Goal: Task Accomplishment & Management: Manage account settings

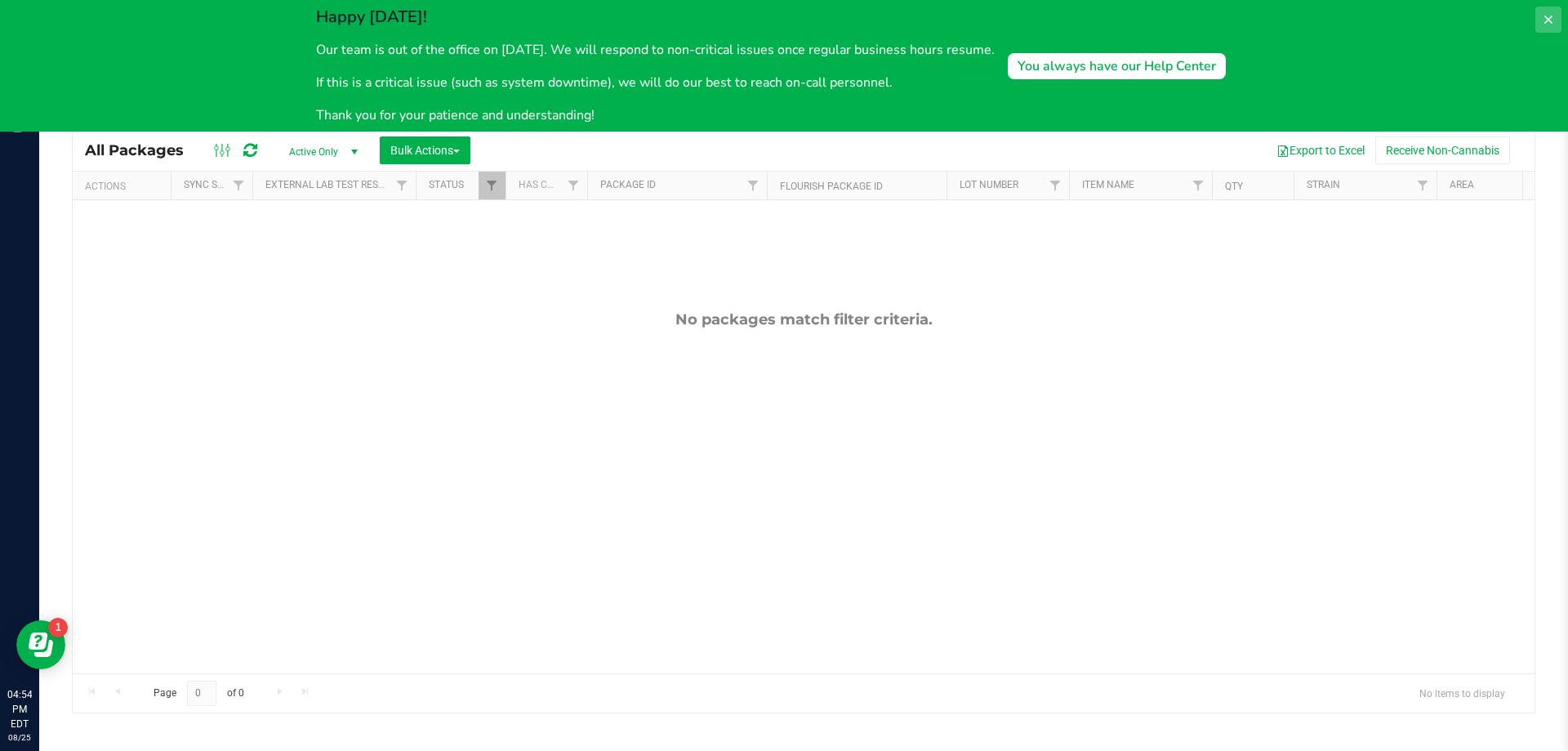
click at [1538, 13] on button at bounding box center [1548, 20] width 26 height 26
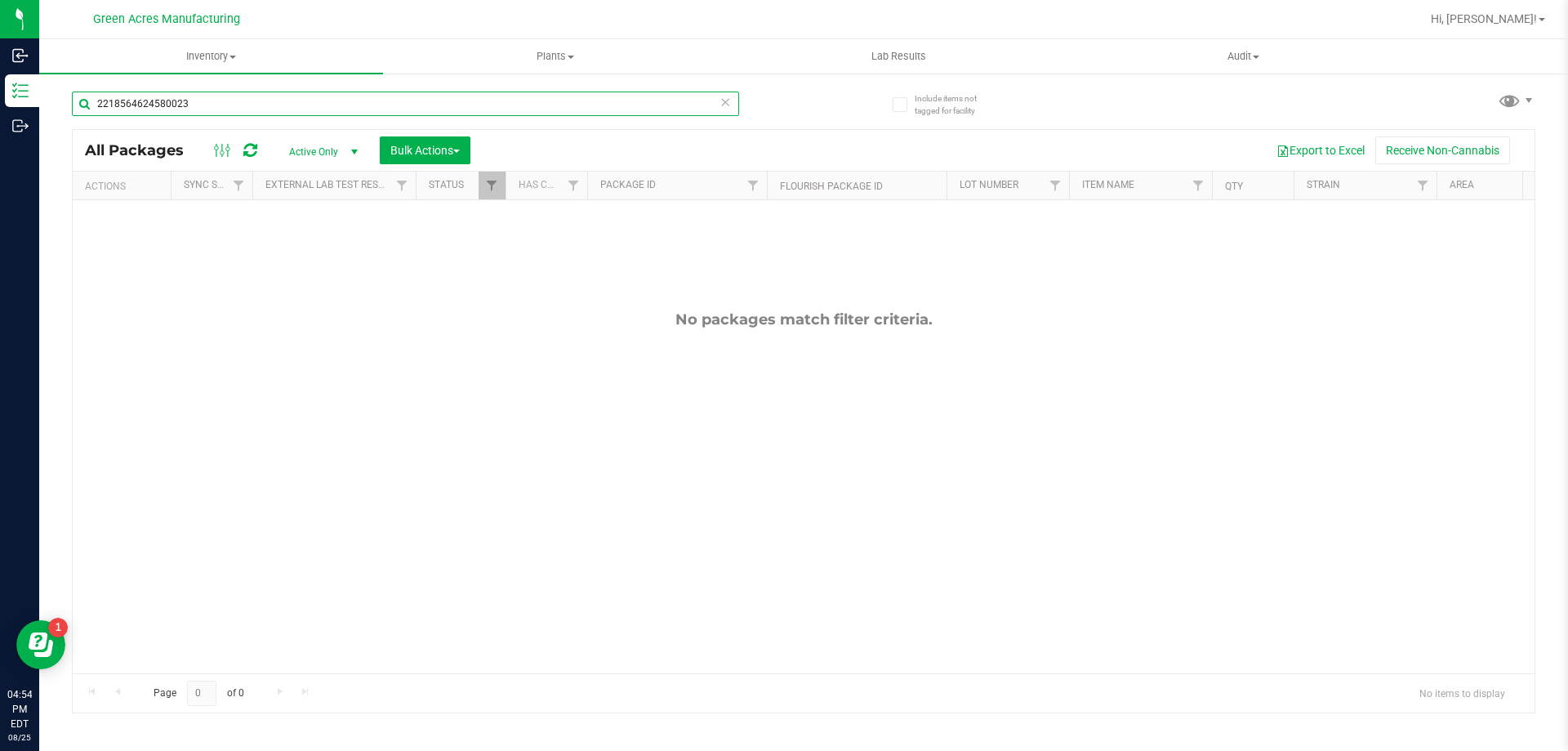
click at [297, 96] on input "2218564624580023" at bounding box center [406, 104] width 668 height 25
type input "2"
type input "5433352418549689"
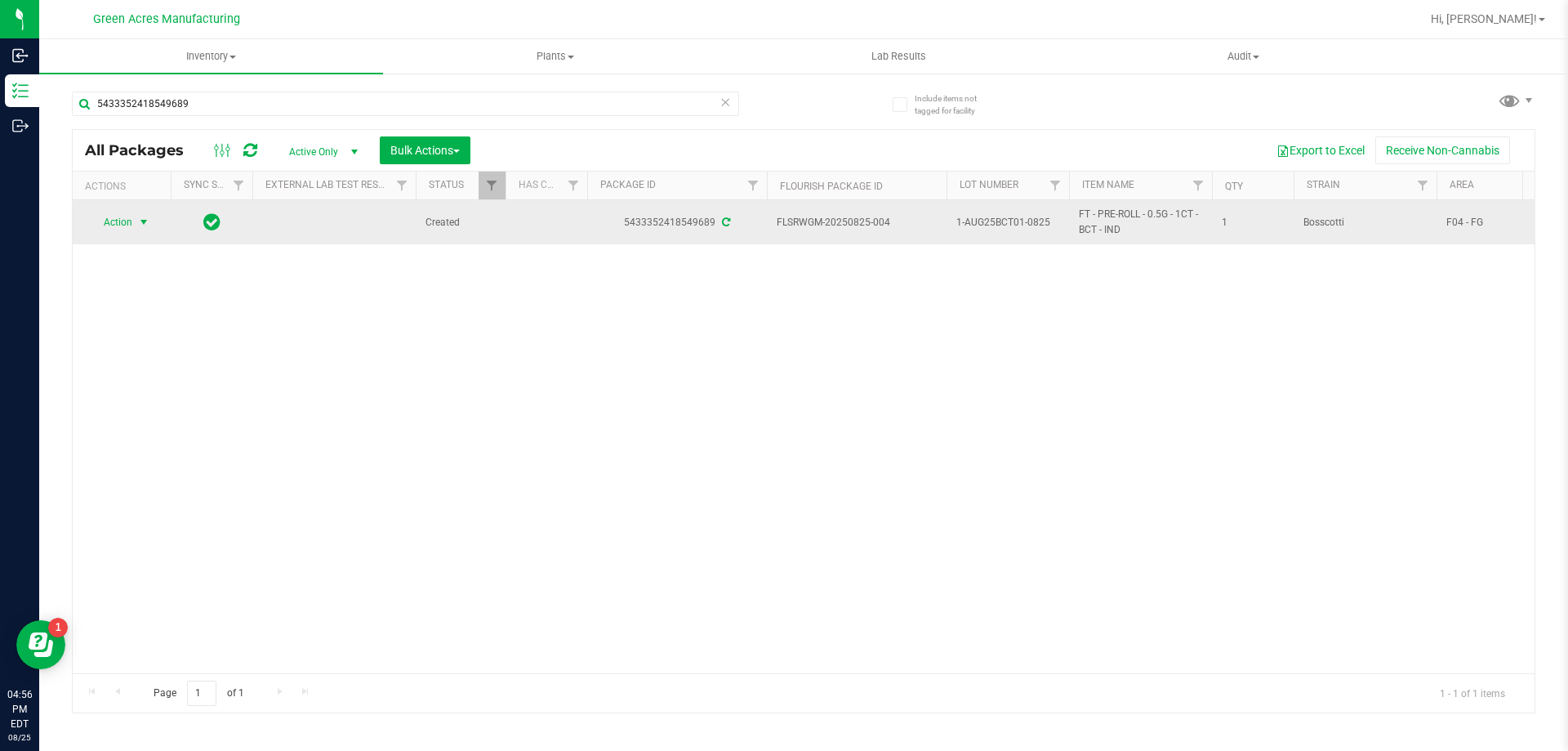
click at [132, 225] on span "Action" at bounding box center [111, 222] width 44 height 23
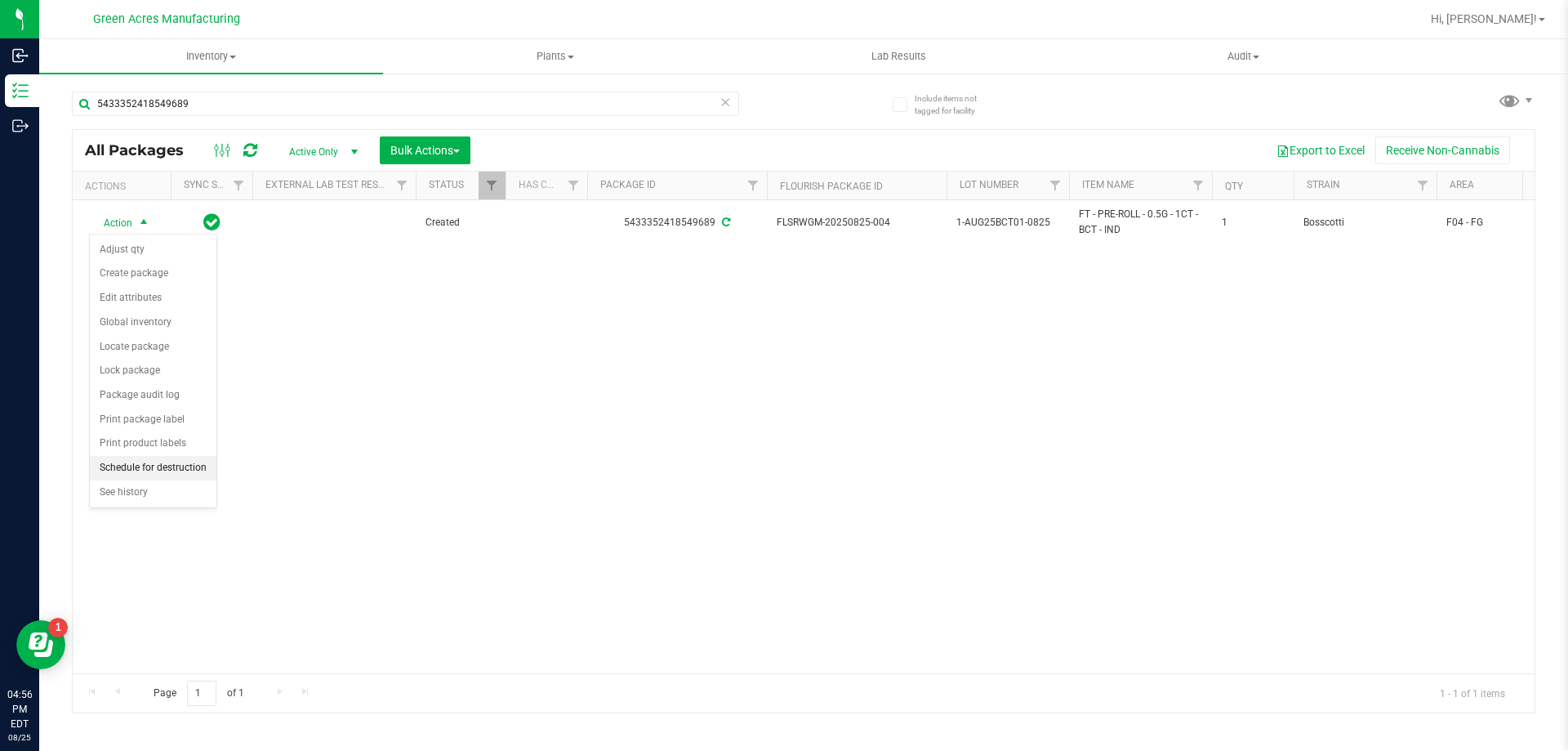
click at [167, 465] on li "Schedule for destruction" at bounding box center [153, 468] width 127 height 25
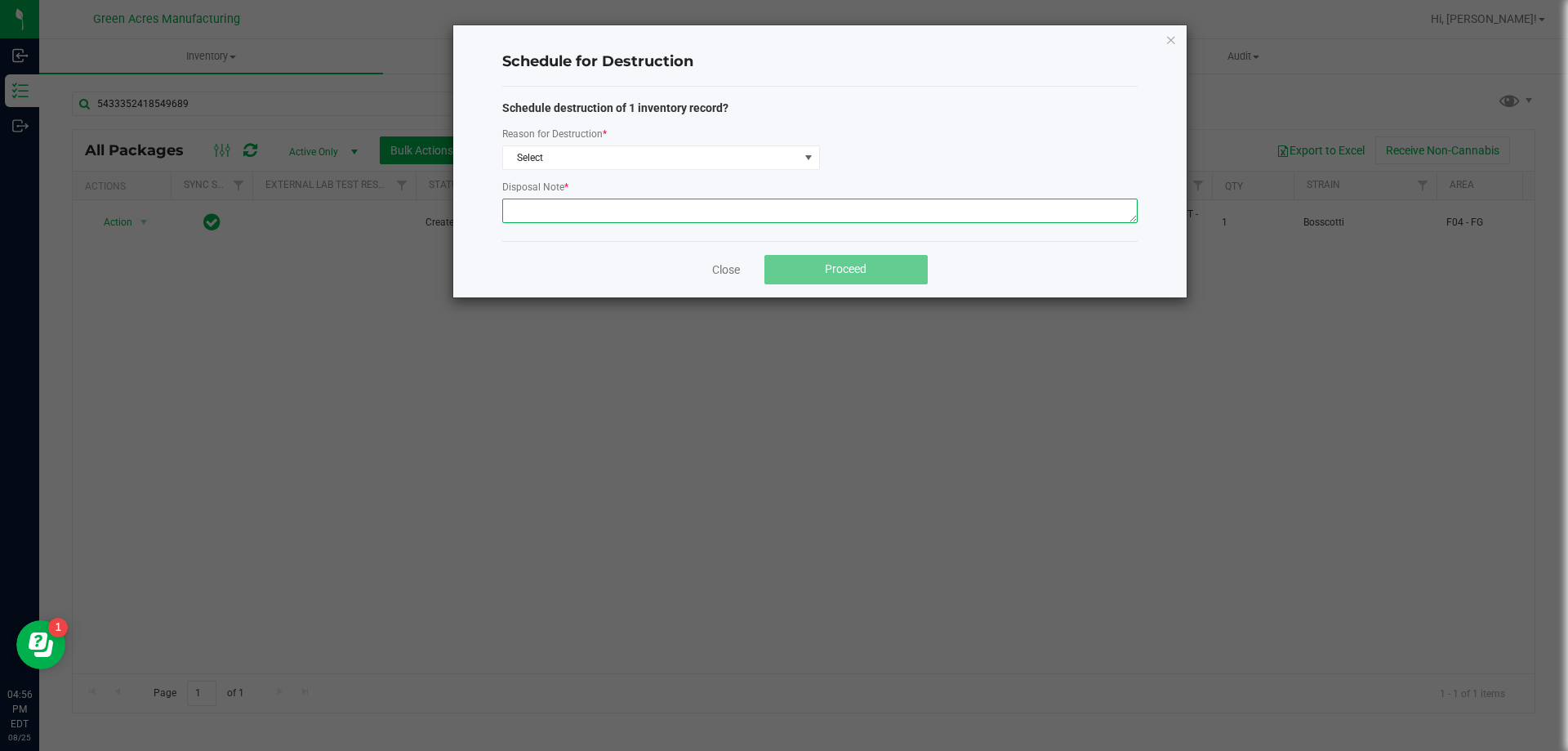
click at [668, 217] on textarea at bounding box center [819, 211] width 636 height 25
paste textarea "WASTE FROM JUANAROLL PRODUCTION/PACKING"
type textarea "WASTE FROM JUANAROLL PRODUCTION/PACKING"
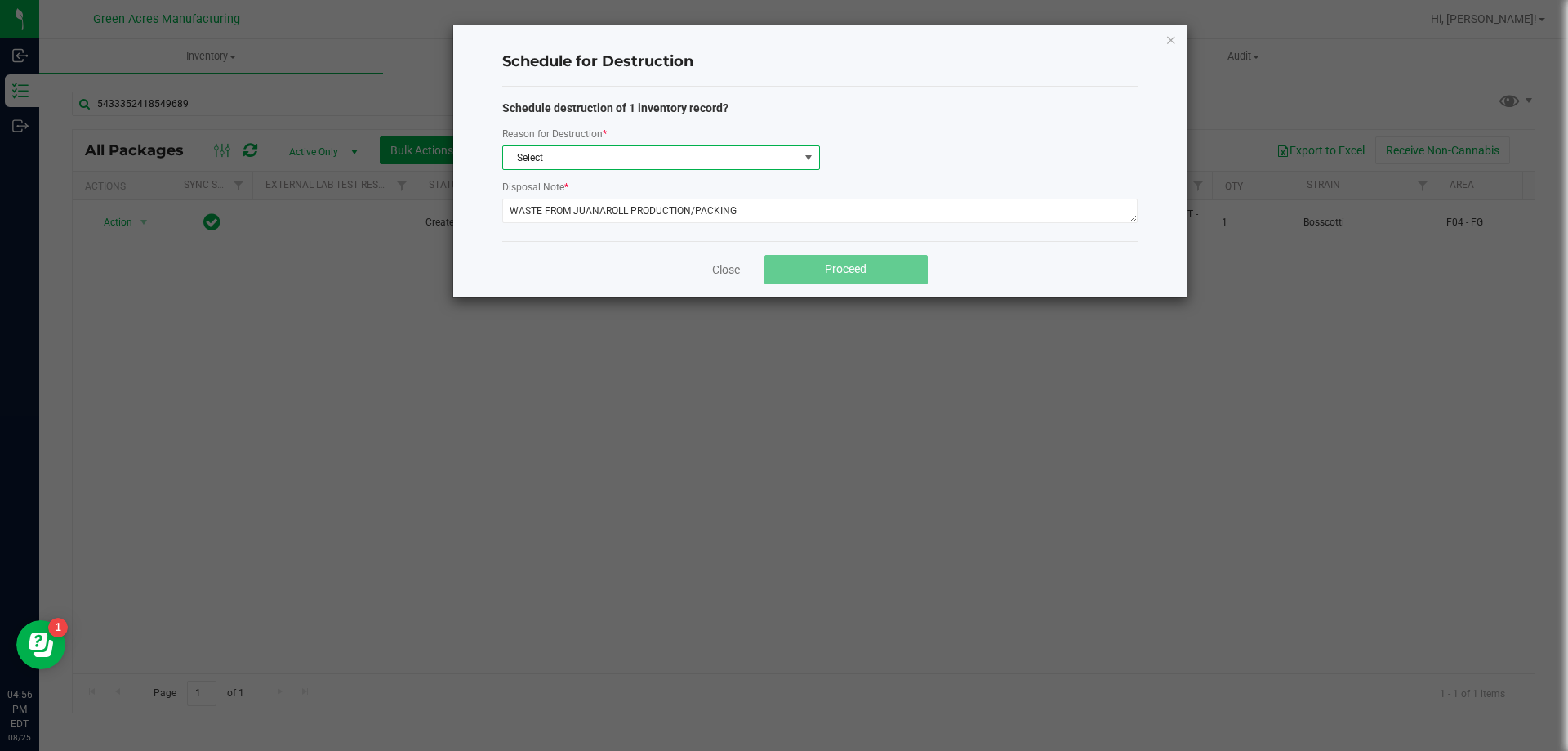
click at [646, 145] on span "Select" at bounding box center [661, 157] width 318 height 25
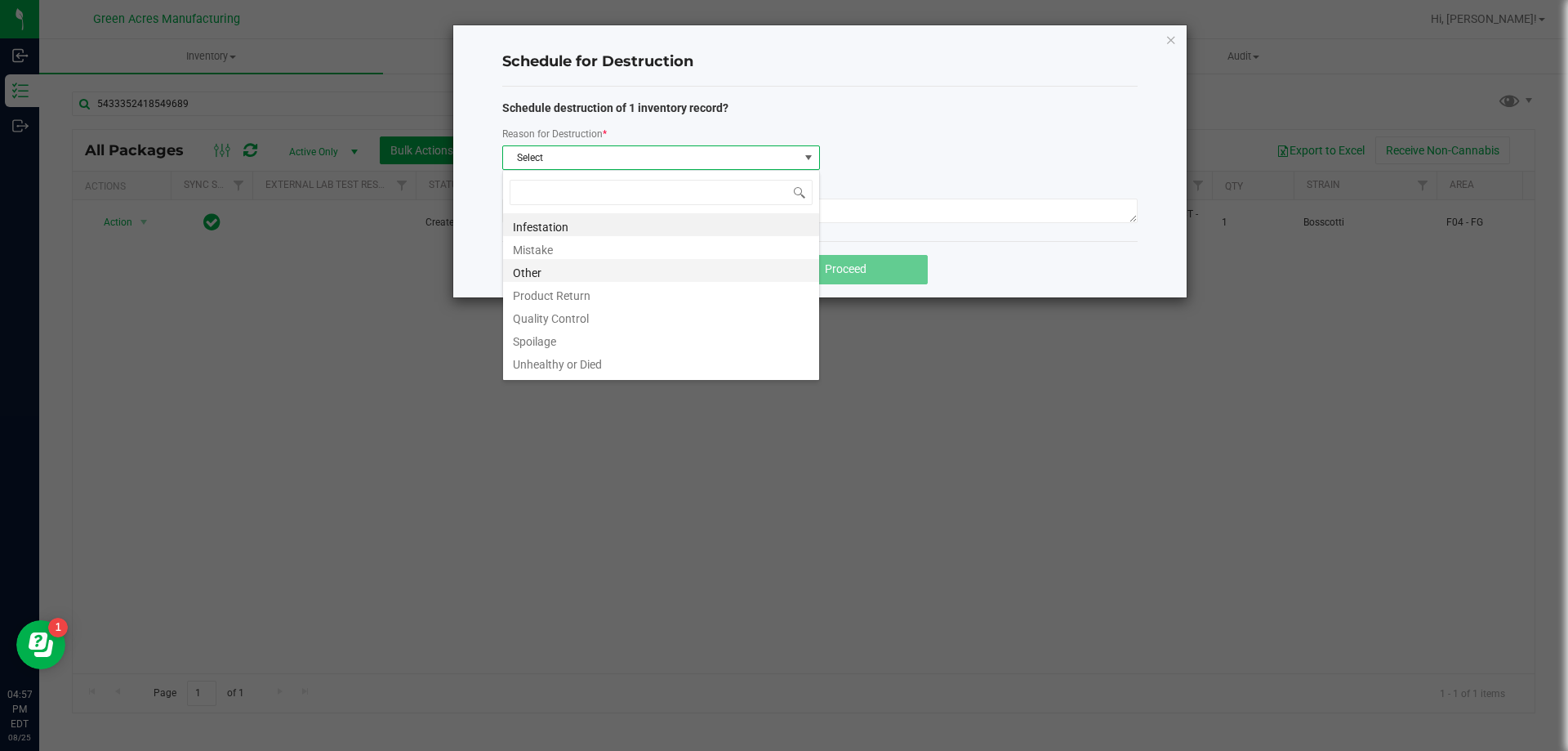
scroll to position [20, 0]
click at [596, 360] on li "Waste" at bounding box center [661, 365] width 316 height 23
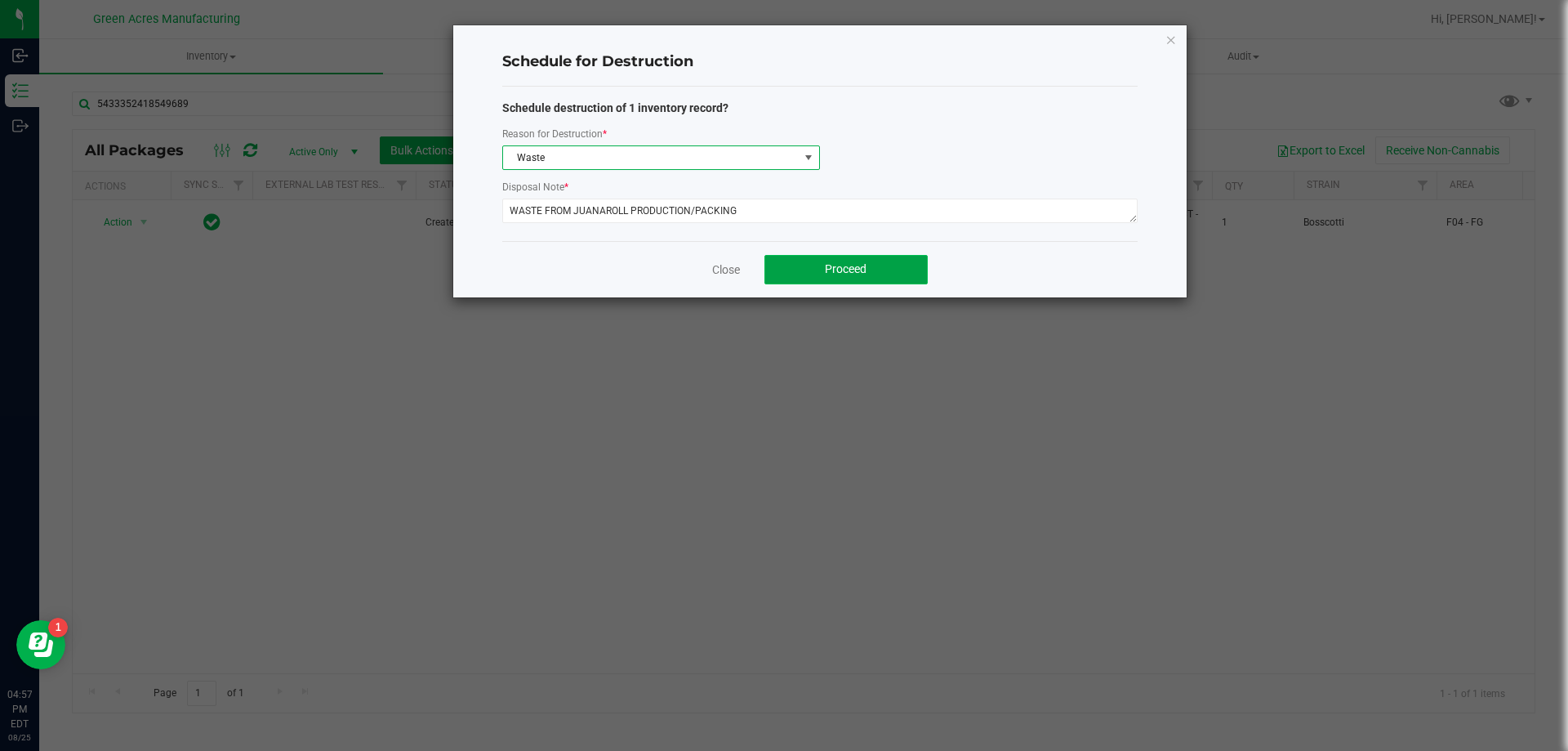
click at [868, 255] on button "Proceed" at bounding box center [845, 269] width 163 height 29
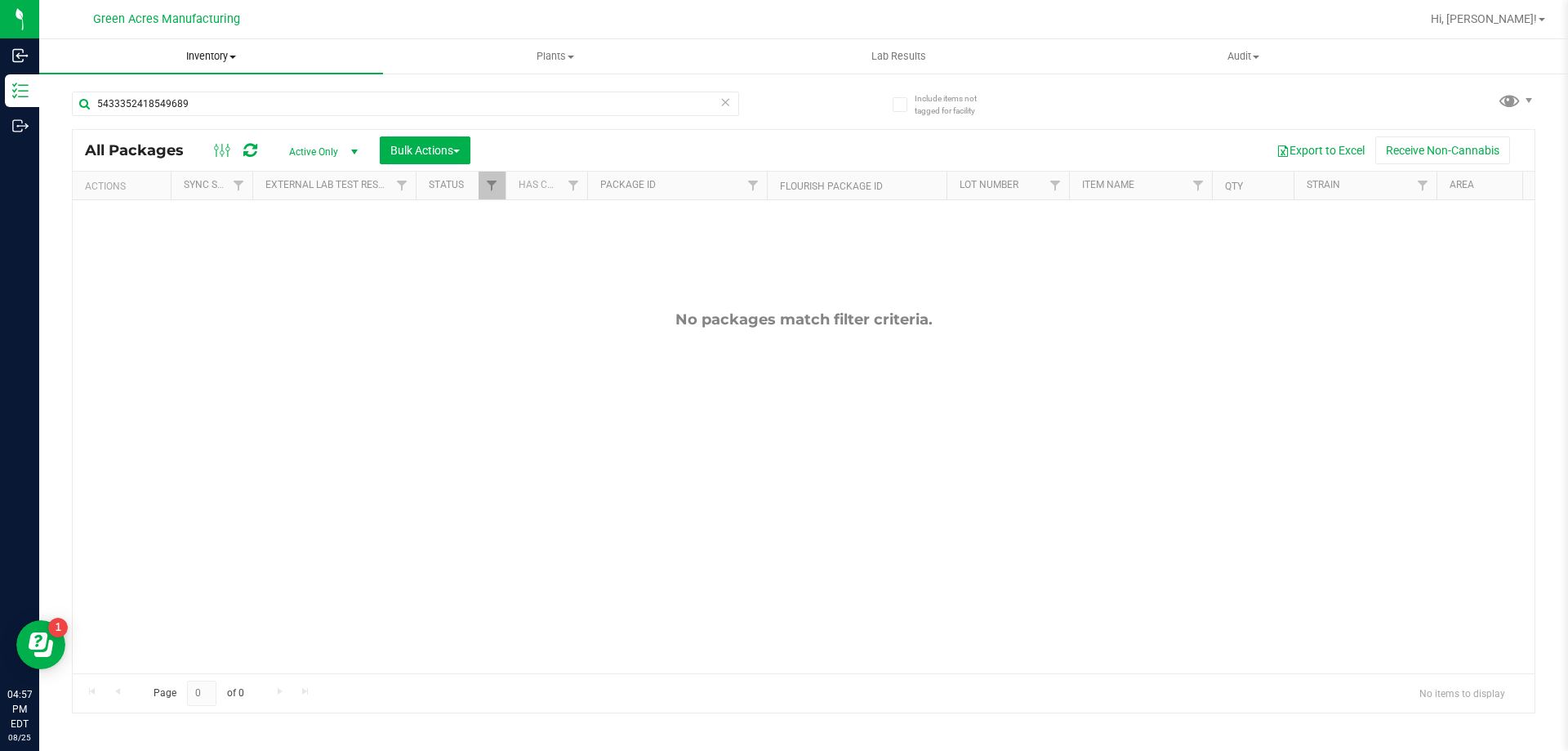
click at [198, 69] on uib-tab-heading "Inventory All packages All inventory Waste log Create inventory" at bounding box center [211, 56] width 344 height 34
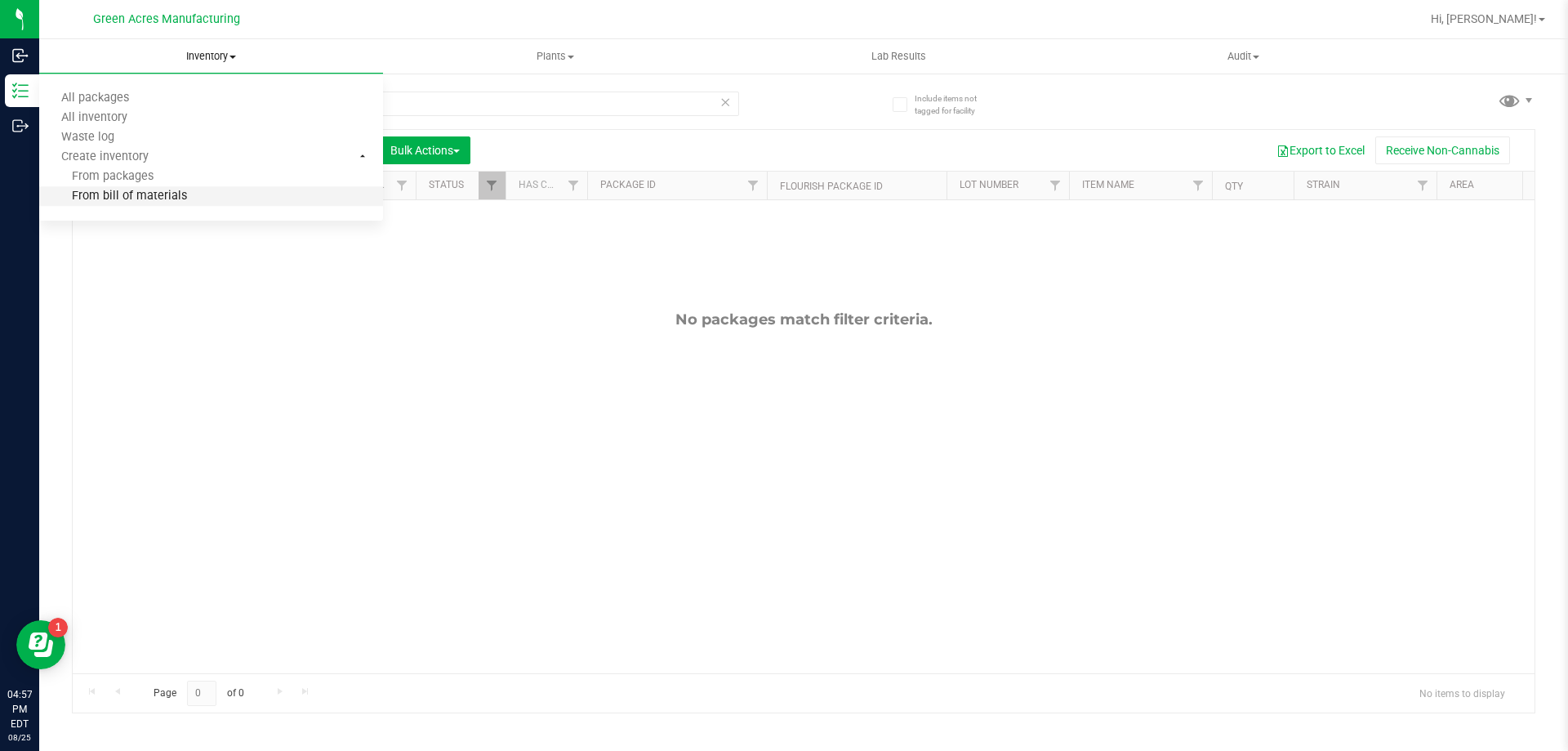
click at [166, 190] on span "From bill of materials" at bounding box center [113, 197] width 148 height 14
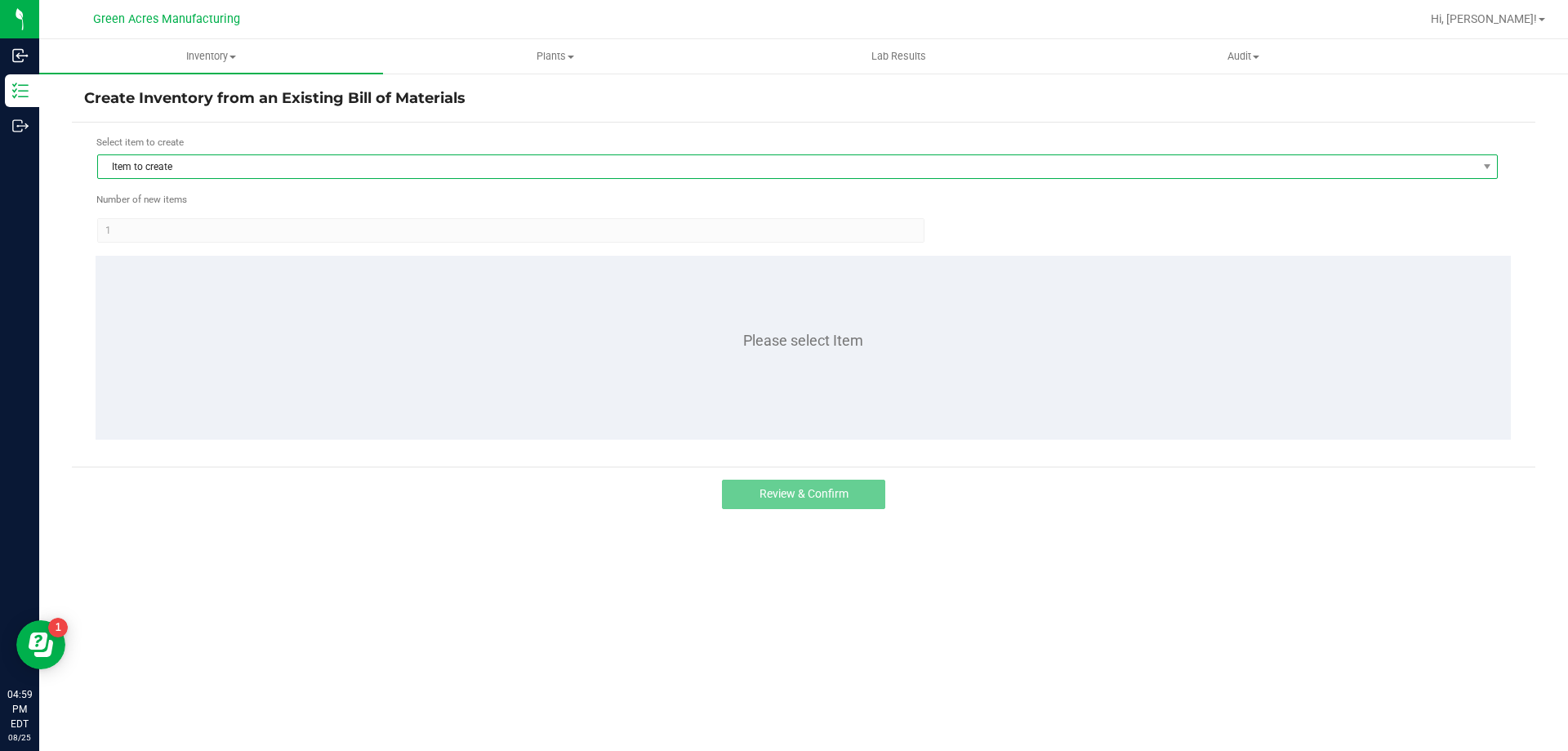
click at [293, 164] on span "Item to create" at bounding box center [786, 166] width 1378 height 23
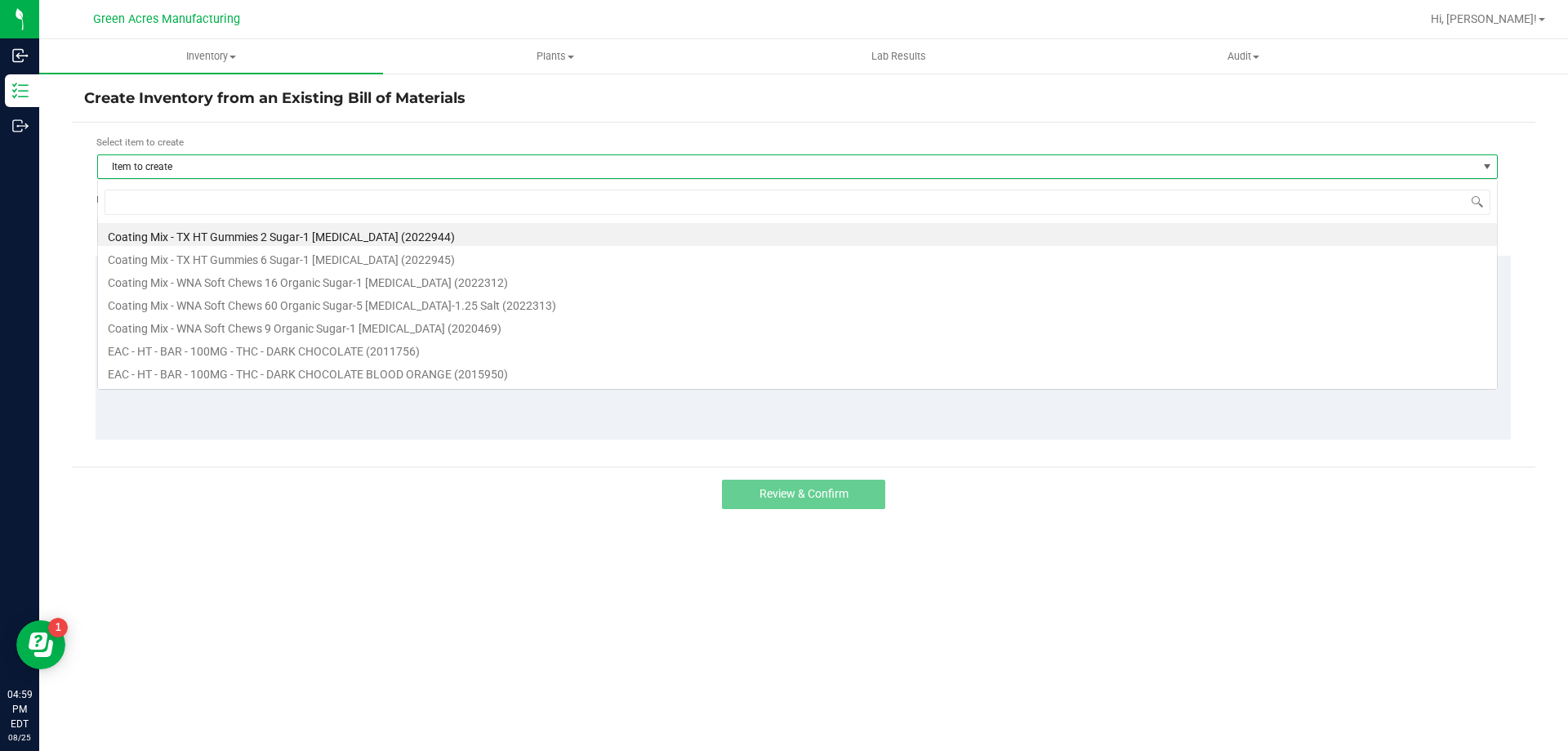
scroll to position [25, 1400]
type input "0"
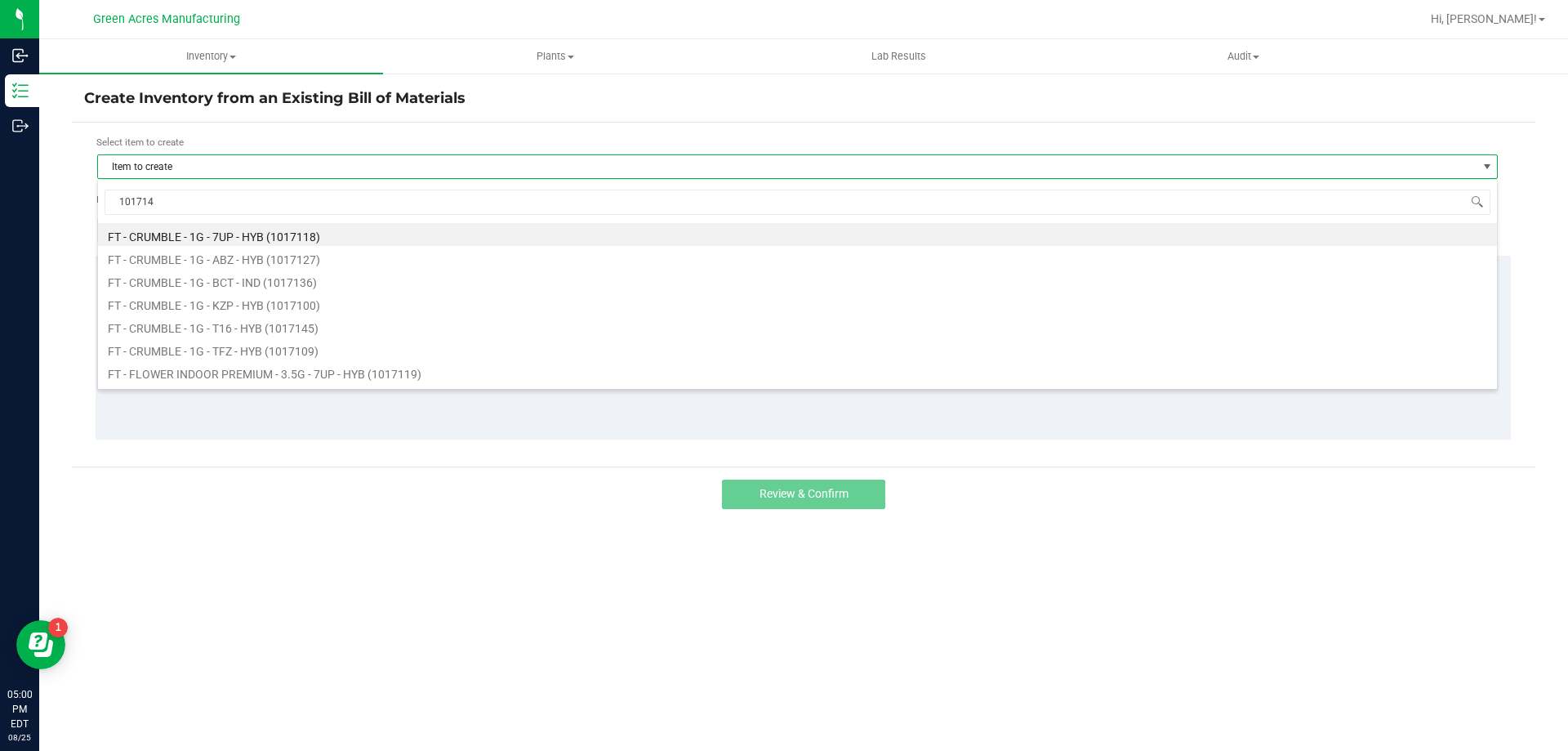
type input "1017140"
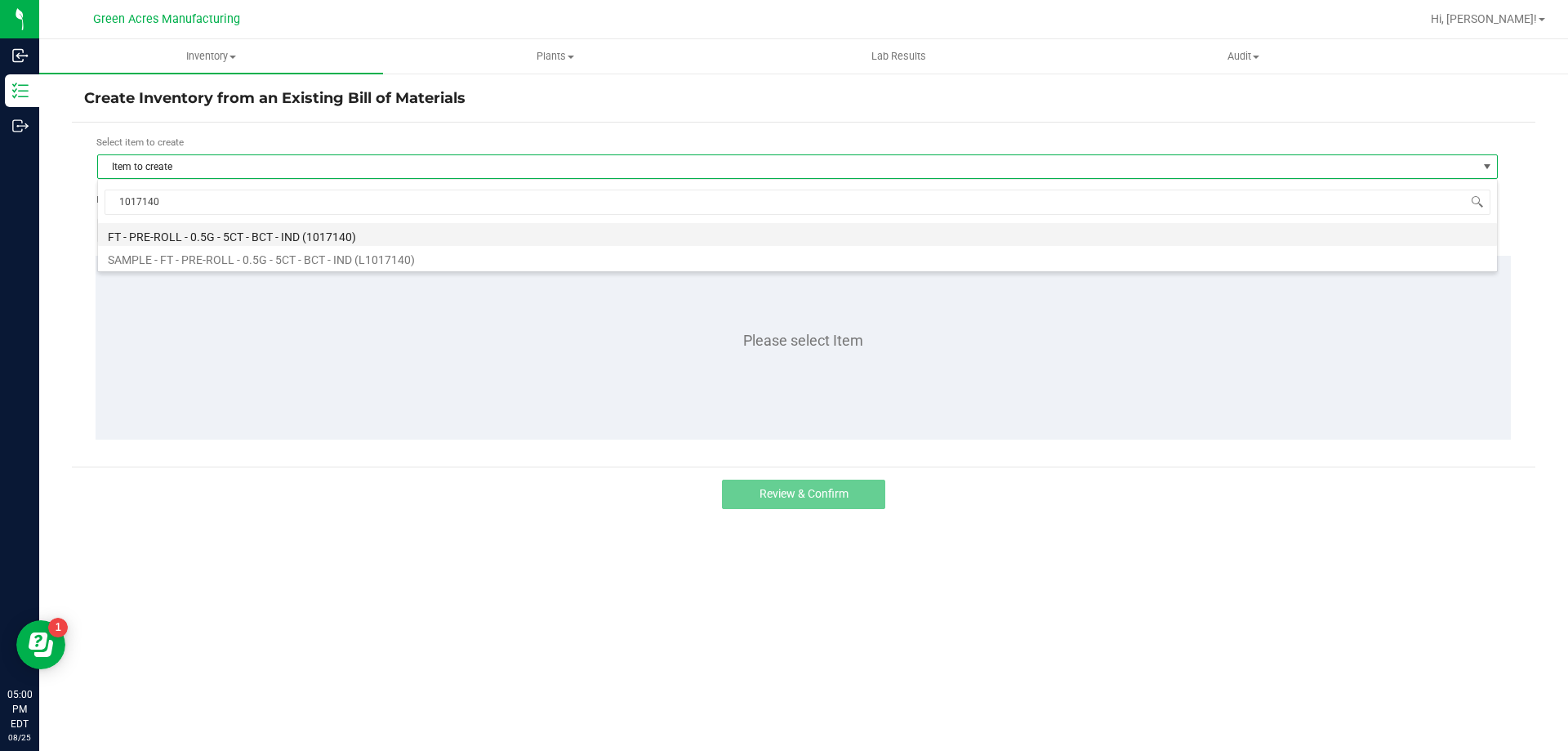
click at [393, 233] on li "FT - PRE-ROLL - 0.5G - 5CT - BCT - IND (1017140)" at bounding box center [797, 234] width 1399 height 23
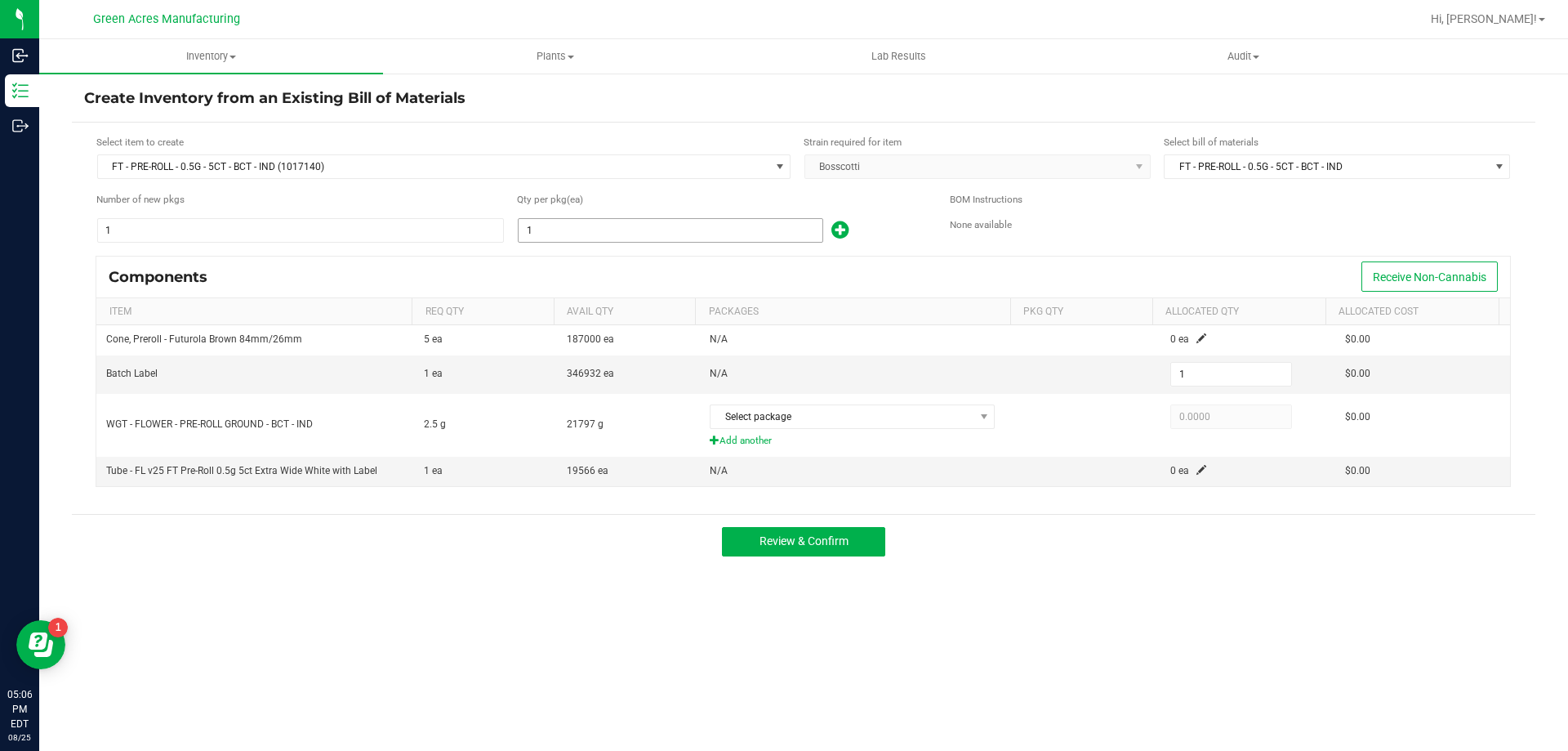
click at [671, 226] on input "1" at bounding box center [671, 230] width 304 height 23
type input "18"
type input "182"
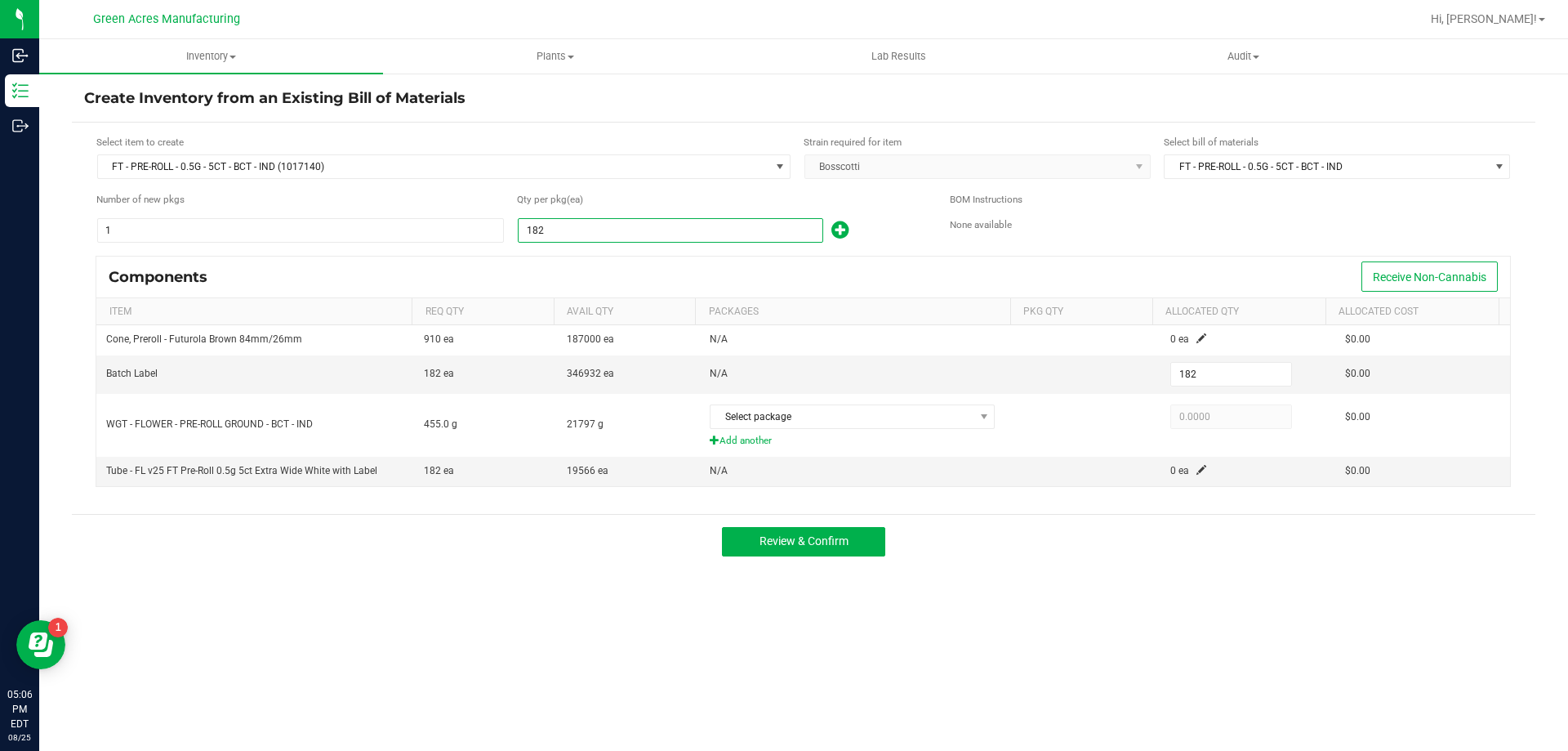
type input "1829"
type input "1,829"
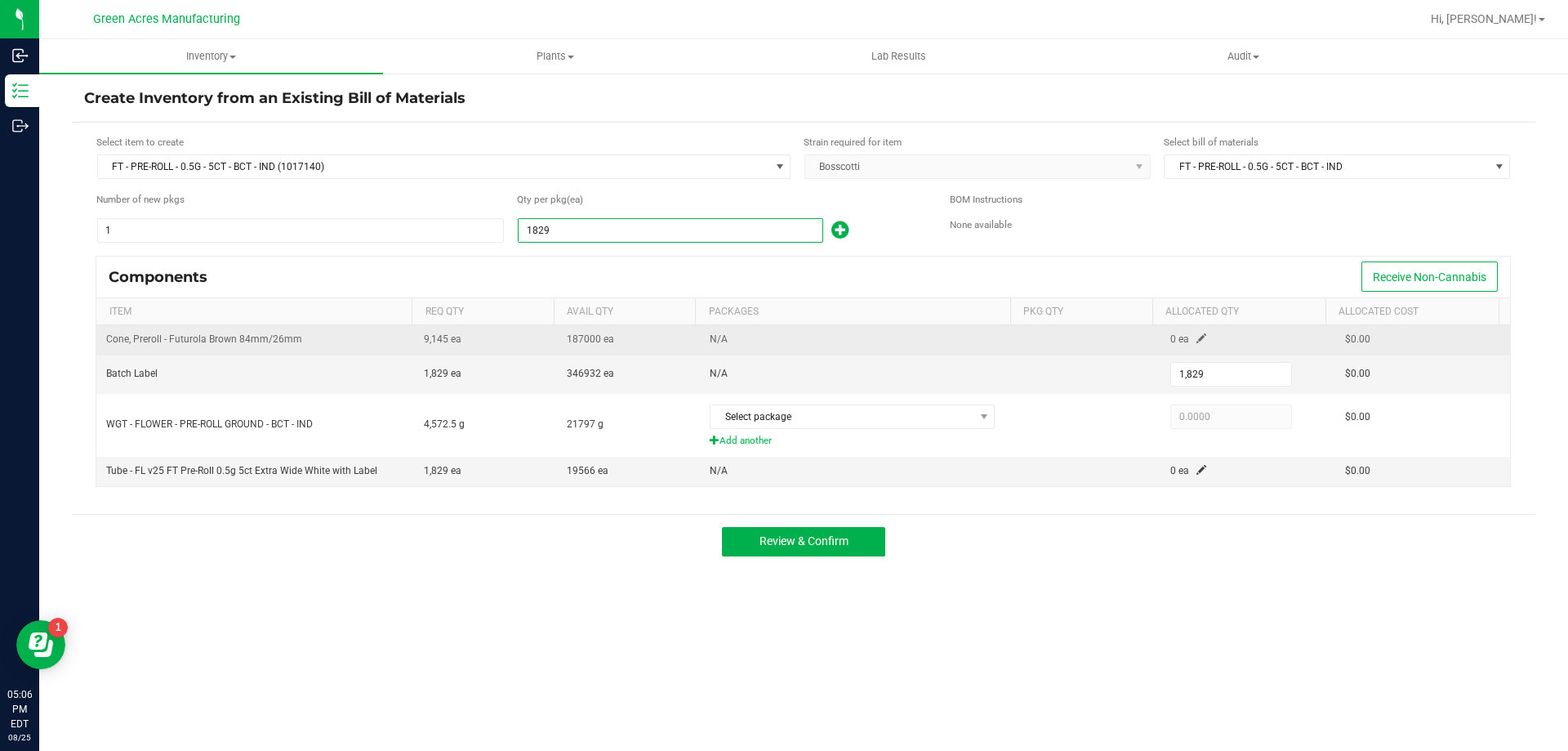
type input "1,829"
click at [1196, 337] on span at bounding box center [1201, 338] width 10 height 10
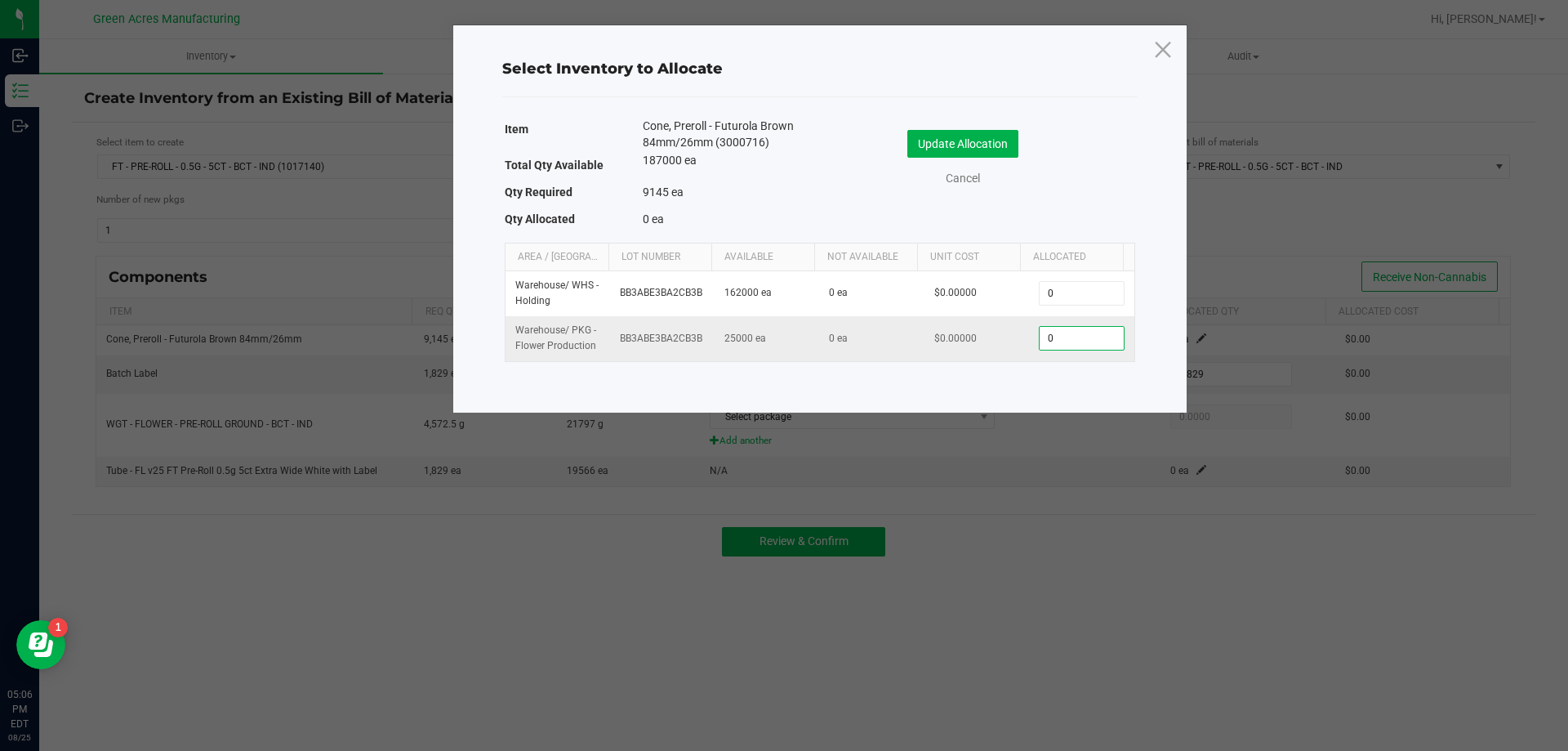
click at [1088, 332] on input "0" at bounding box center [1080, 338] width 83 height 23
type input "9,145"
click at [967, 135] on button "Update Allocation" at bounding box center [962, 144] width 111 height 28
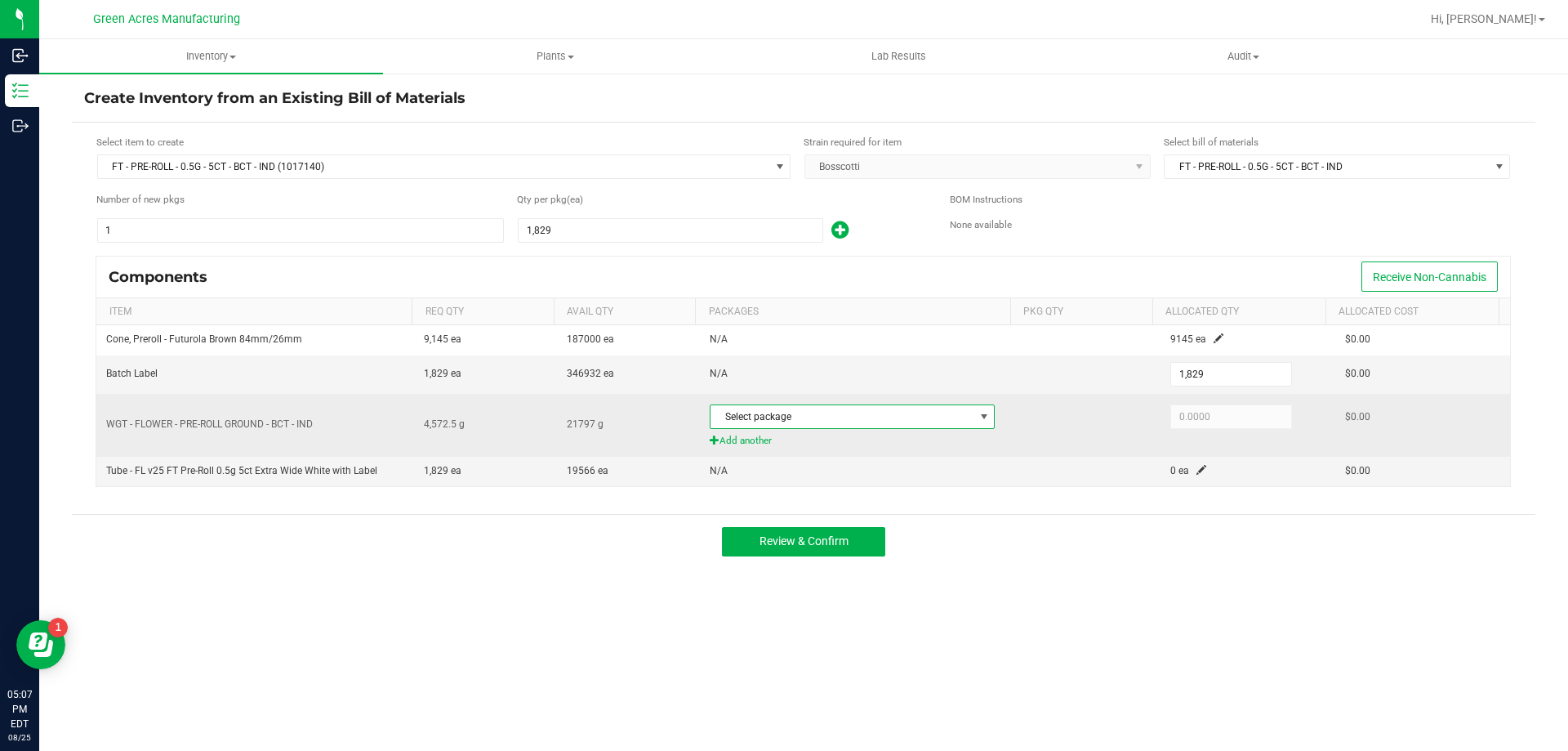
click at [979, 419] on span at bounding box center [983, 416] width 13 height 13
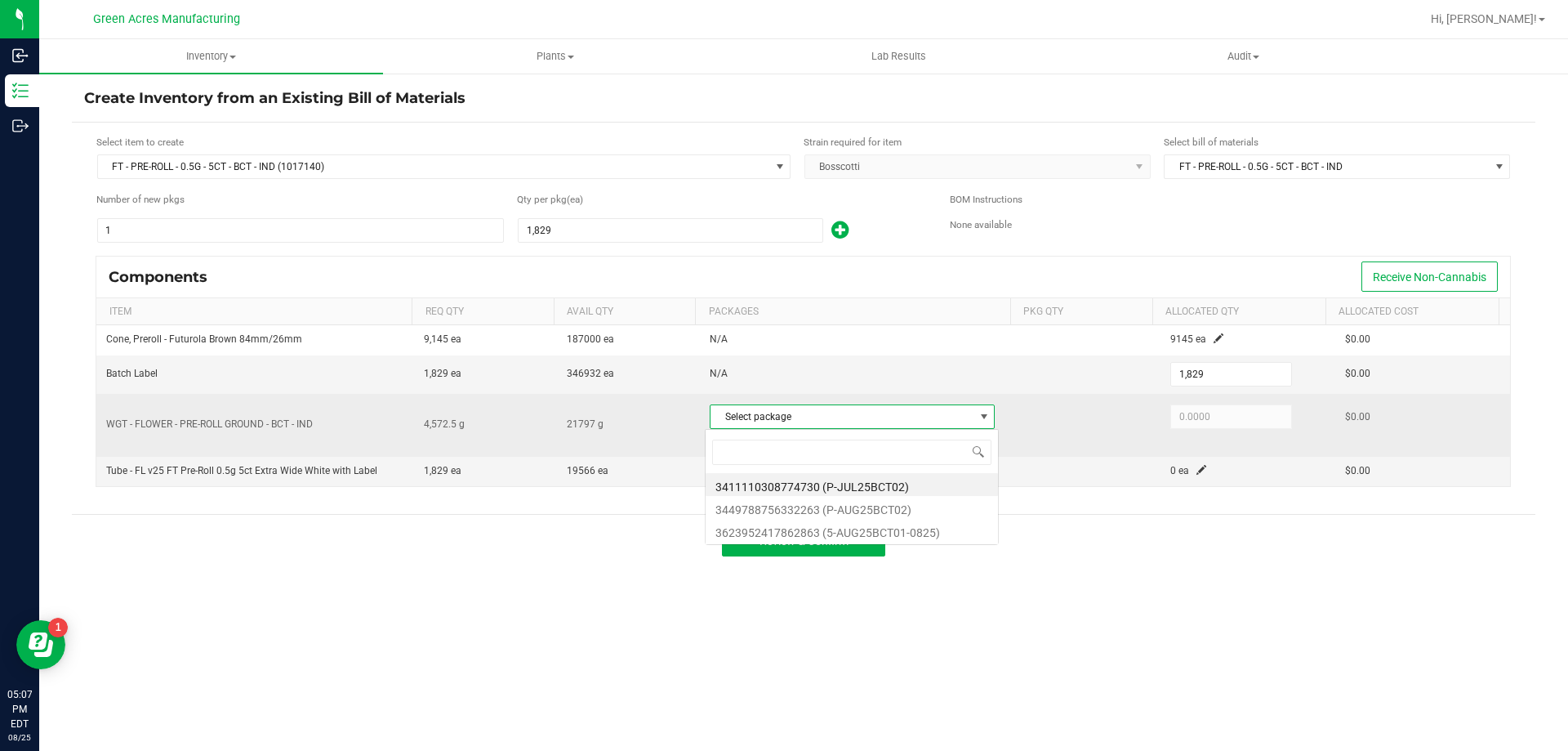
scroll to position [25, 282]
type input "3623952417862863"
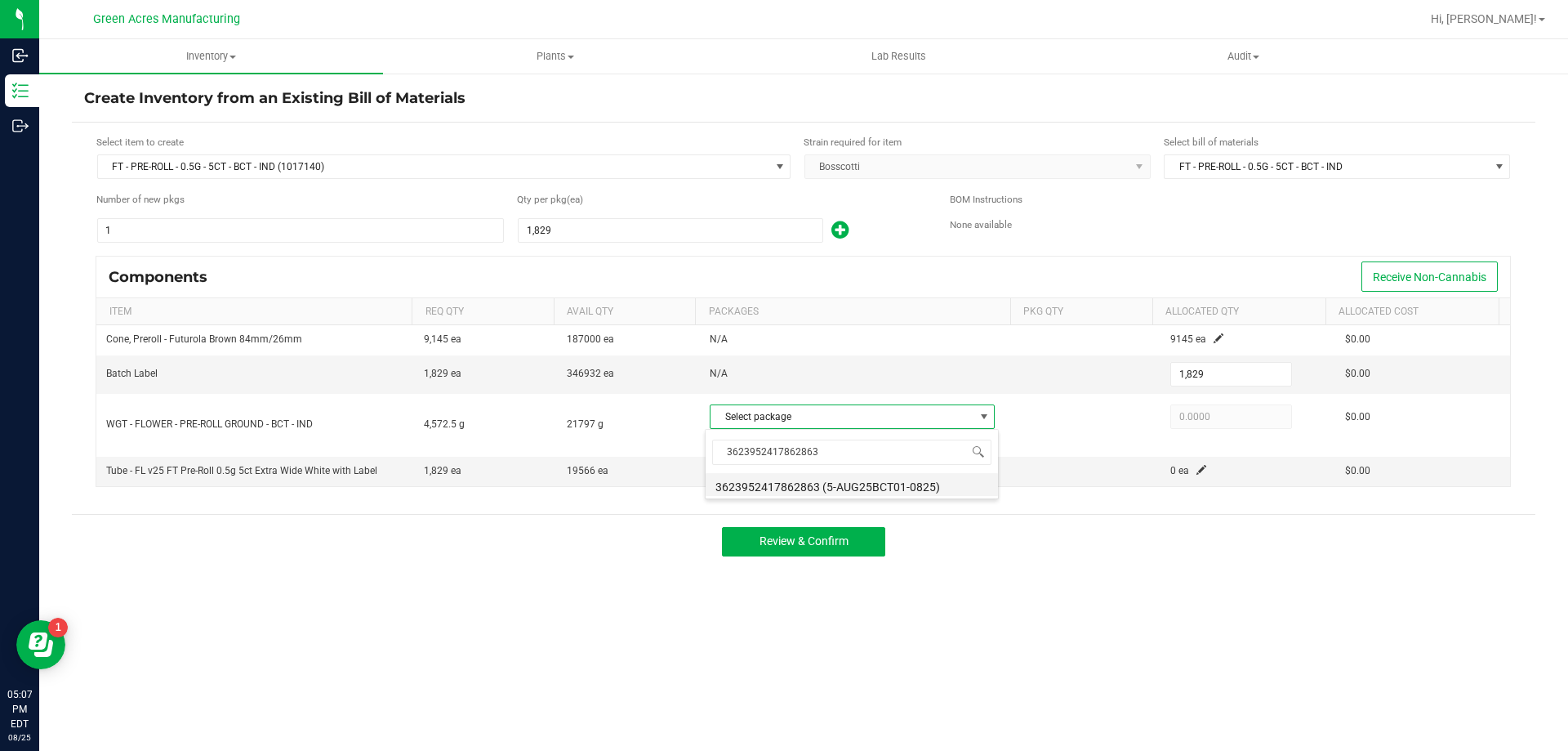
click at [895, 483] on li "3623952417862863 (5-AUG25BCT01-0825)" at bounding box center [851, 484] width 293 height 23
type input "4,572.5000"
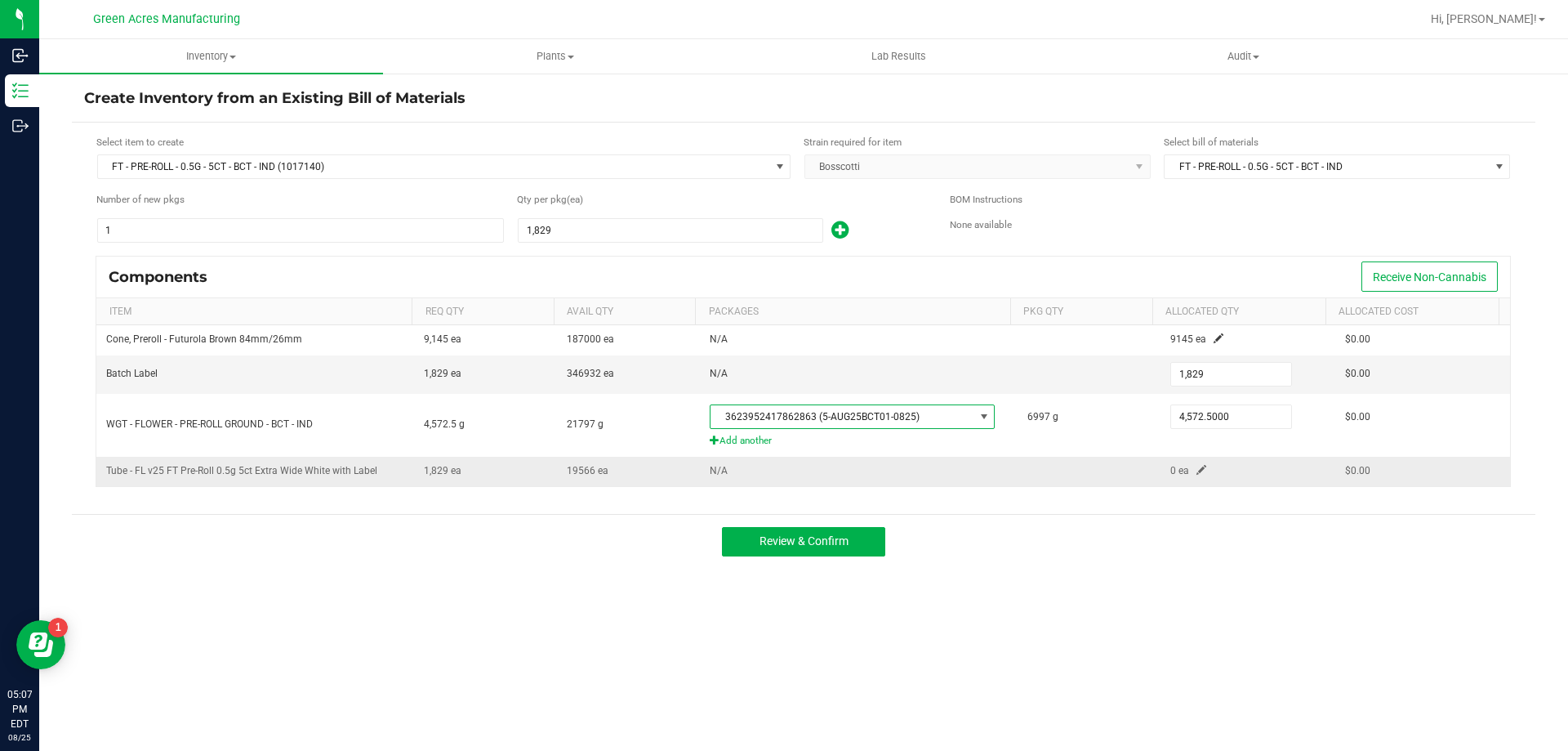
click at [1196, 469] on span at bounding box center [1201, 470] width 10 height 10
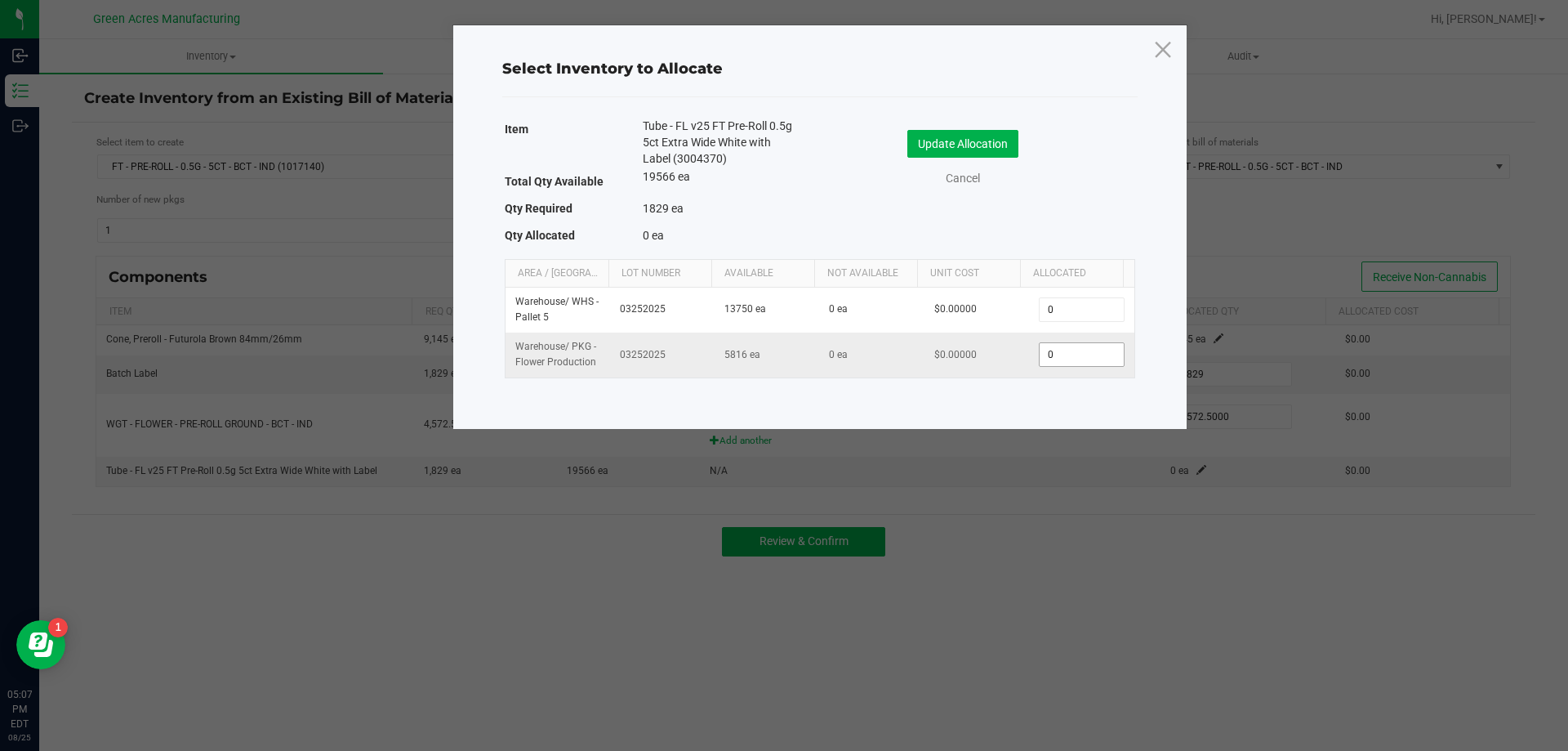
click at [1079, 347] on input "0" at bounding box center [1080, 354] width 83 height 23
type input "1,829"
click at [921, 152] on button "Update Allocation" at bounding box center [962, 144] width 111 height 28
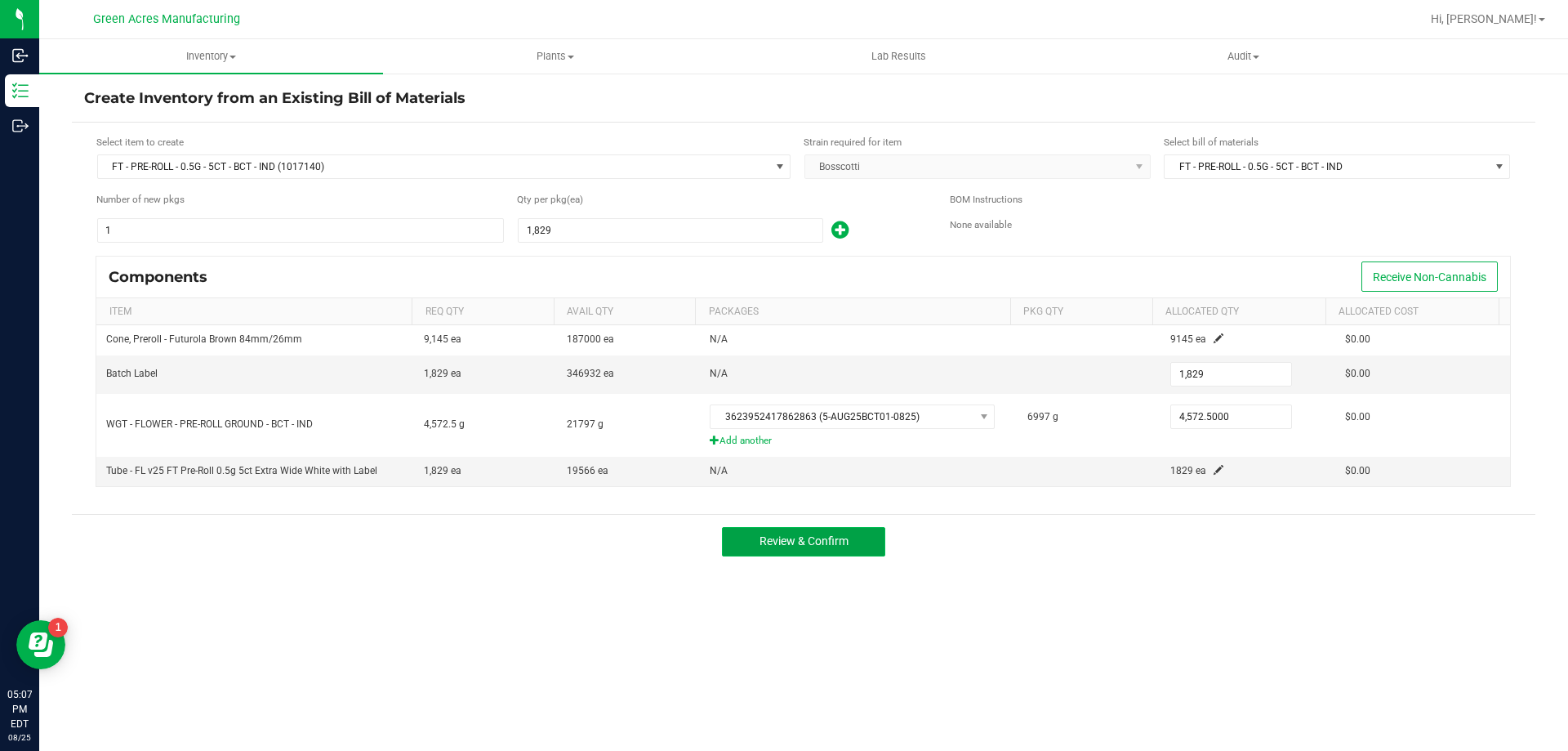
click at [854, 546] on button "Review & Confirm" at bounding box center [802, 541] width 163 height 29
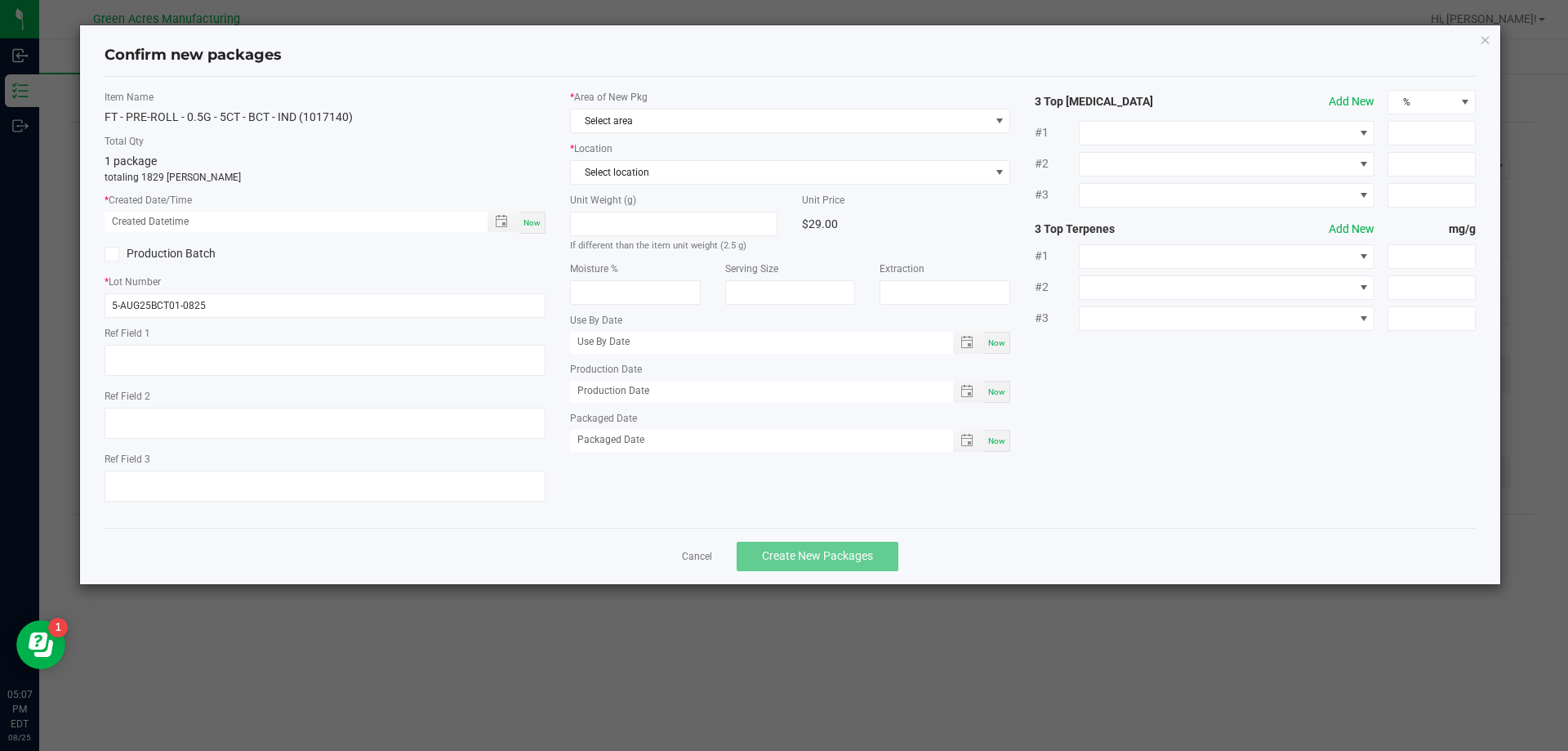
click at [541, 229] on div "Now" at bounding box center [533, 223] width 26 height 22
type input "[DATE] 05:07 PM"
click at [593, 119] on span "Select area" at bounding box center [780, 120] width 419 height 23
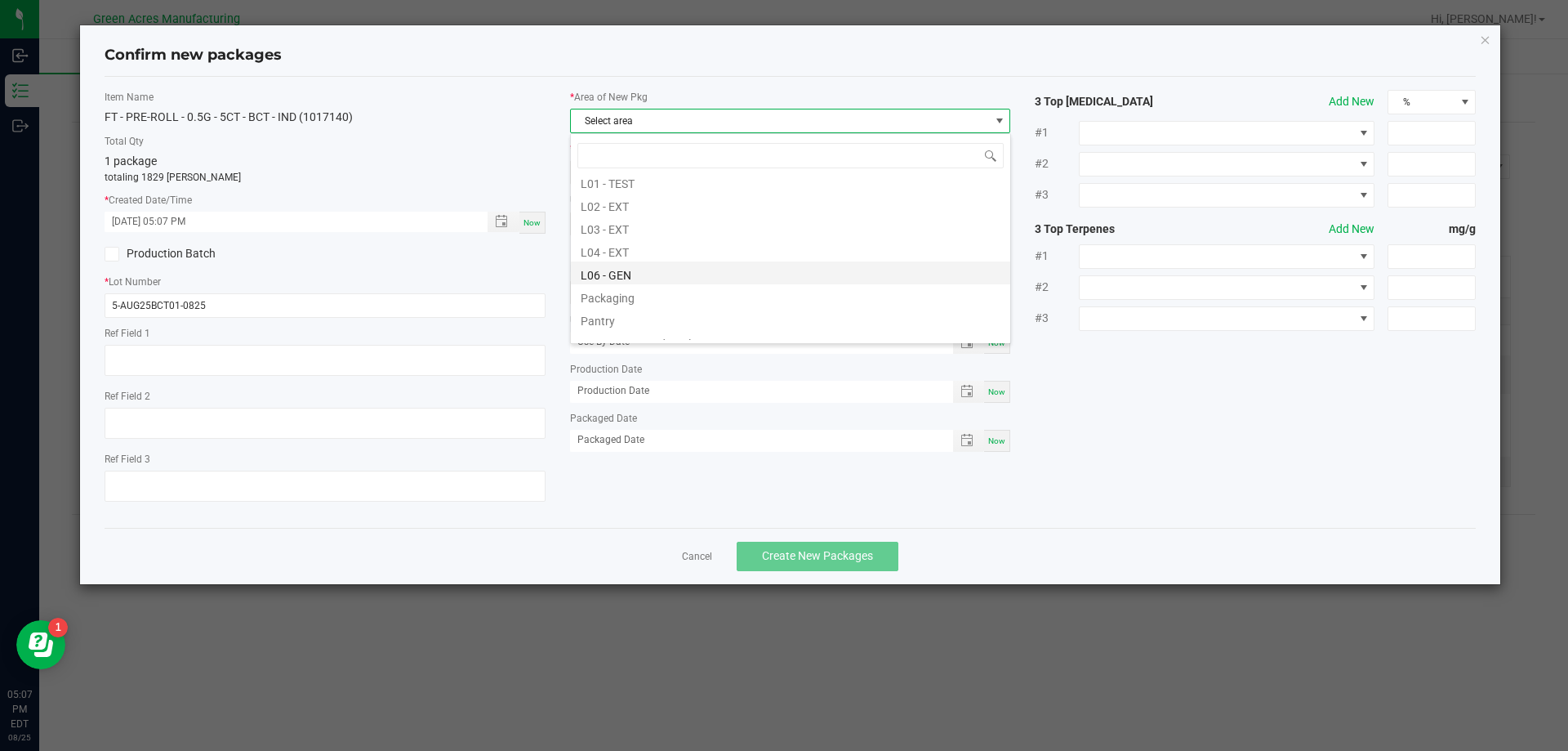
scroll to position [409, 0]
click at [646, 266] on li "Pantry / Secured Vault" at bounding box center [790, 259] width 440 height 23
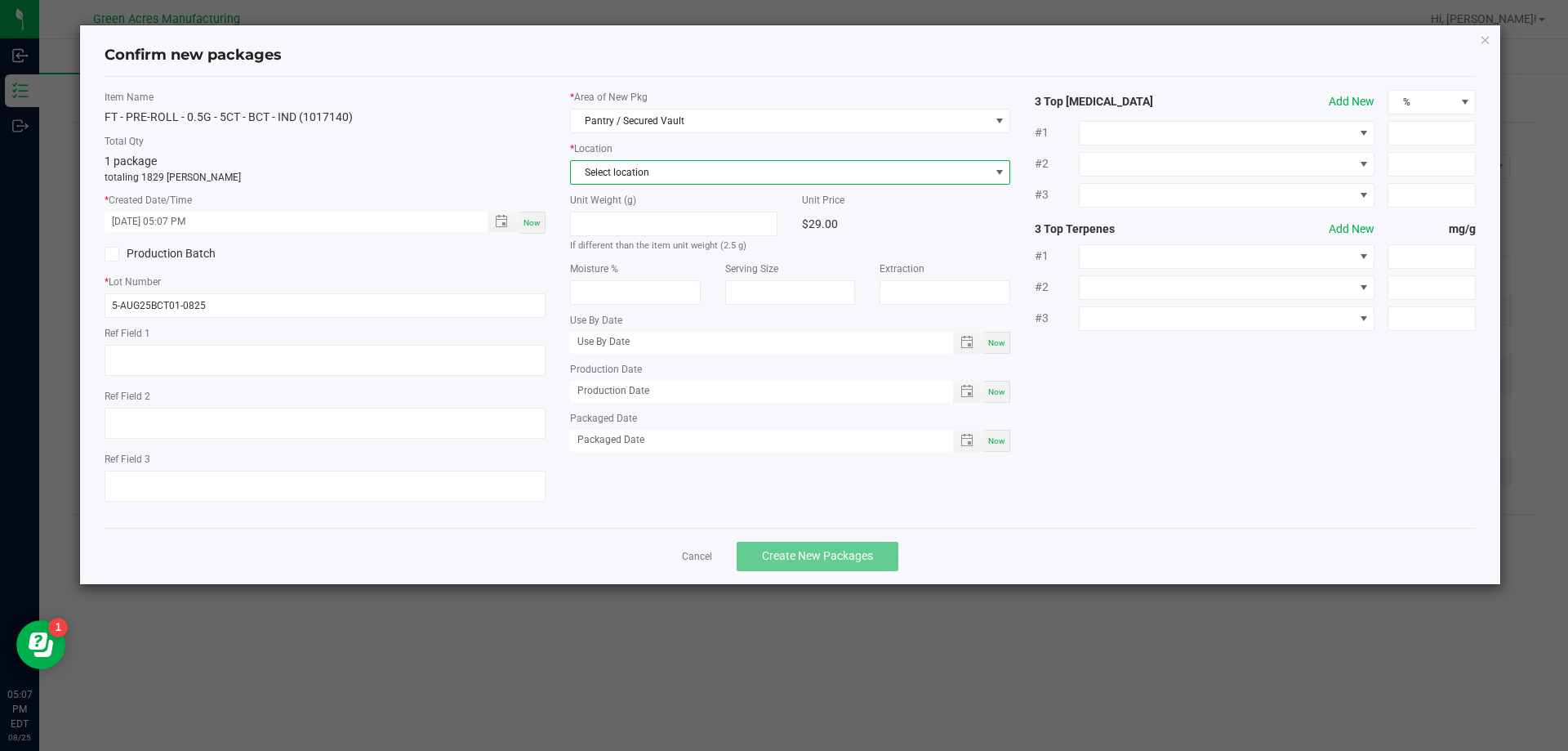
click at [647, 181] on span "Select location" at bounding box center [780, 172] width 419 height 23
click at [634, 264] on li "Intake" at bounding box center [790, 262] width 440 height 23
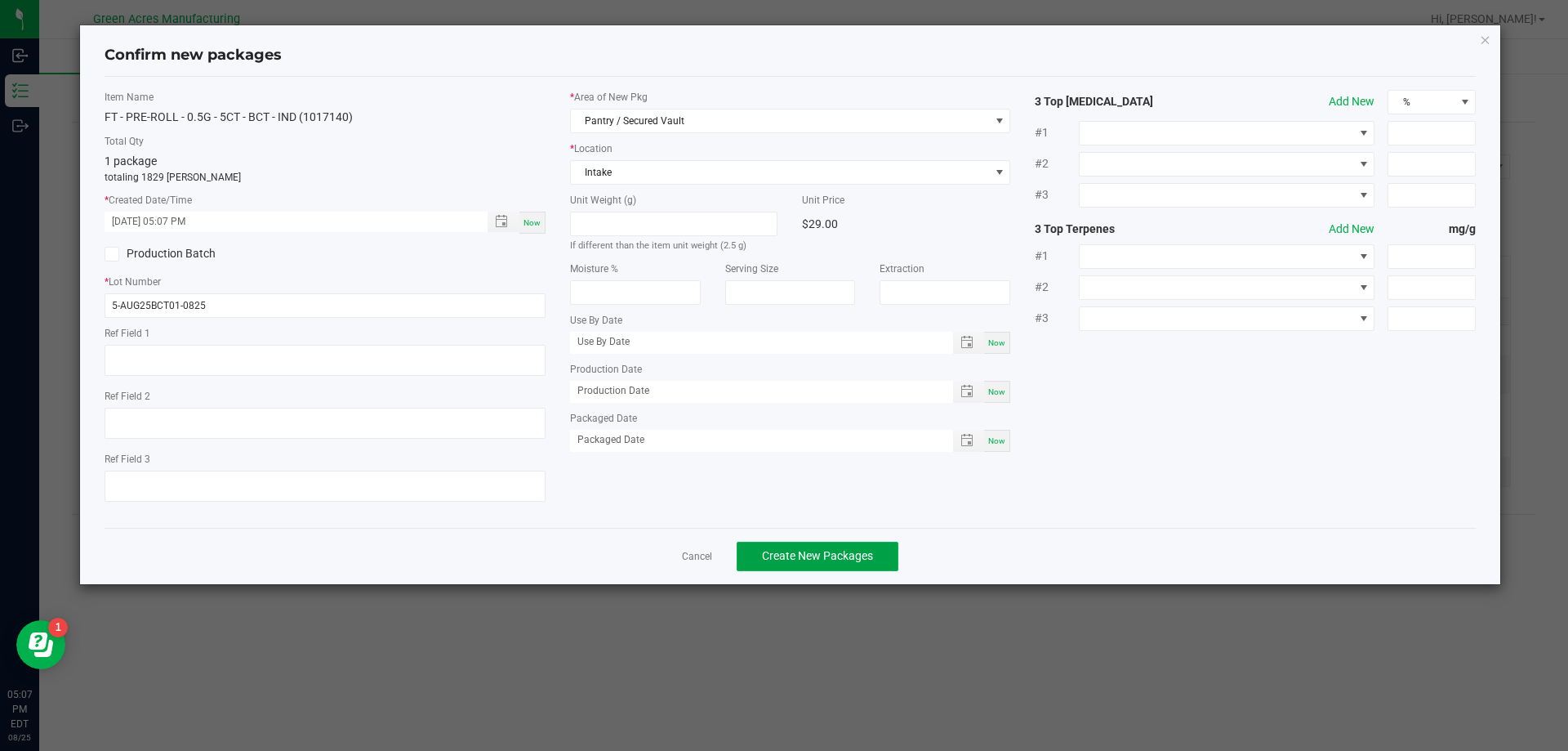
click at [823, 561] on span "Create New Packages" at bounding box center [816, 555] width 111 height 13
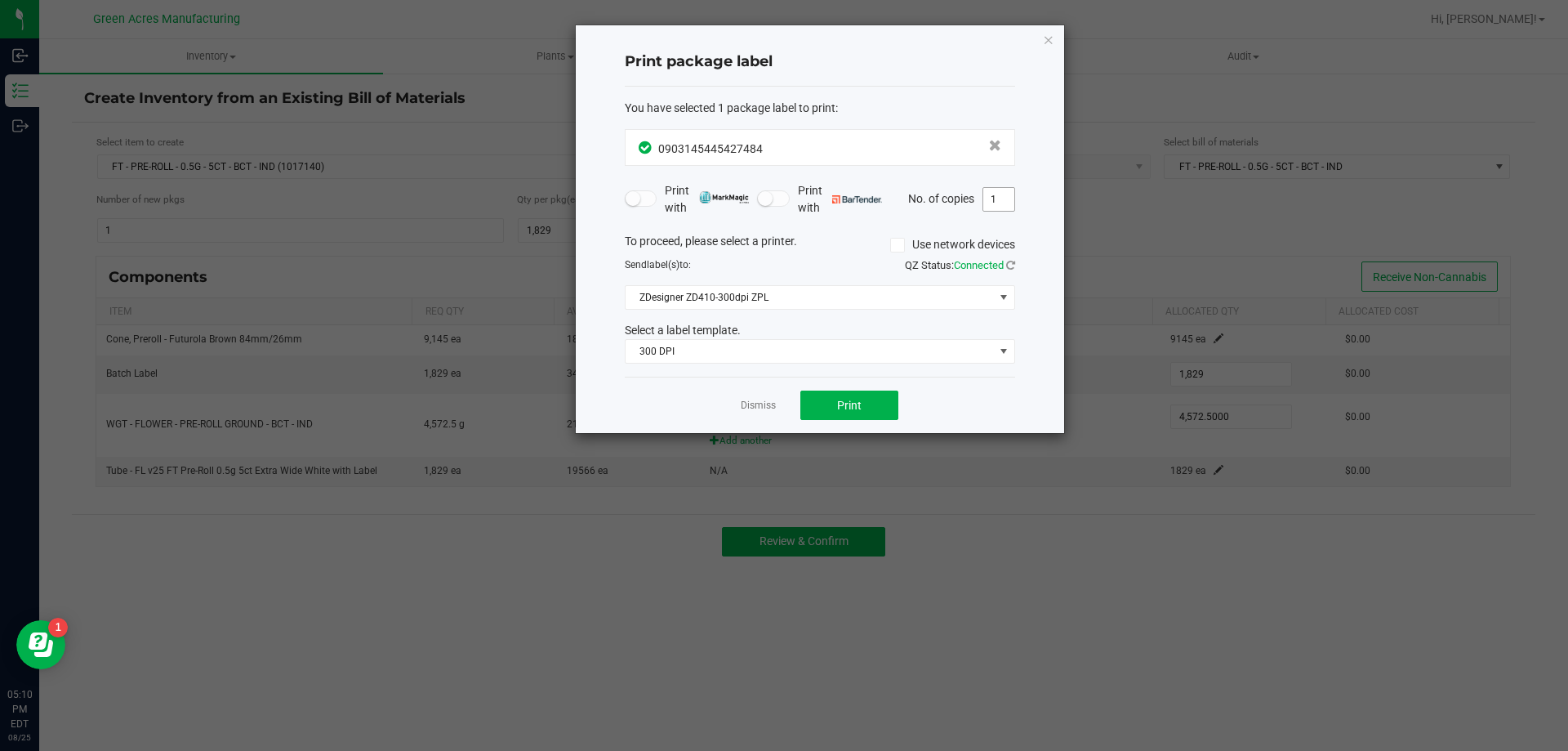
click at [1011, 207] on input "1" at bounding box center [998, 199] width 31 height 23
type input "3"
click at [878, 422] on div "Dismiss Print" at bounding box center [819, 405] width 391 height 56
click at [880, 405] on button "Print" at bounding box center [849, 405] width 98 height 29
click at [1048, 37] on icon "button" at bounding box center [1047, 39] width 11 height 20
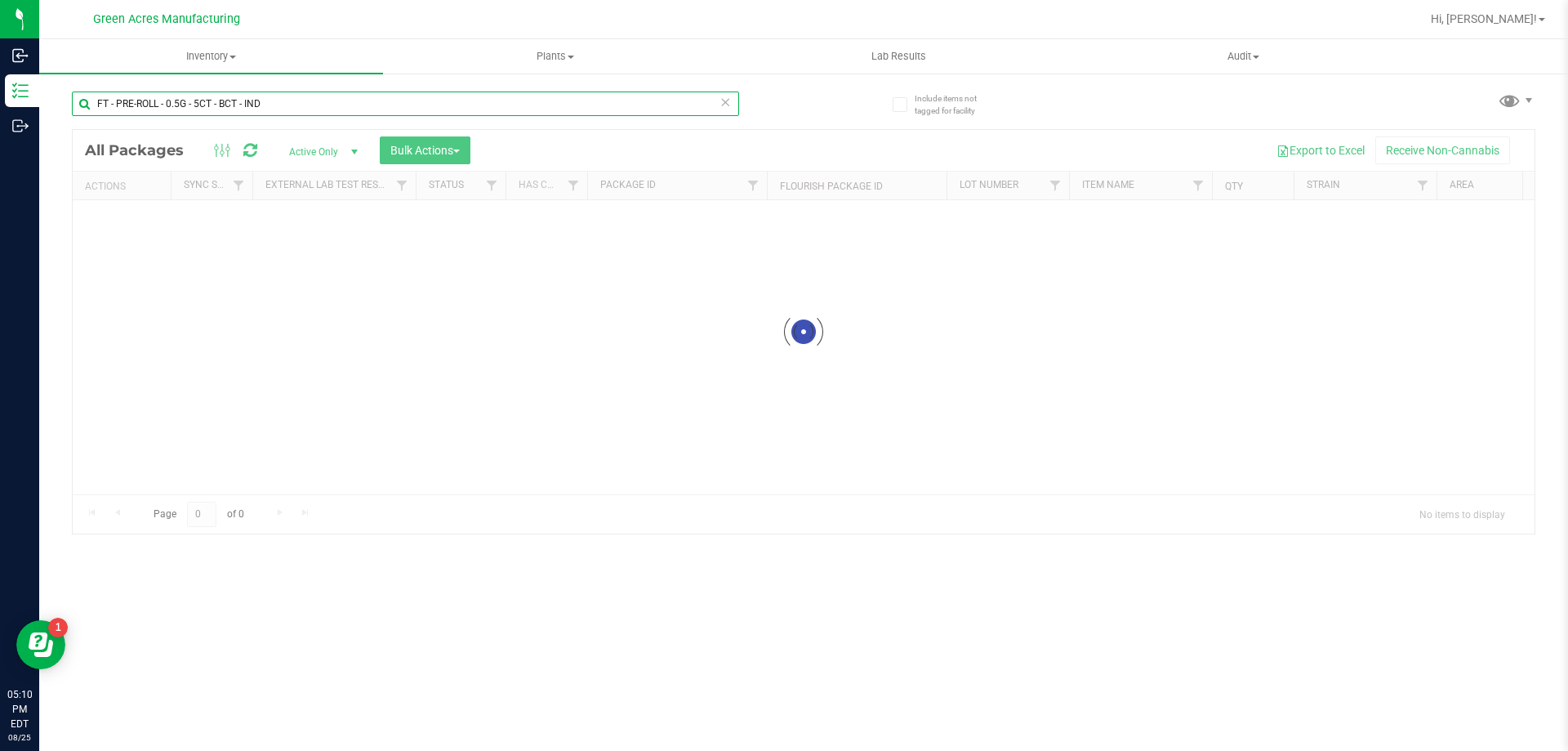
click at [227, 109] on input "FT - PRE-ROLL - 0.5G - 5CT - BCT - IND" at bounding box center [406, 104] width 668 height 25
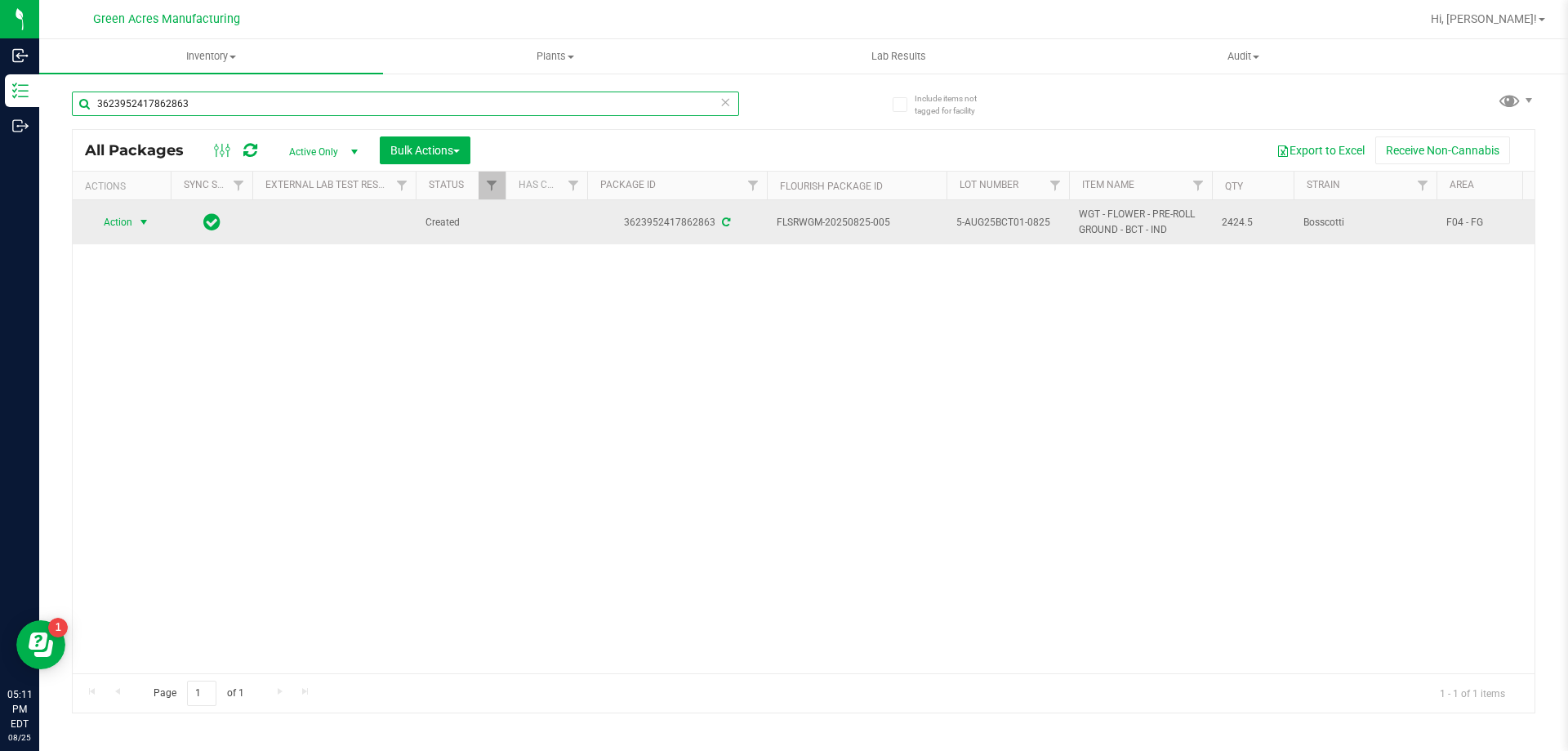
type input "3623952417862863"
click at [144, 219] on span "select" at bounding box center [143, 222] width 13 height 13
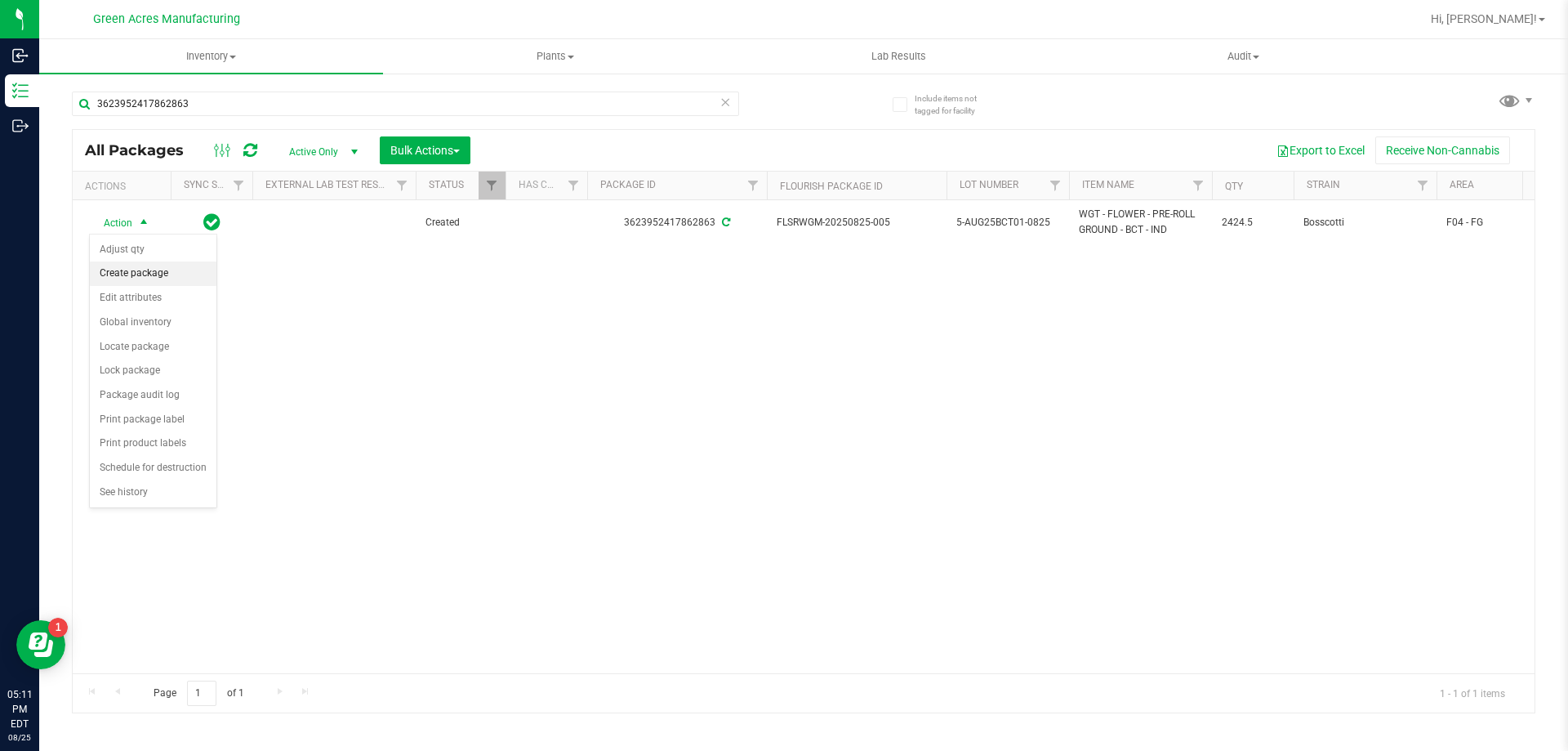
click at [133, 276] on li "Create package" at bounding box center [153, 273] width 127 height 25
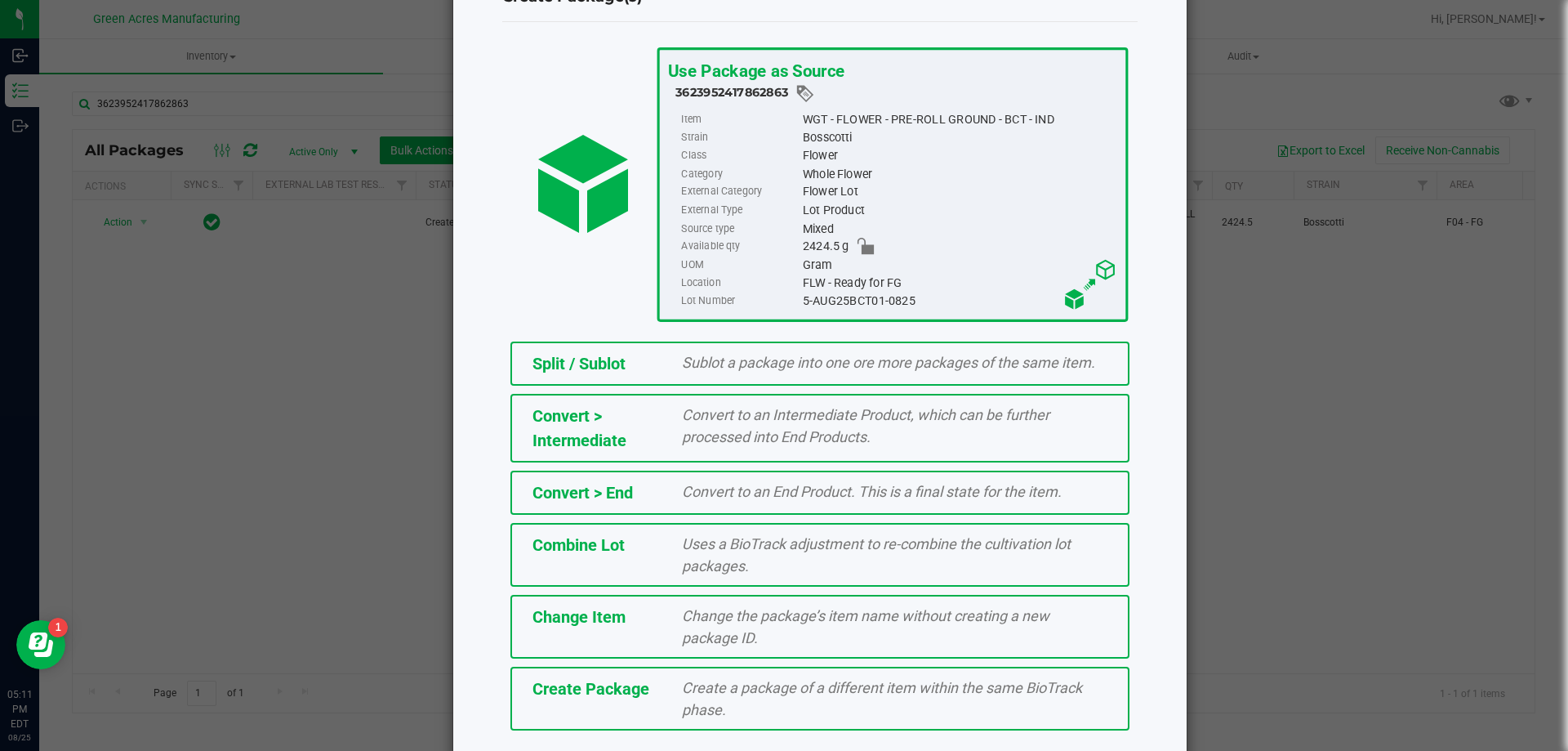
scroll to position [82, 0]
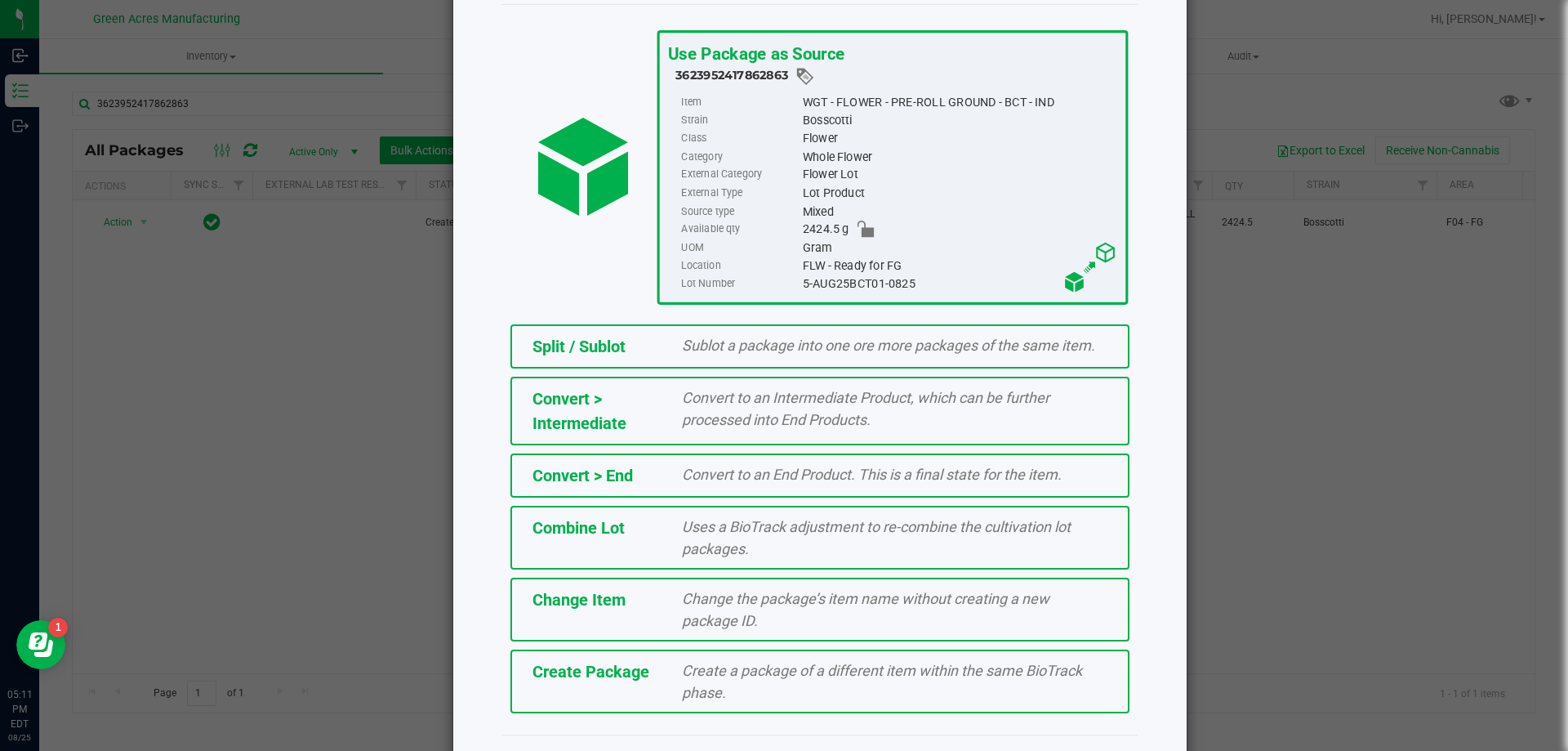
click at [777, 681] on div "Create a package of a different item within the same BioTrack phase." at bounding box center [894, 681] width 450 height 44
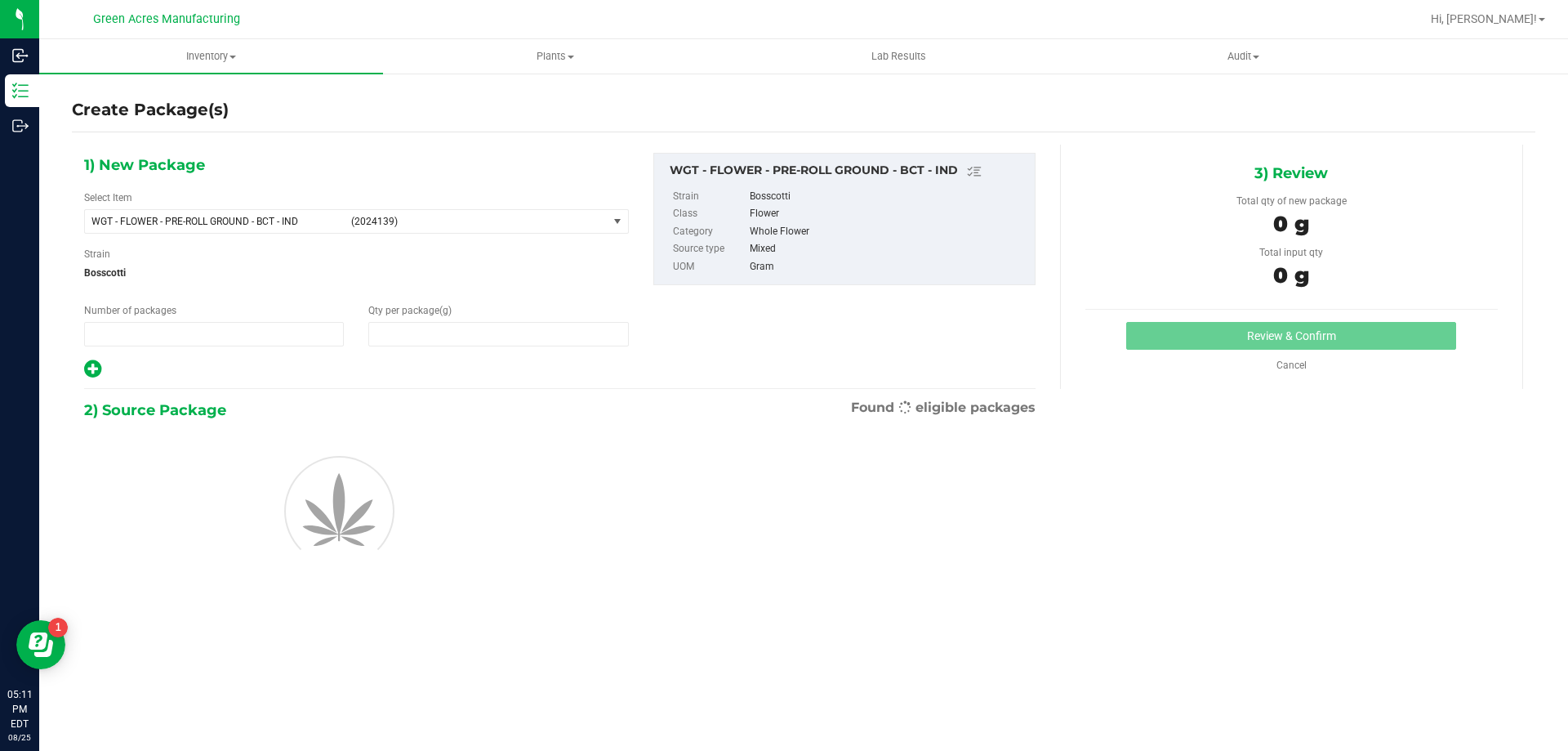
type input "1"
type input "0.0000"
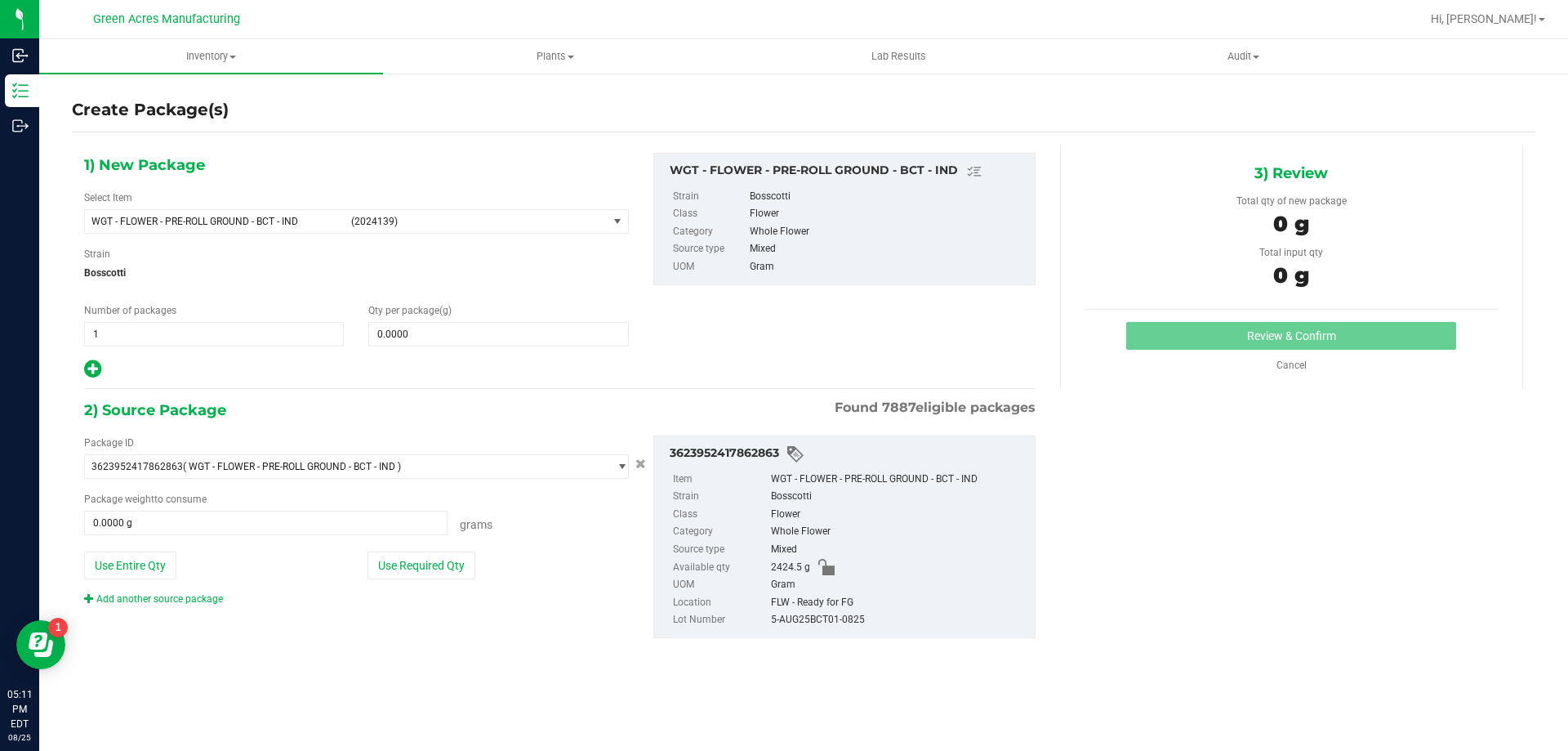
click at [543, 316] on div "Qty per package (g) 0.0000 0" at bounding box center [498, 324] width 284 height 43
click at [496, 345] on span at bounding box center [498, 334] width 260 height 25
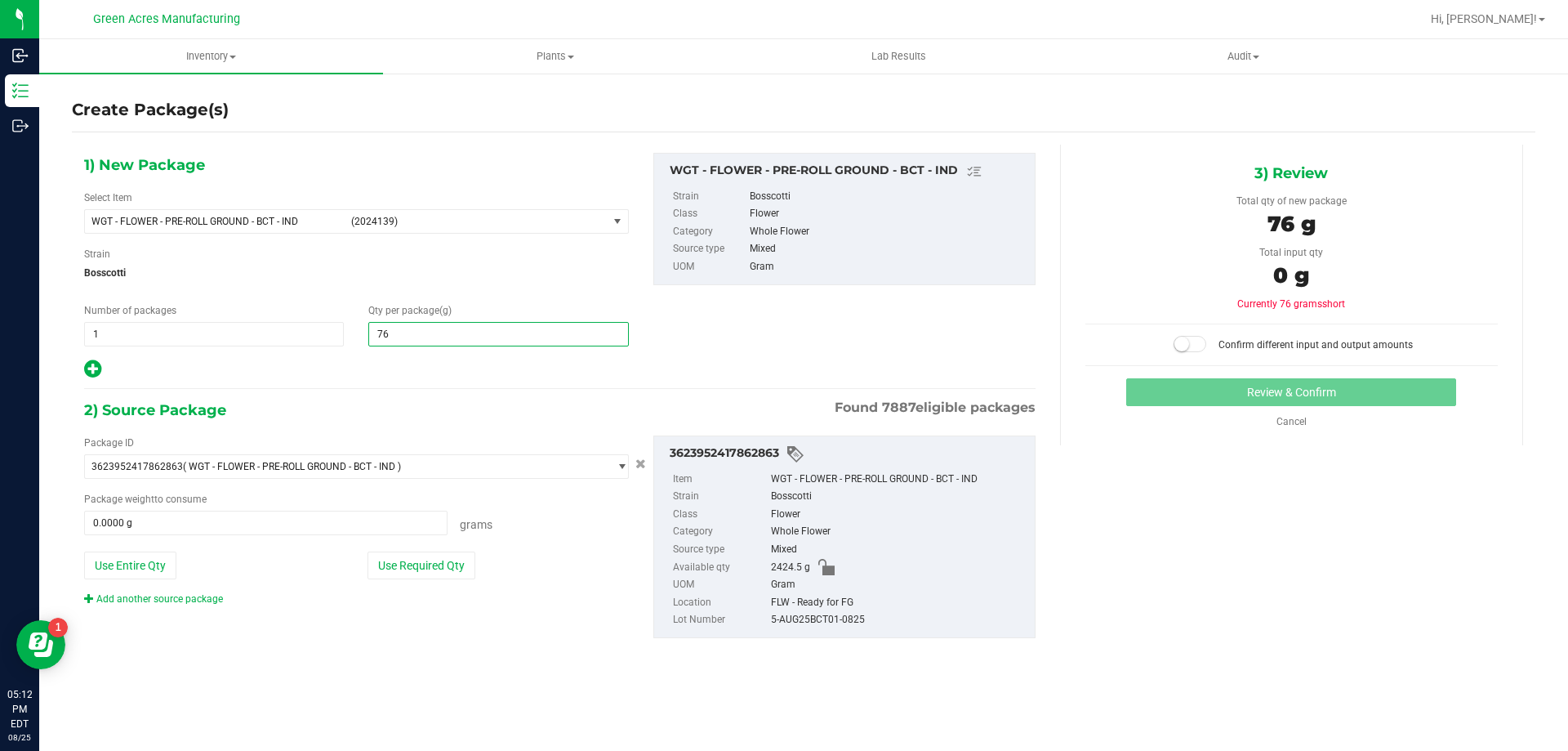
type input "765"
type input "765.0000"
click at [421, 553] on button "Use Required Qty" at bounding box center [422, 566] width 108 height 28
type input "765.0000 g"
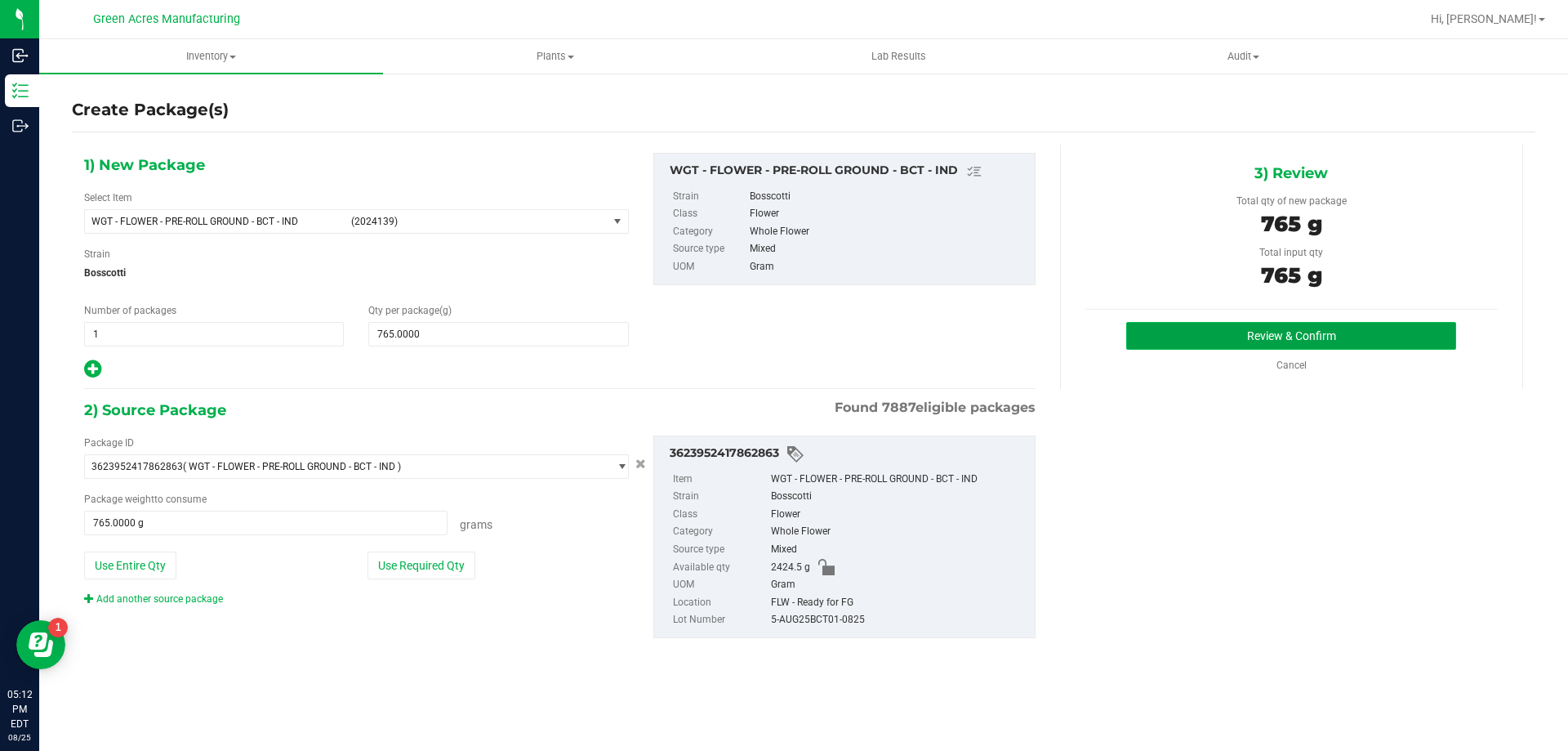
click at [1194, 336] on button "Review & Confirm" at bounding box center [1291, 336] width 330 height 28
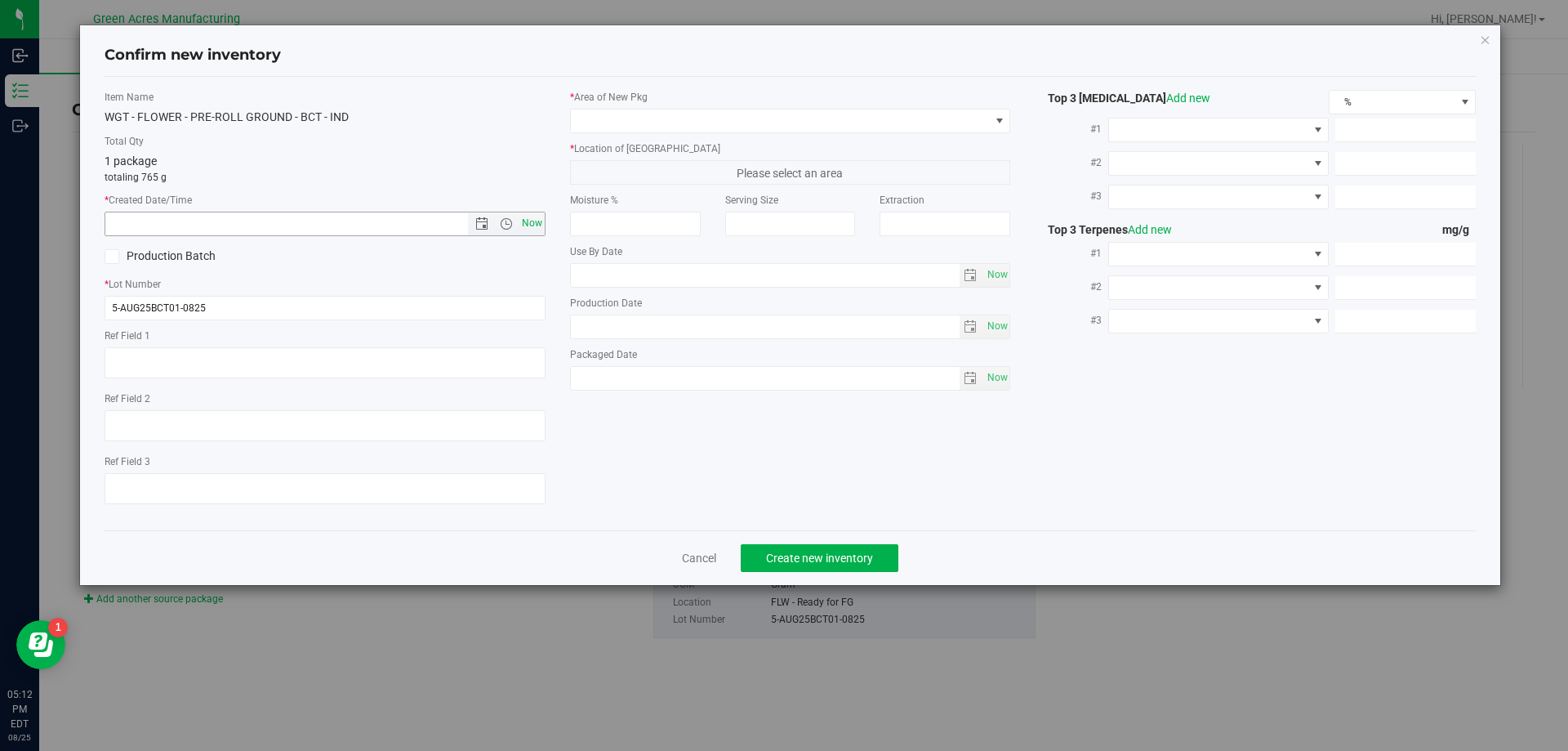
click at [544, 227] on span "Now" at bounding box center [532, 224] width 28 height 24
type input "[DATE] 5:12 PM"
click at [580, 115] on span at bounding box center [780, 120] width 419 height 23
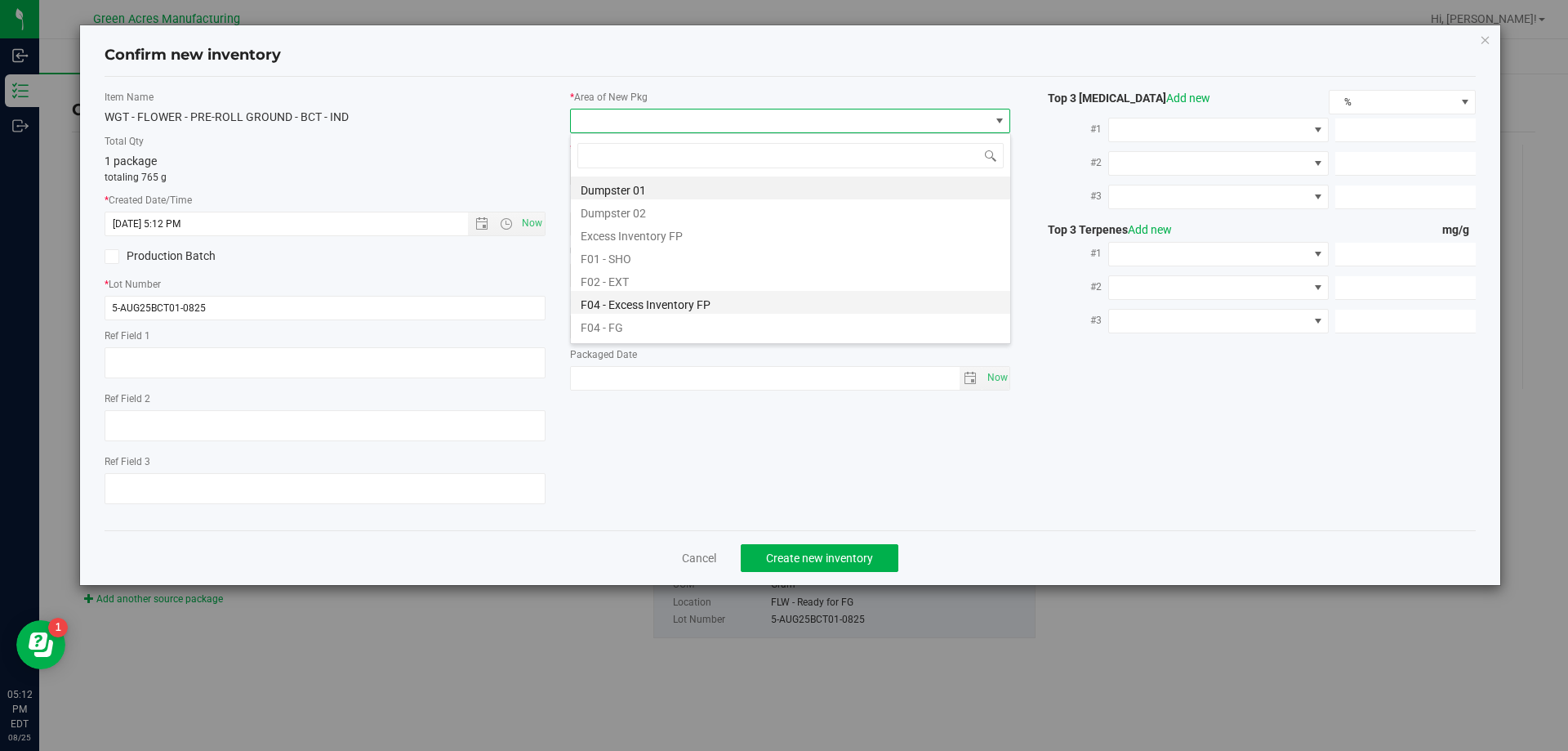
scroll to position [25, 441]
click at [632, 315] on li "F04 - FG" at bounding box center [790, 325] width 440 height 23
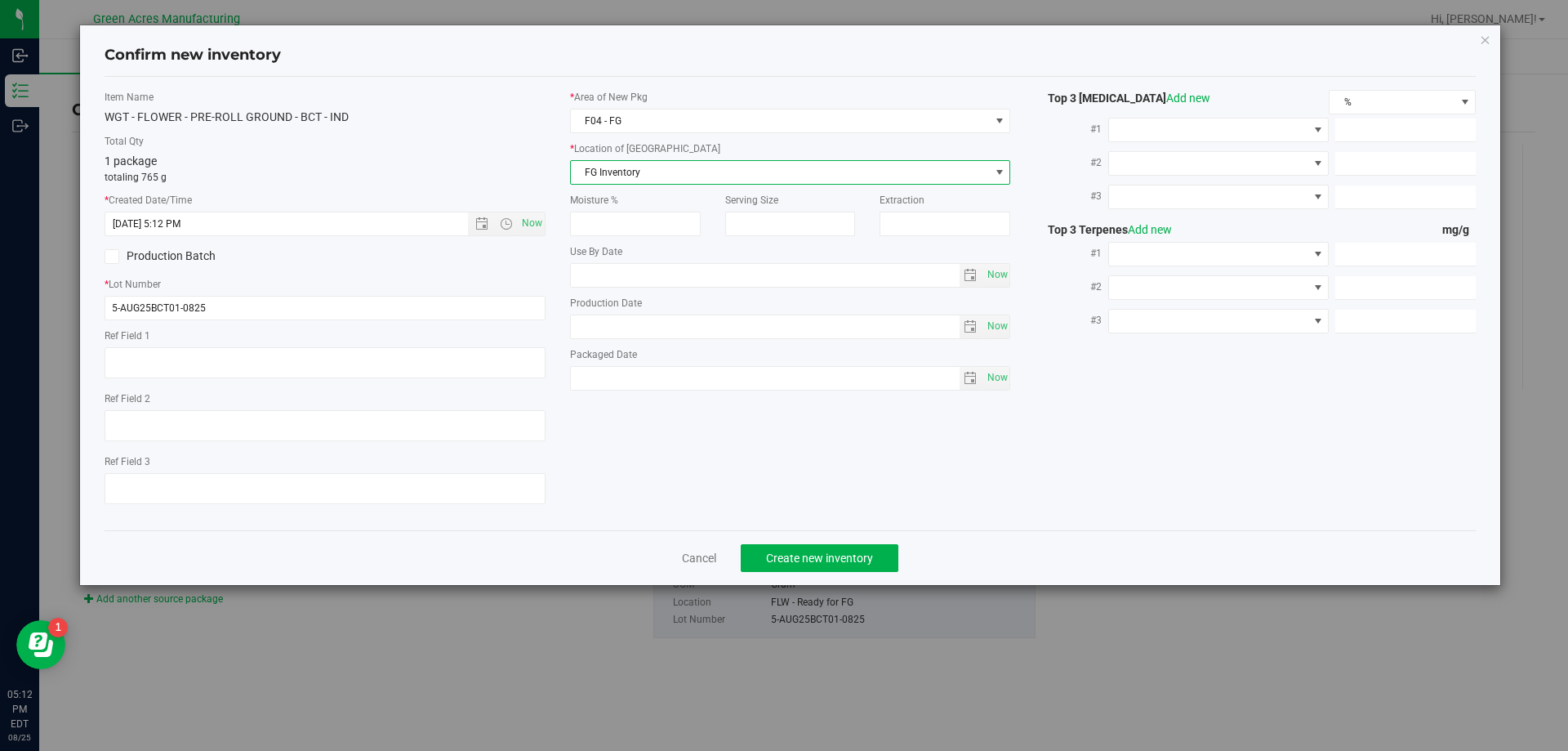
click at [603, 167] on span "FG Inventory" at bounding box center [780, 172] width 419 height 23
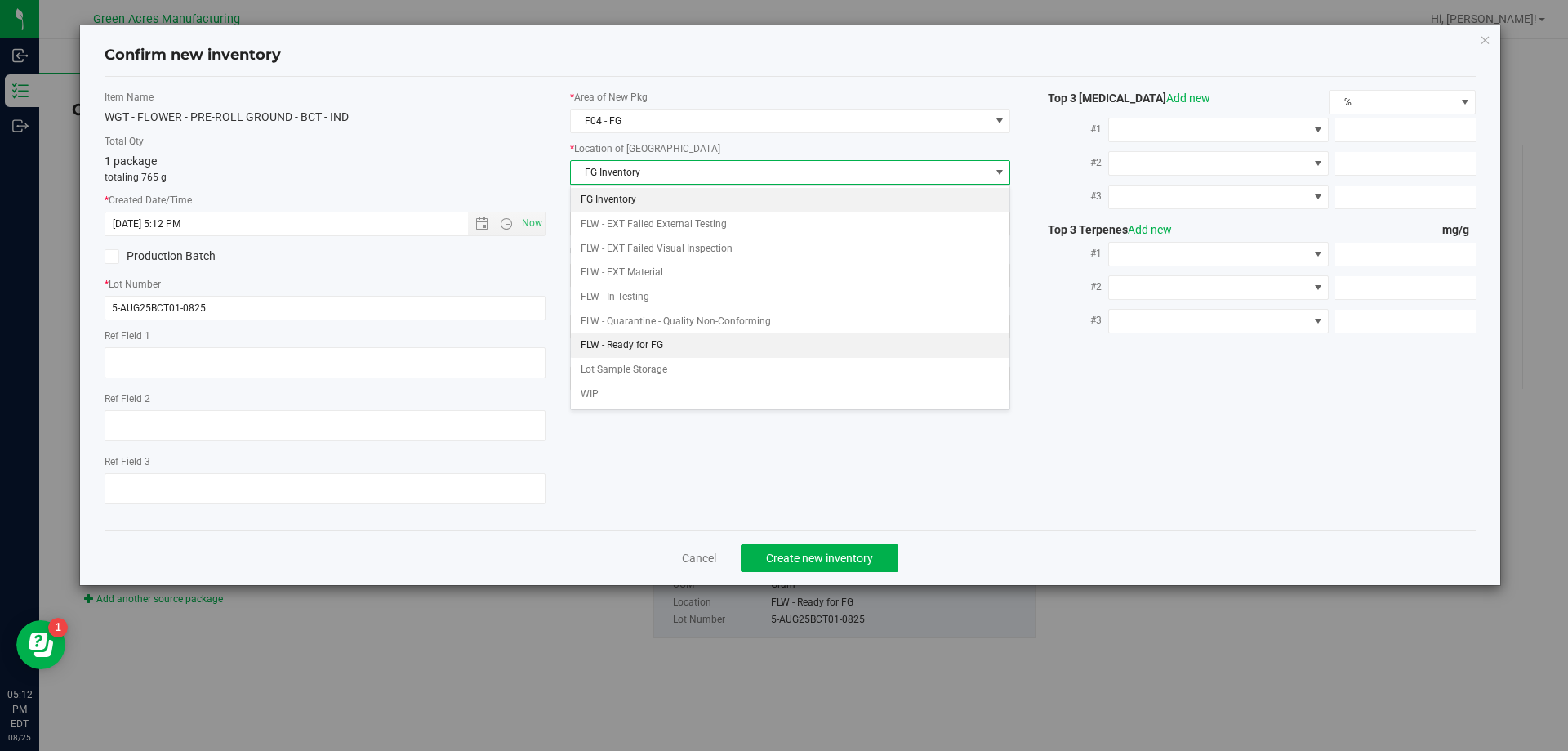
click at [641, 350] on li "FLW - Ready for FG" at bounding box center [790, 345] width 440 height 25
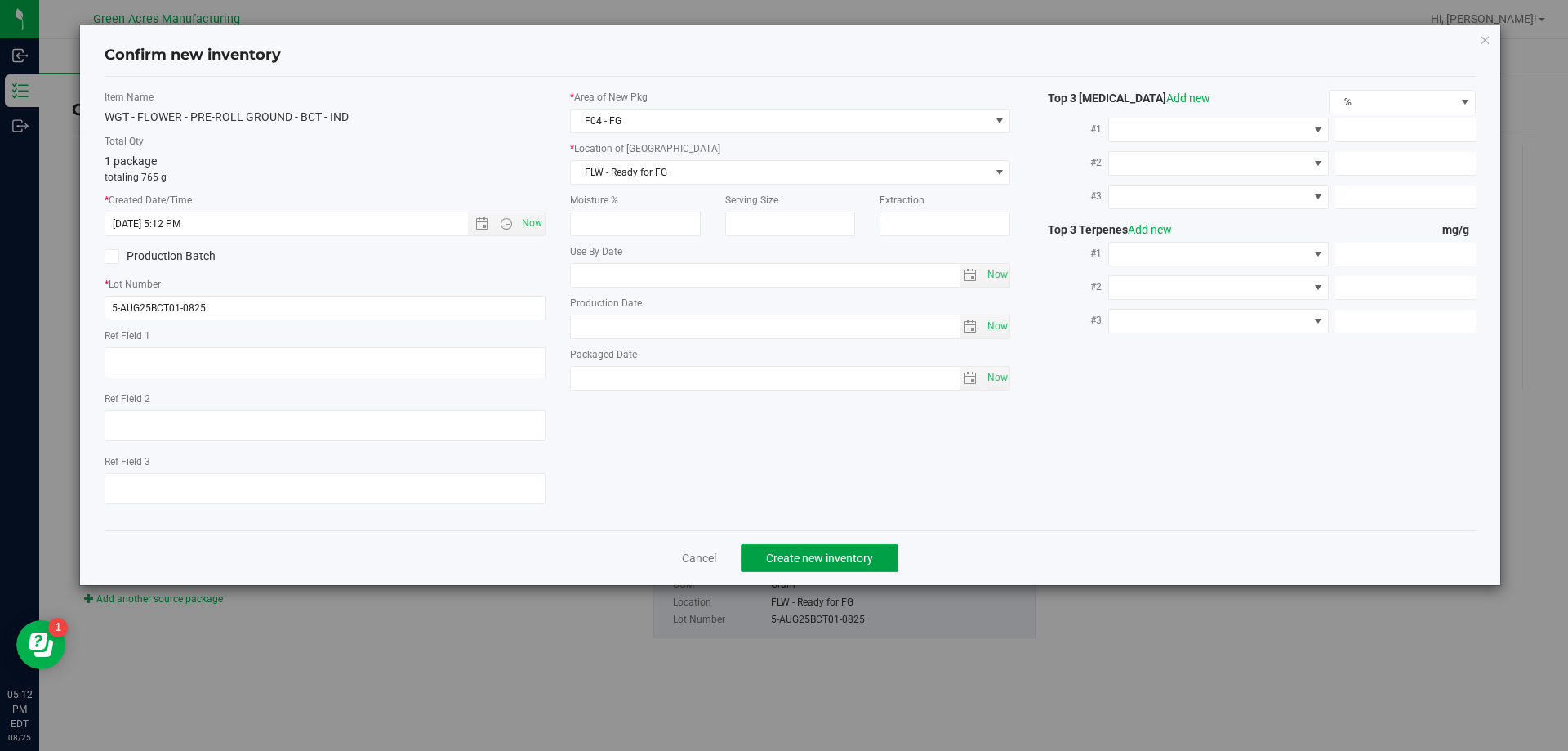
click at [799, 547] on button "Create new inventory" at bounding box center [819, 558] width 158 height 28
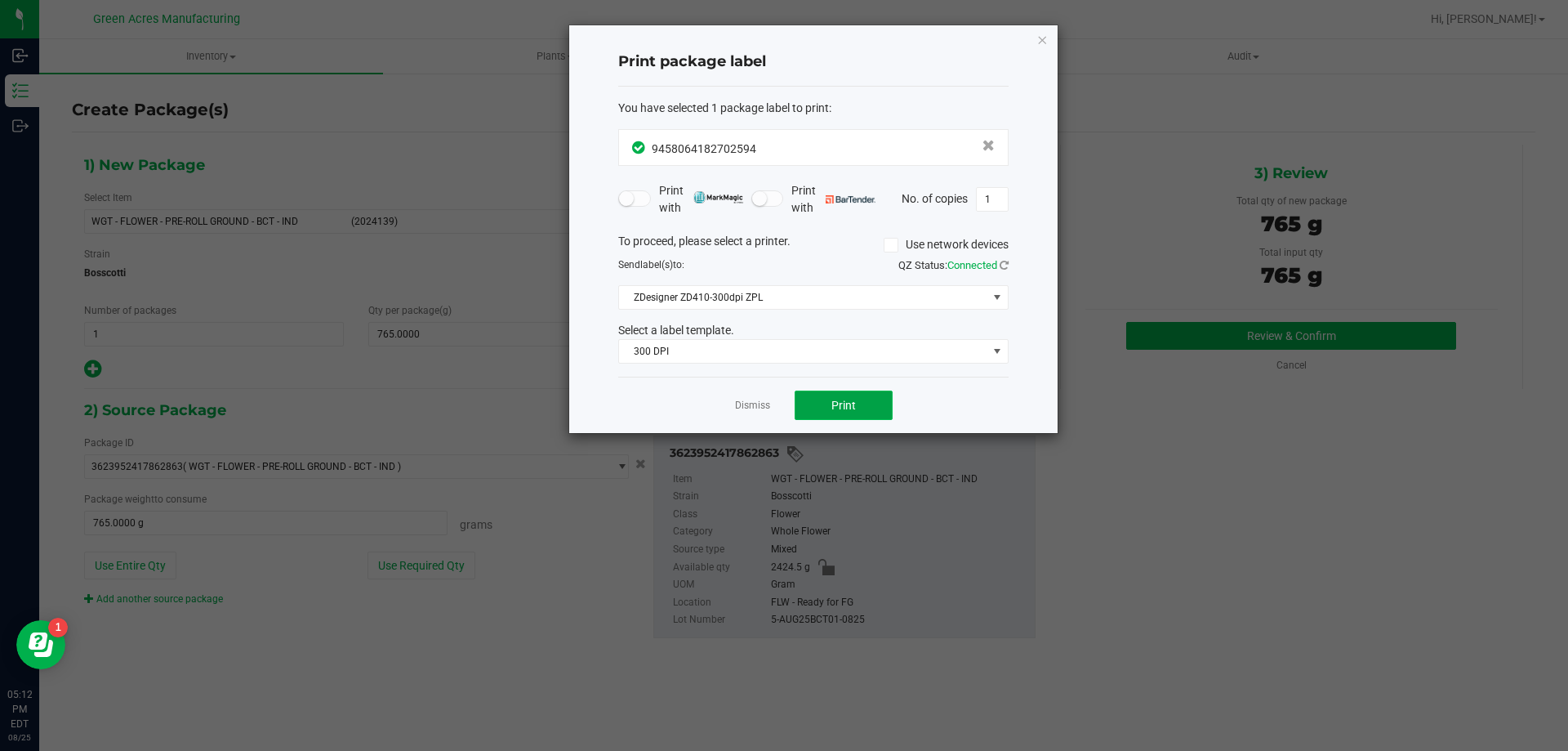
click at [836, 409] on span "Print" at bounding box center [843, 405] width 25 height 13
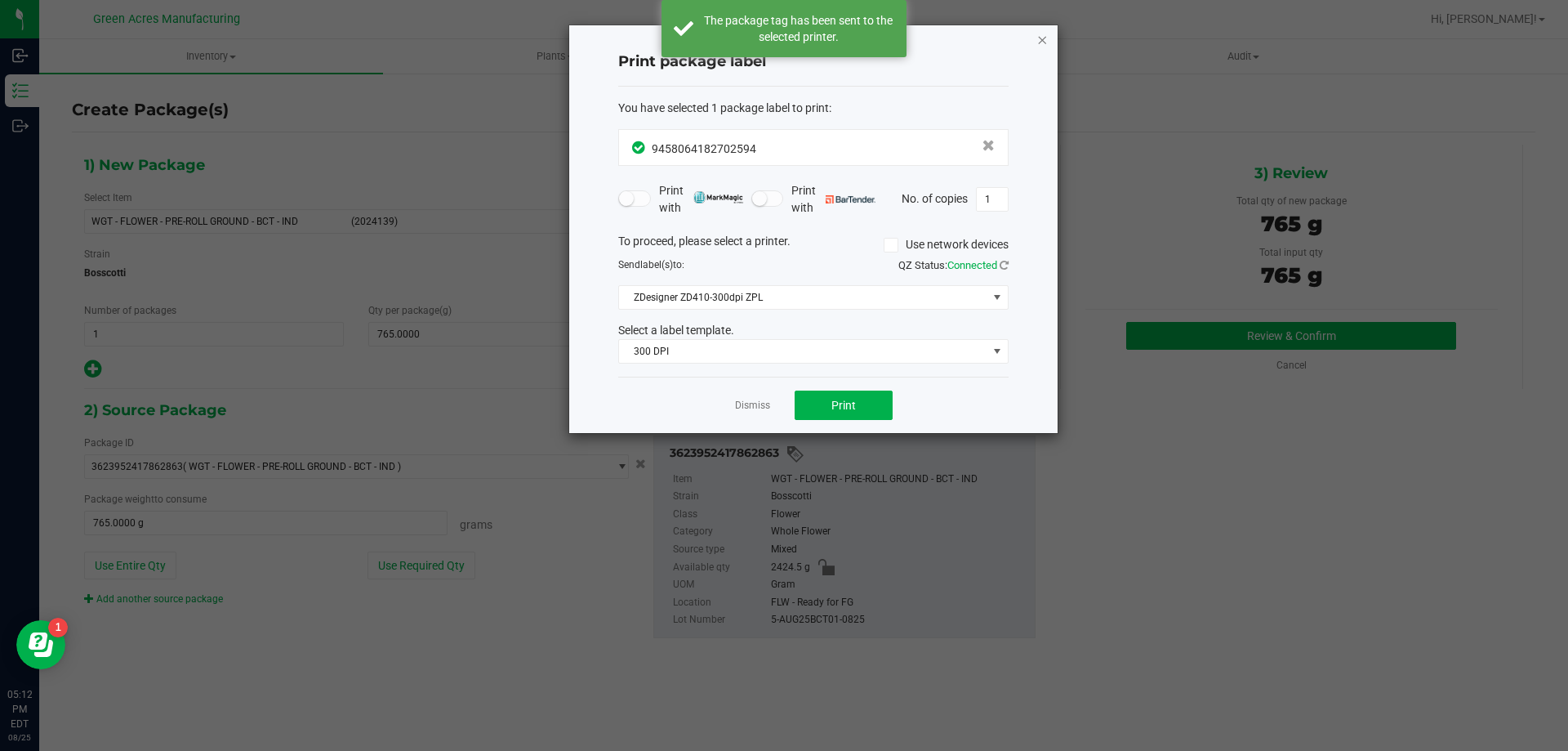
click at [1045, 44] on icon "button" at bounding box center [1041, 39] width 11 height 20
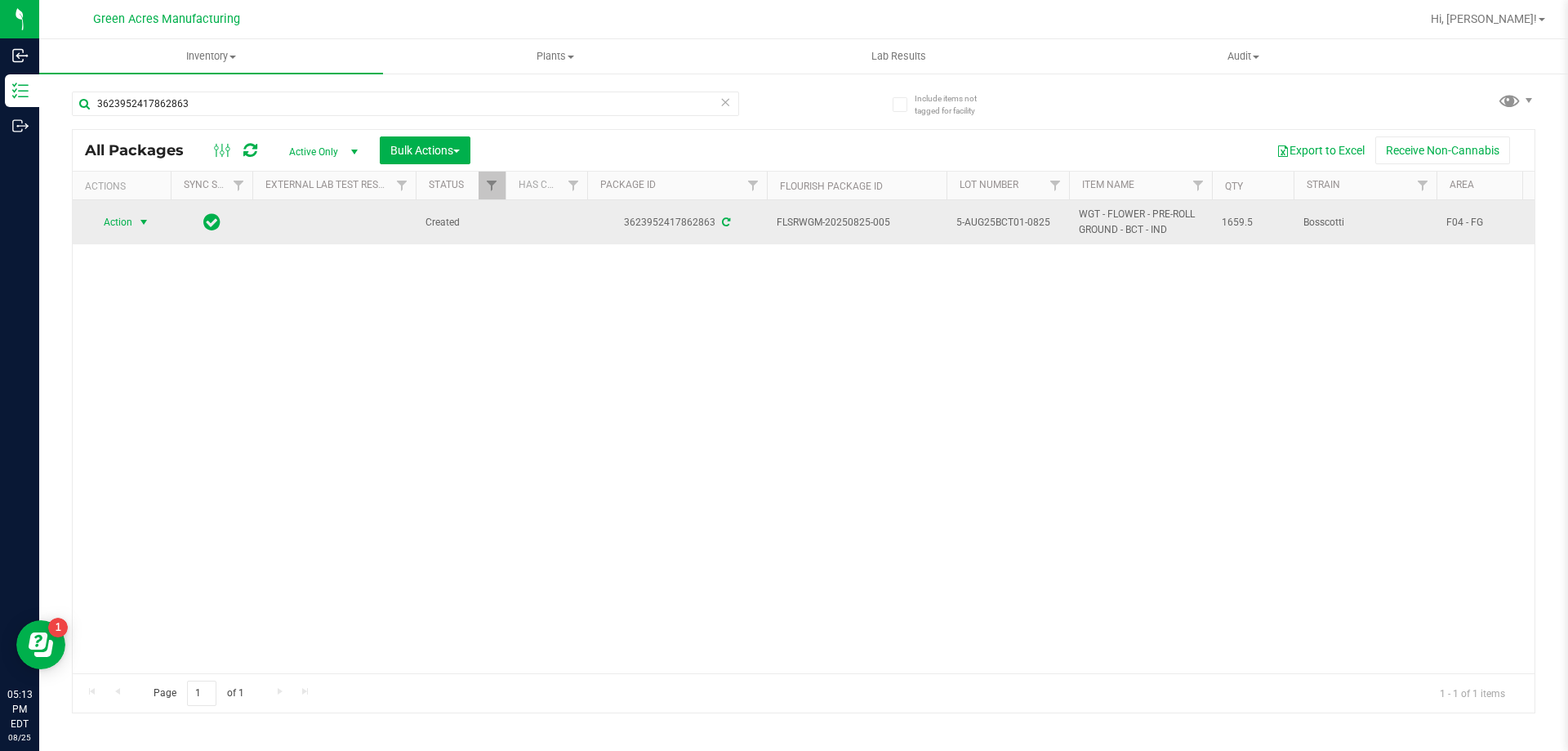
click at [118, 215] on span "Action" at bounding box center [111, 222] width 44 height 23
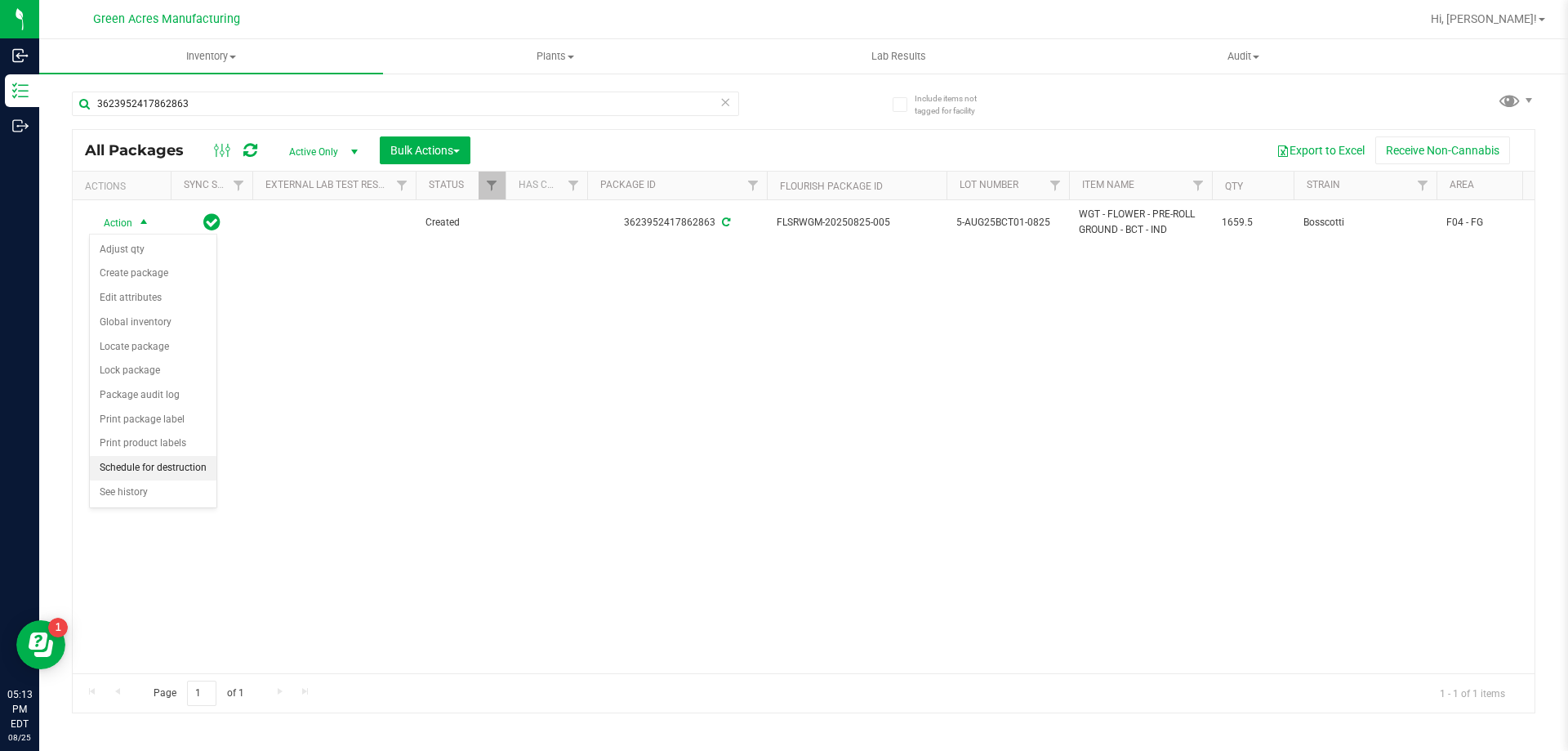
click at [201, 459] on li "Schedule for destruction" at bounding box center [153, 468] width 127 height 25
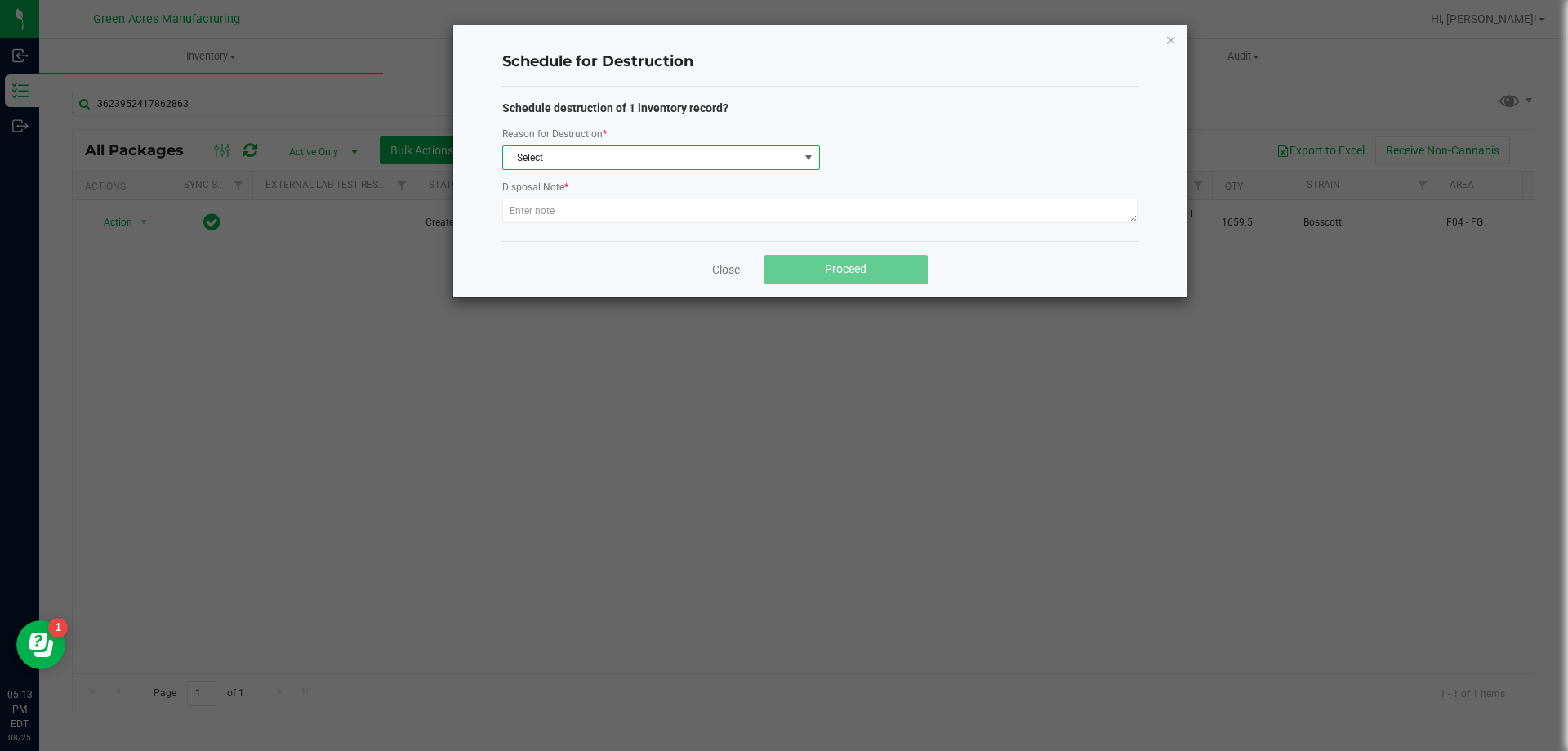
click at [592, 159] on span "Select" at bounding box center [651, 157] width 296 height 23
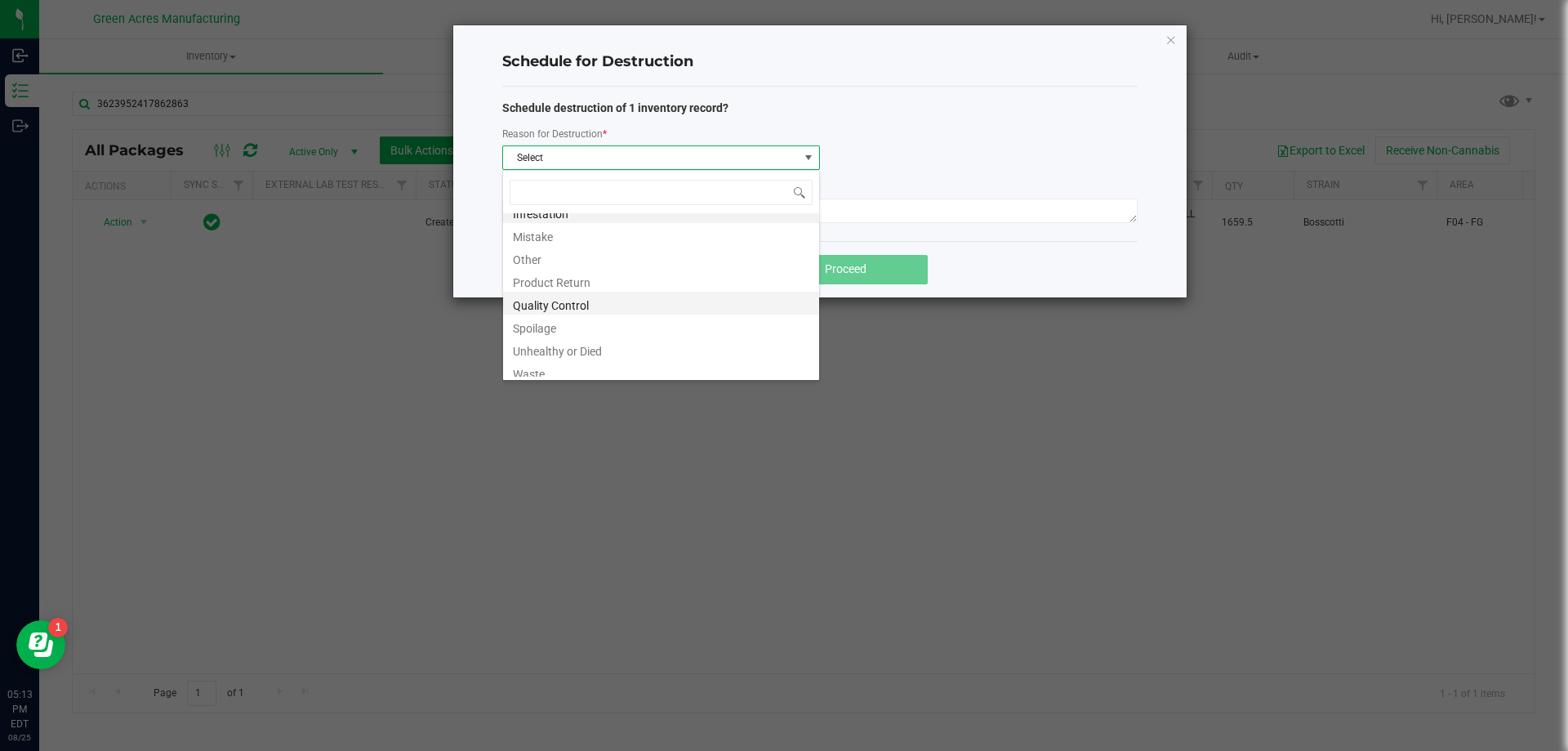
scroll to position [20, 0]
click at [601, 375] on li "Waste" at bounding box center [661, 365] width 316 height 23
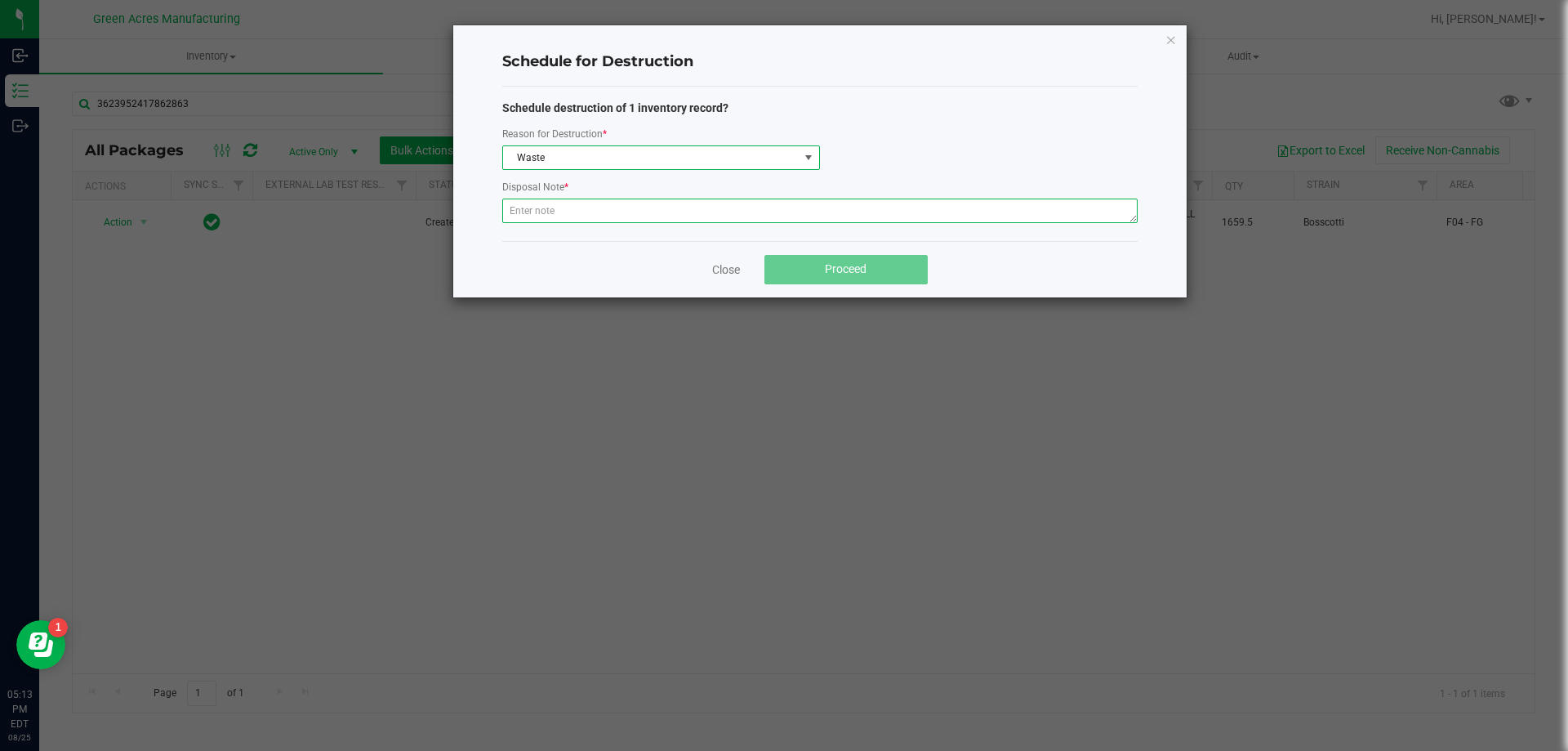
click at [589, 217] on textarea at bounding box center [819, 211] width 636 height 25
paste textarea "WASTE FROM JUANAROLL PRODUCTION/PACKING"
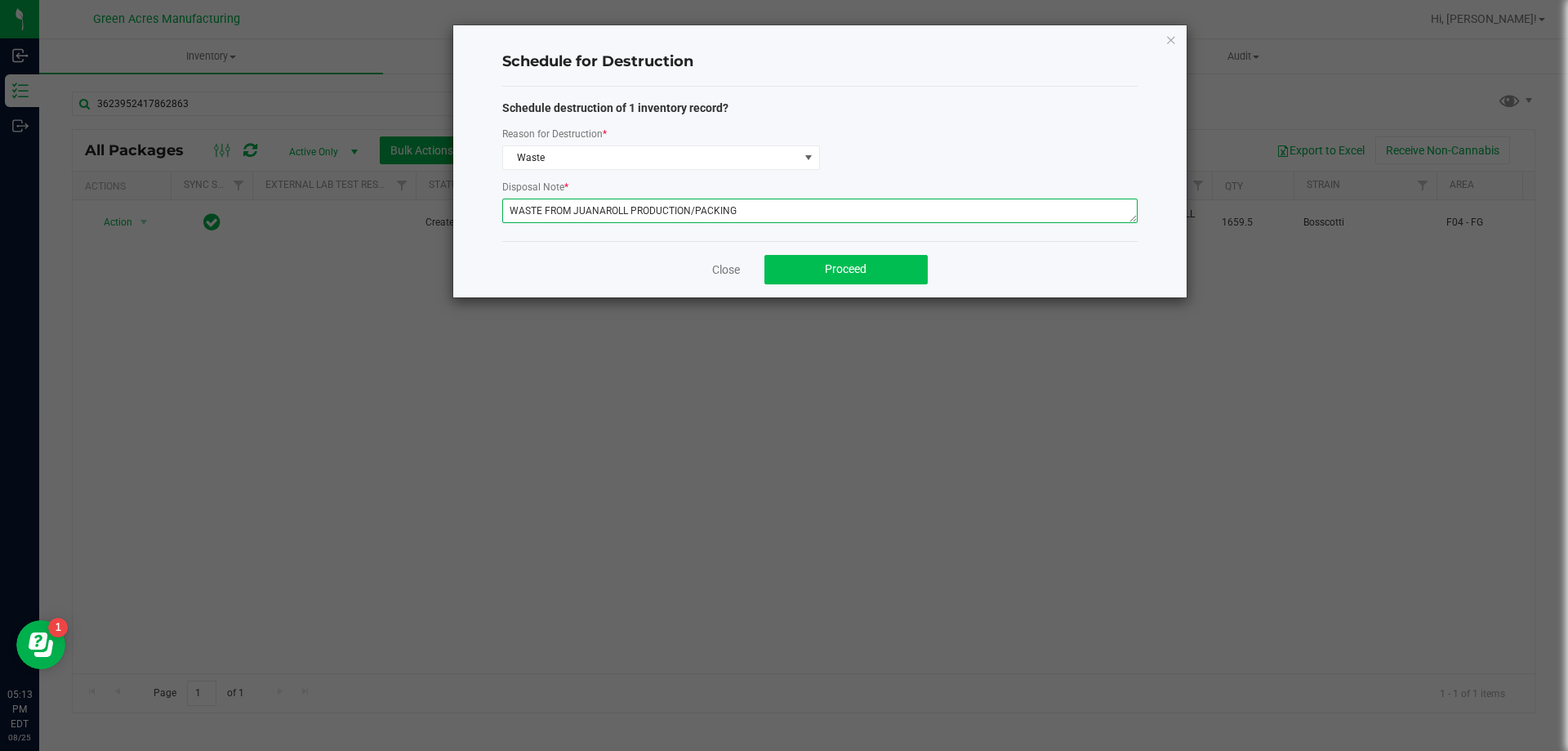
type textarea "WASTE FROM JUANAROLL PRODUCTION/PACKING"
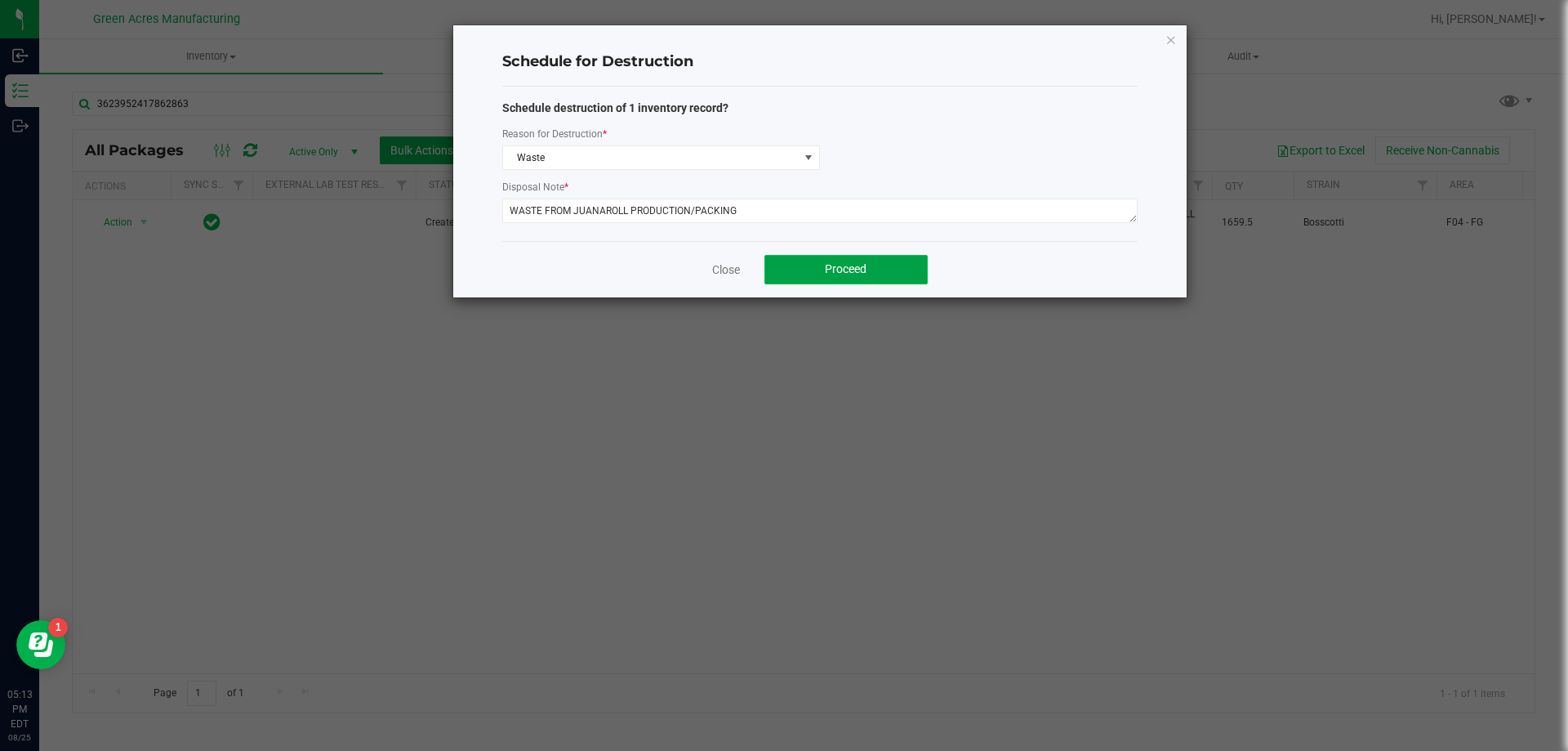
click at [900, 264] on button "Proceed" at bounding box center [845, 269] width 163 height 29
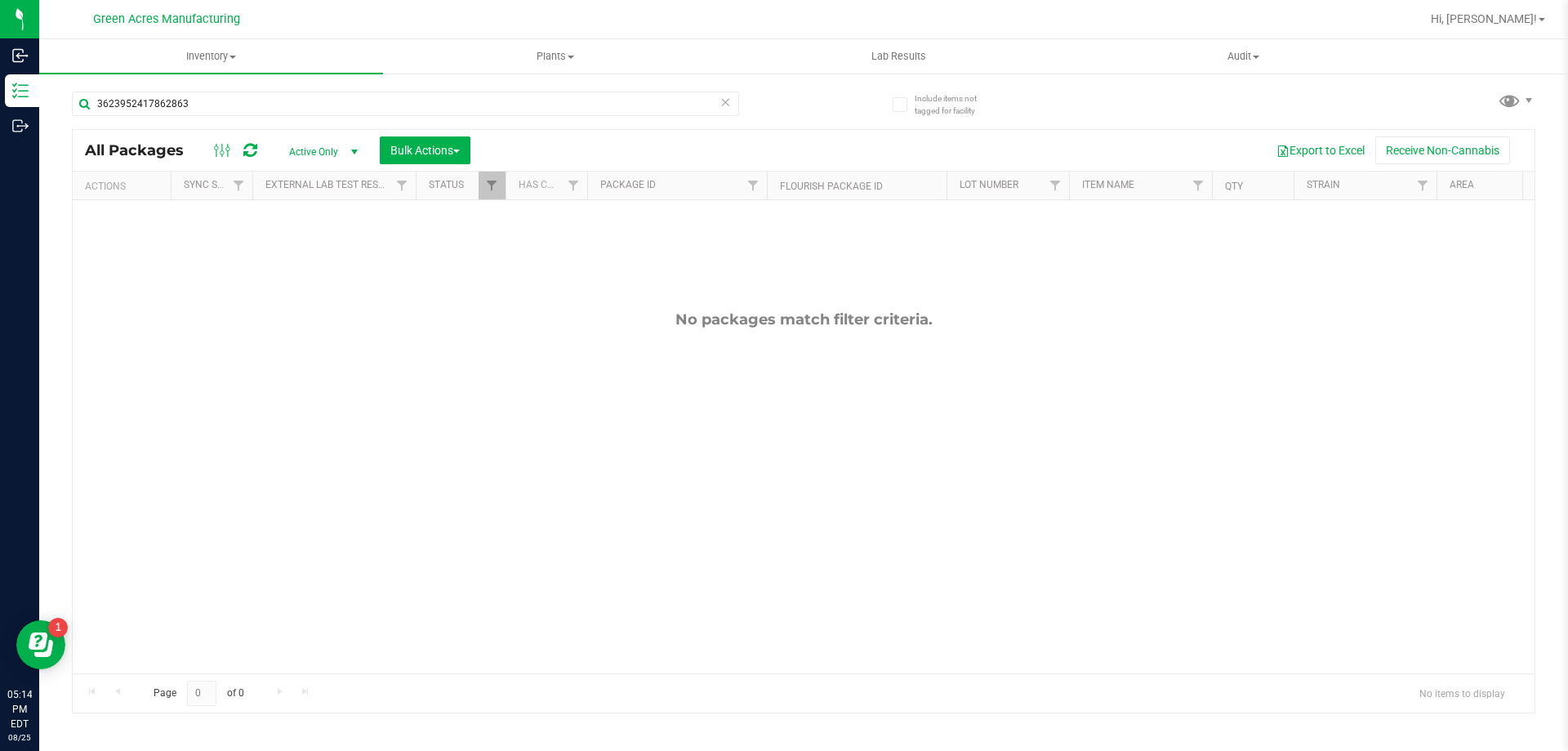
click at [189, 117] on div "3623952417862863" at bounding box center [406, 111] width 668 height 38
click at [197, 99] on input "3623952417862863" at bounding box center [406, 104] width 668 height 25
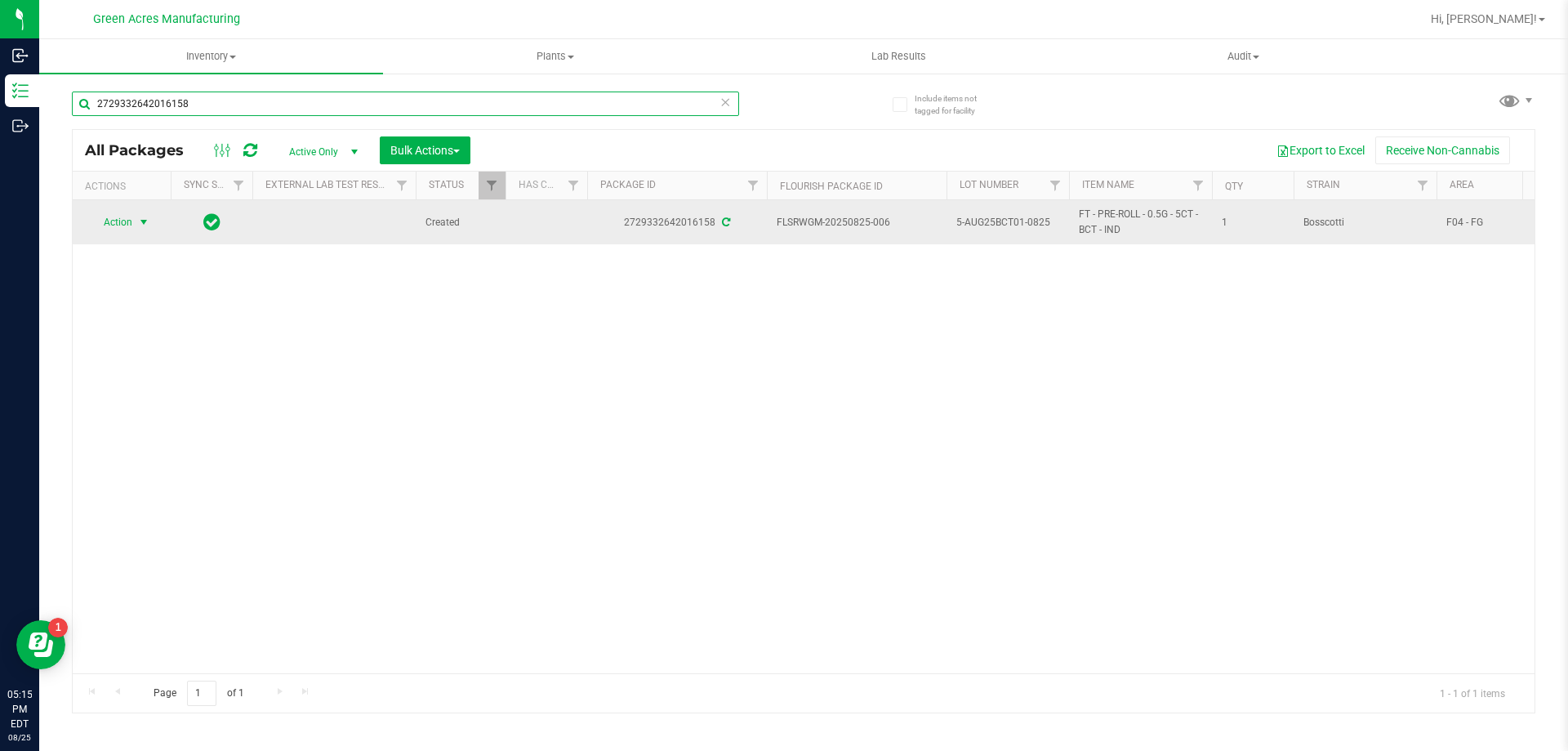
type input "2729332642016158"
click at [101, 220] on span "Action" at bounding box center [111, 222] width 44 height 23
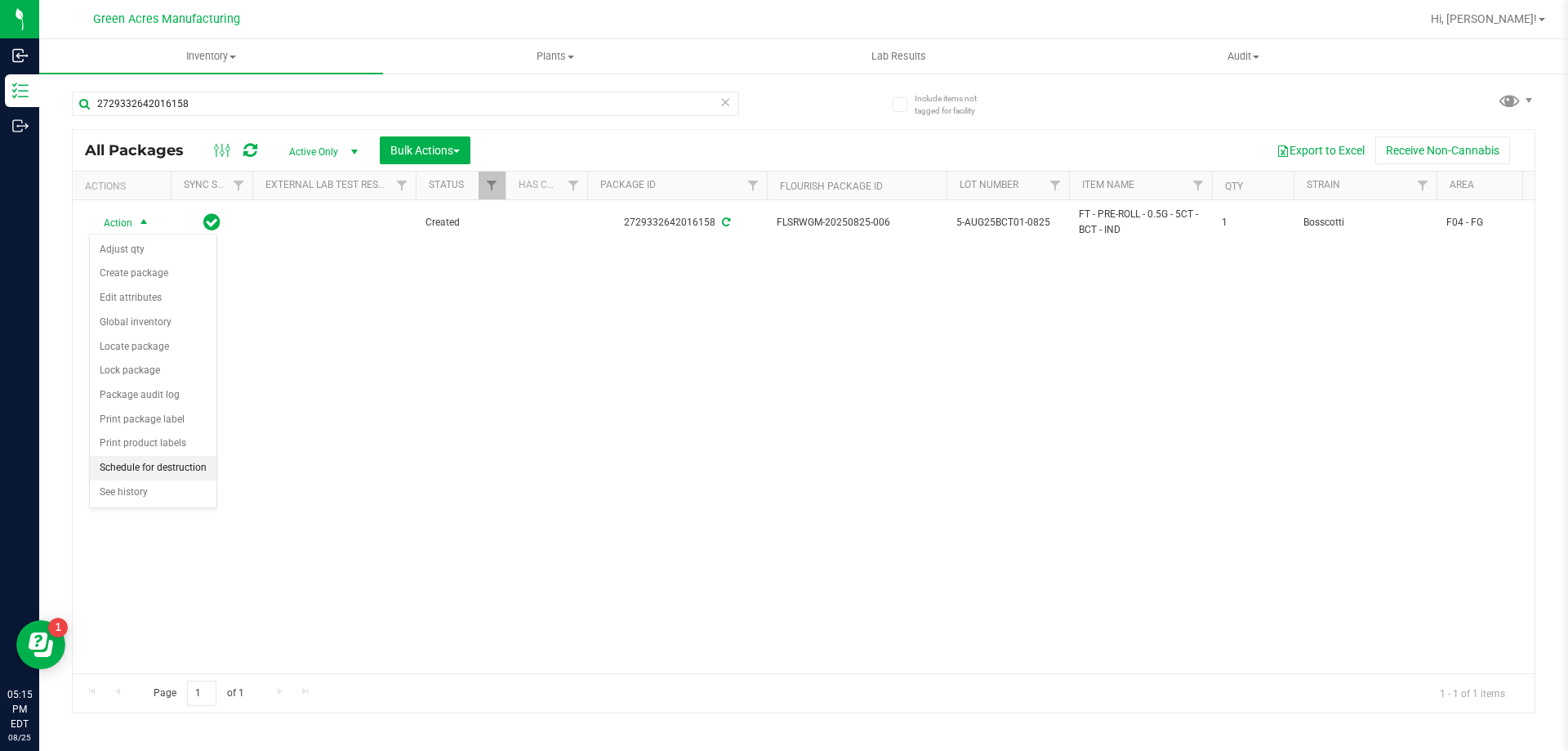
click at [187, 471] on li "Schedule for destruction" at bounding box center [153, 468] width 127 height 25
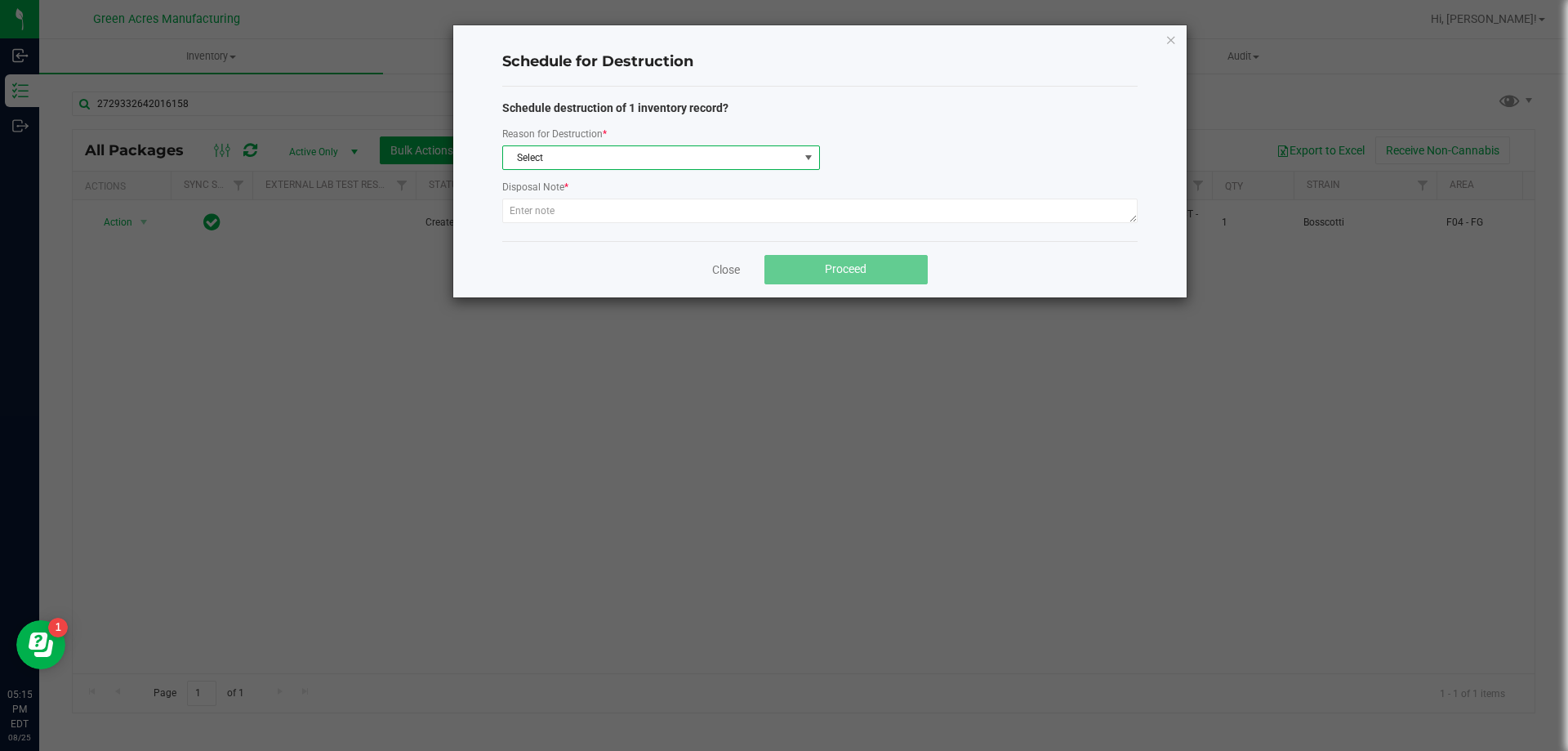
click at [699, 153] on span "Select" at bounding box center [651, 157] width 296 height 23
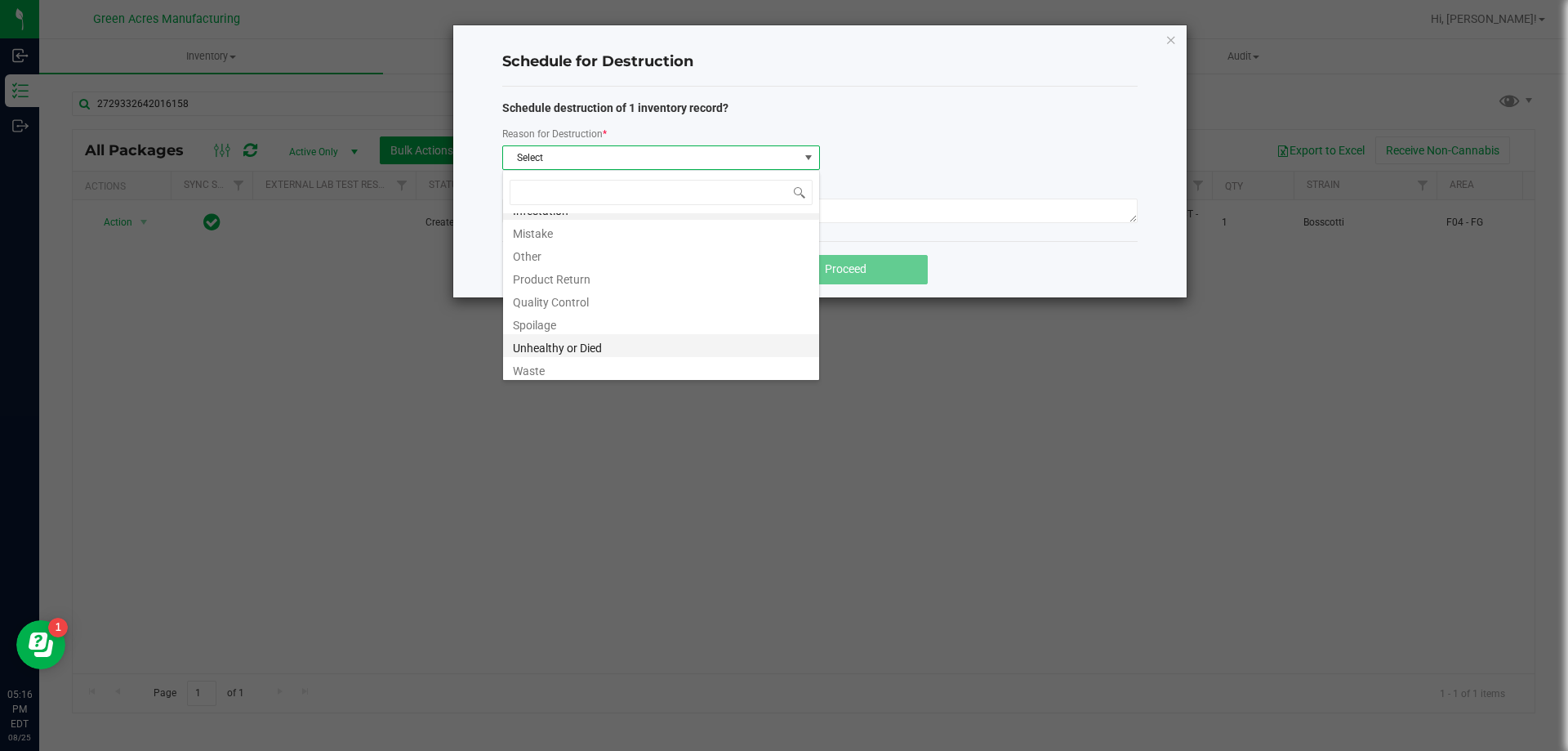
scroll to position [20, 0]
click at [645, 357] on li "Waste" at bounding box center [661, 365] width 316 height 23
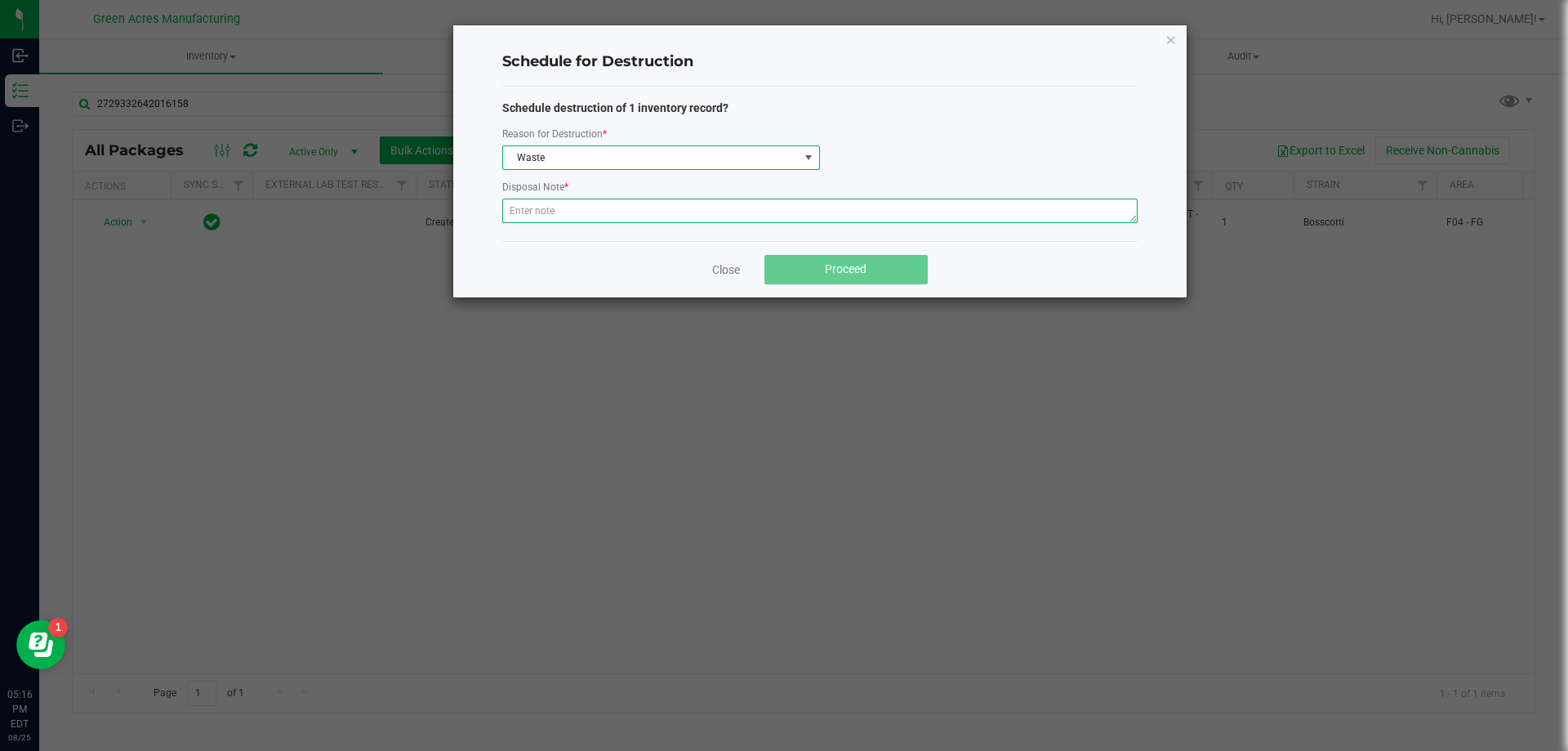
click at [661, 215] on textarea at bounding box center [819, 211] width 636 height 25
paste textarea "WASTE FROM JUANAROLL PRODUCTION/PACKING"
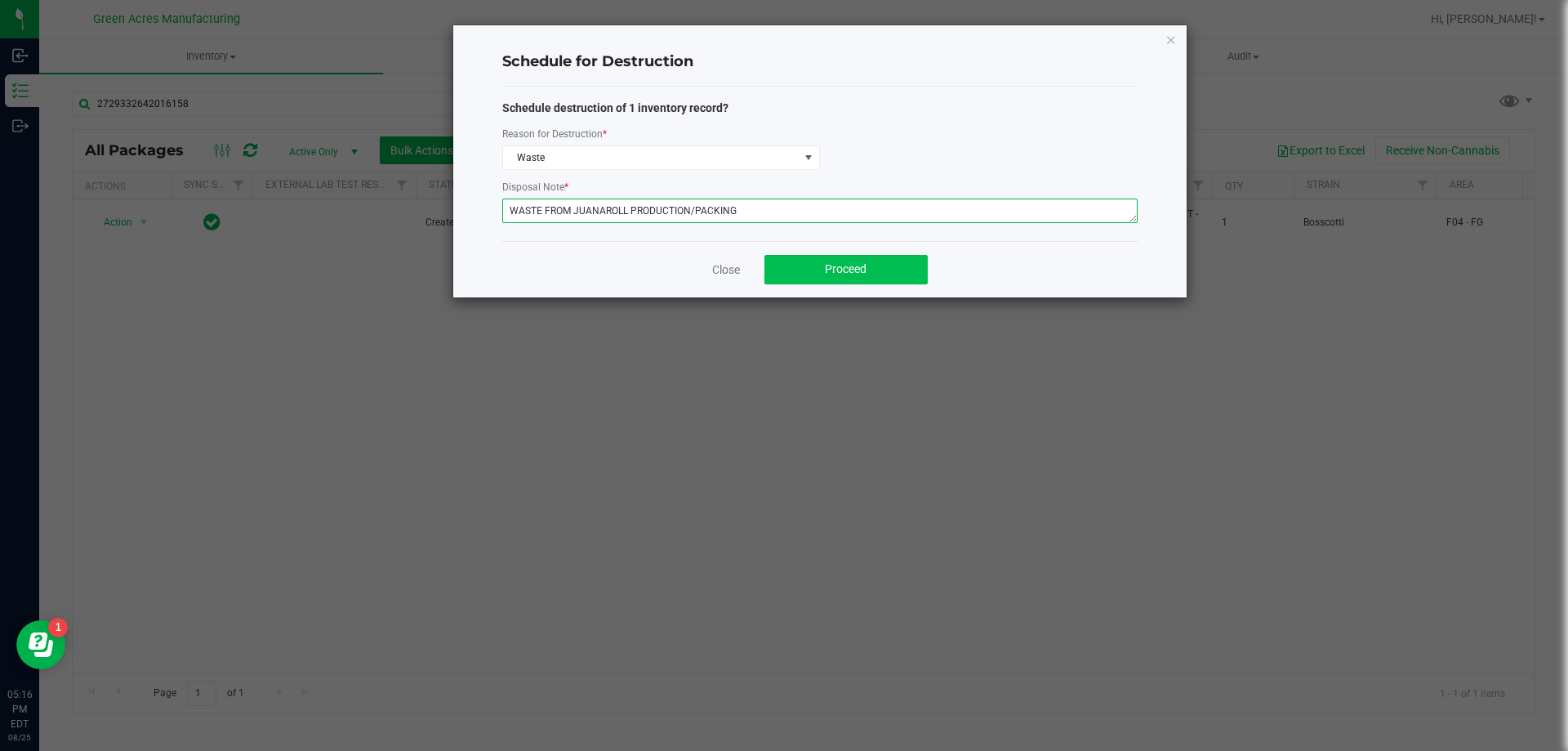
type textarea "WASTE FROM JUANAROLL PRODUCTION/PACKING"
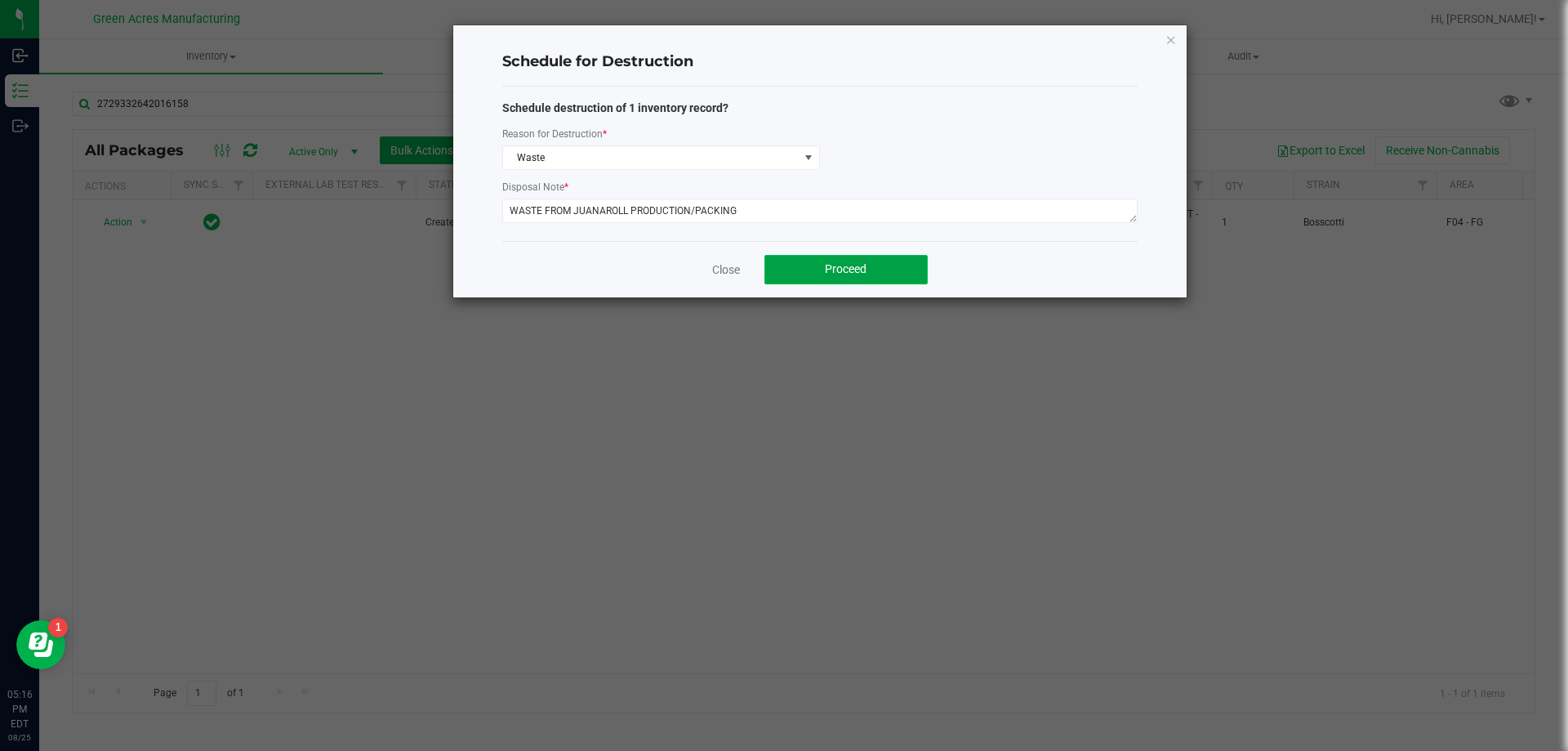
click at [895, 275] on button "Proceed" at bounding box center [845, 269] width 163 height 29
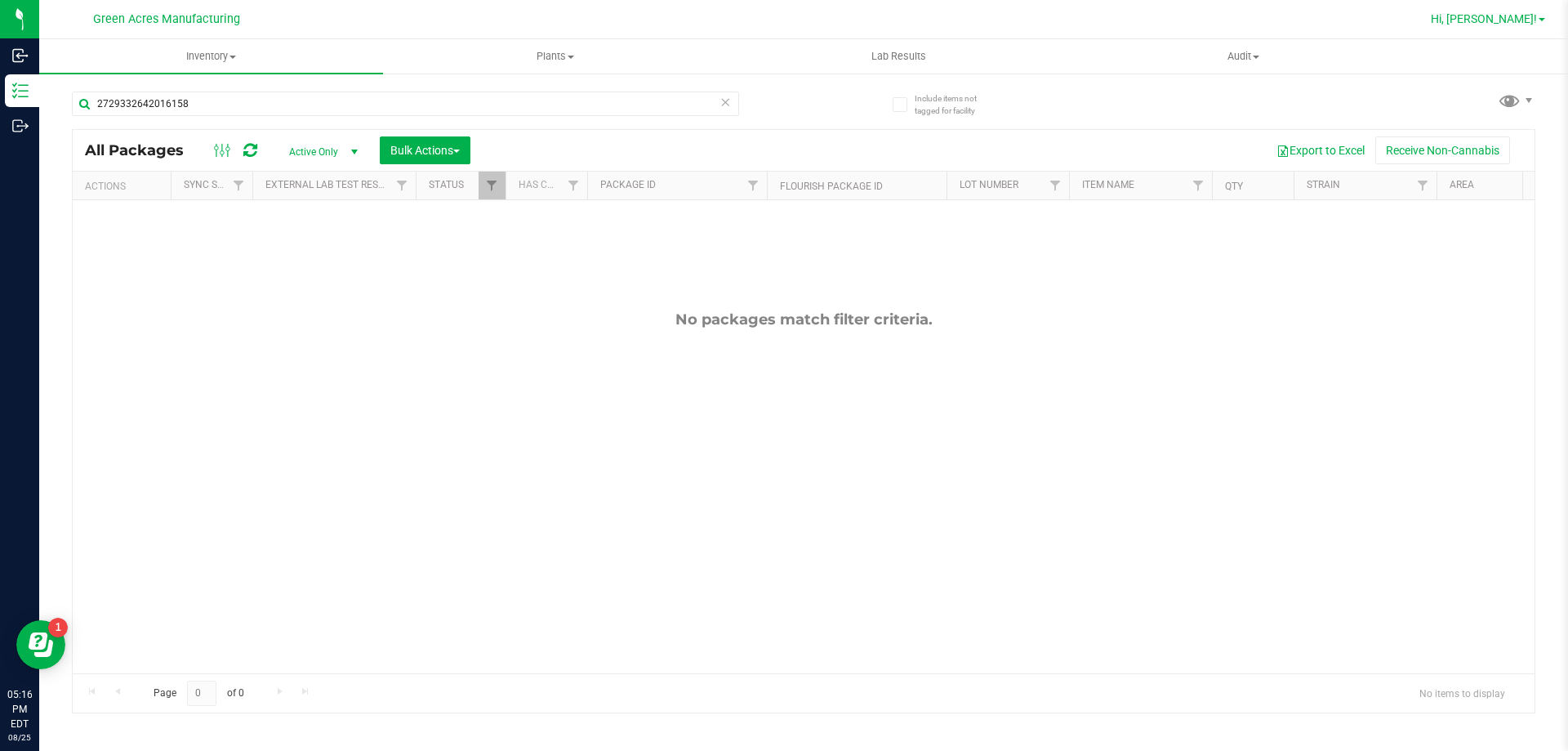
click at [1515, 15] on span "Hi, [PERSON_NAME]!" at bounding box center [1483, 18] width 106 height 13
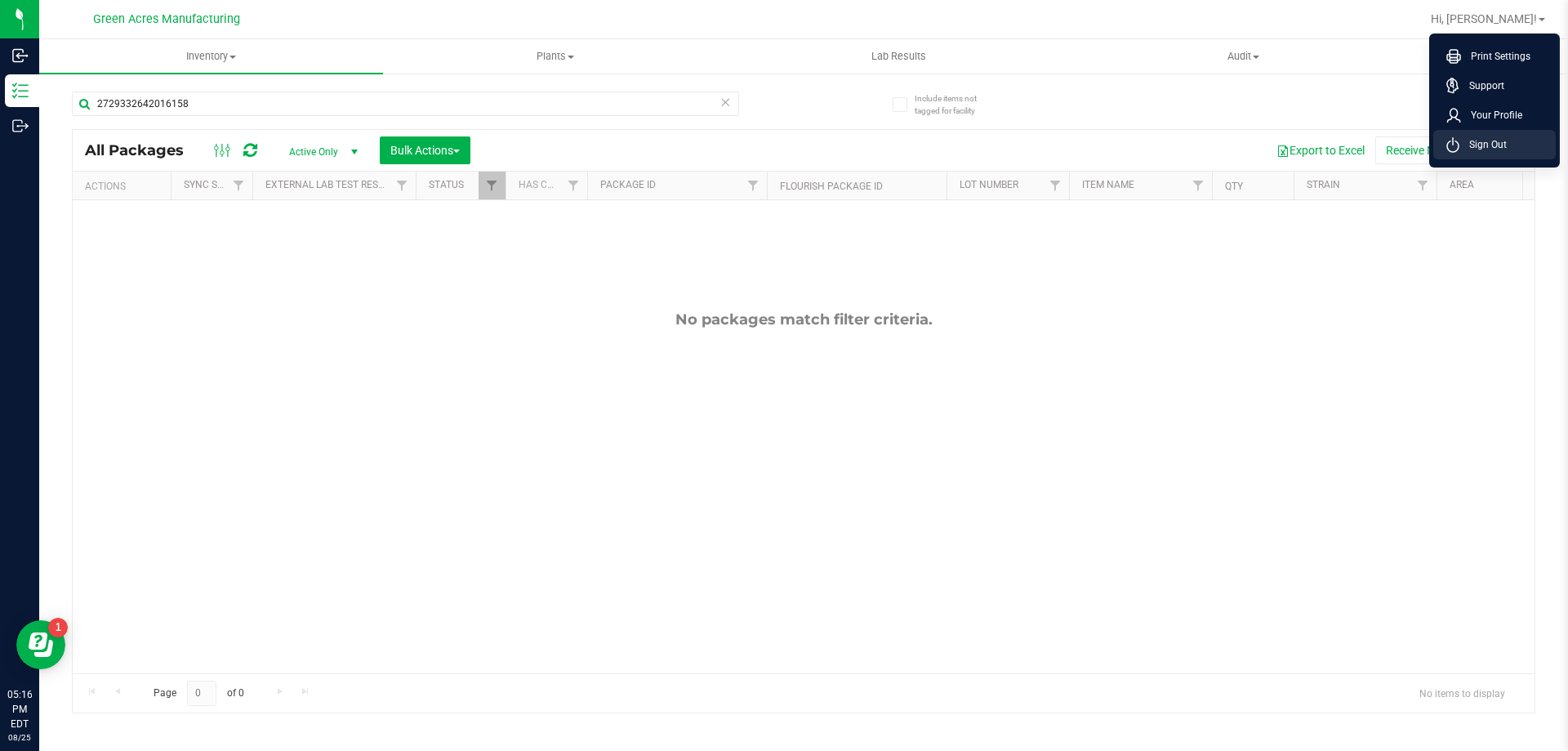
click at [1504, 154] on li "Sign Out" at bounding box center [1494, 144] width 123 height 29
